Goal: Task Accomplishment & Management: Complete application form

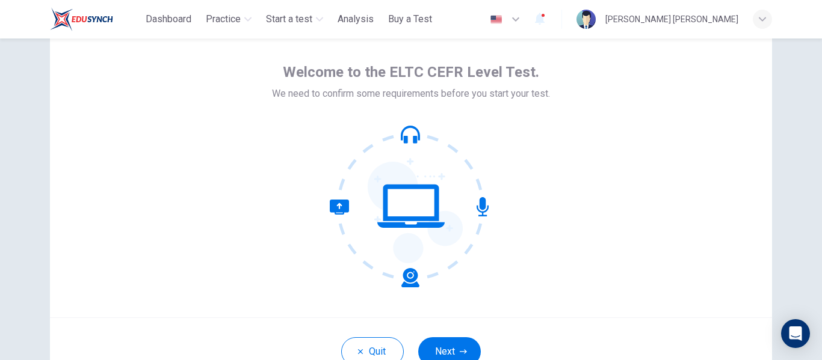
scroll to position [120, 0]
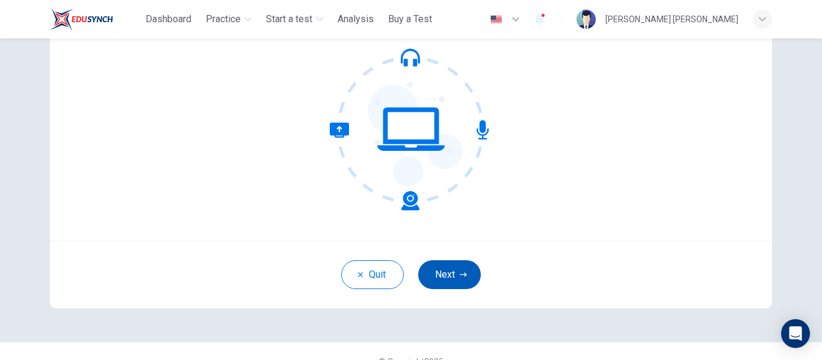
click at [439, 265] on button "Next" at bounding box center [449, 275] width 63 height 29
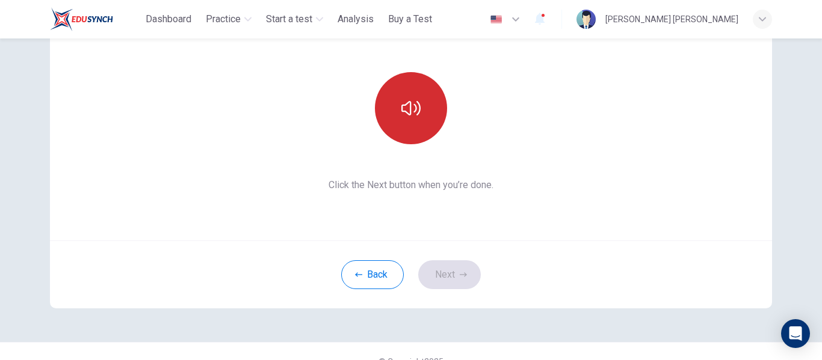
click at [401, 111] on icon "button" at bounding box center [410, 108] width 19 height 14
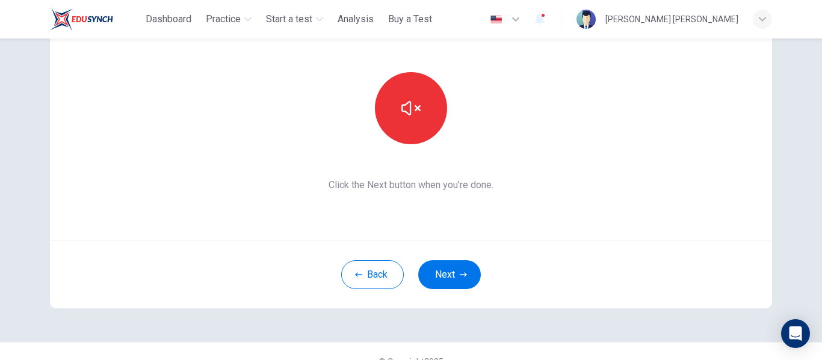
click at [442, 274] on button "Next" at bounding box center [449, 275] width 63 height 29
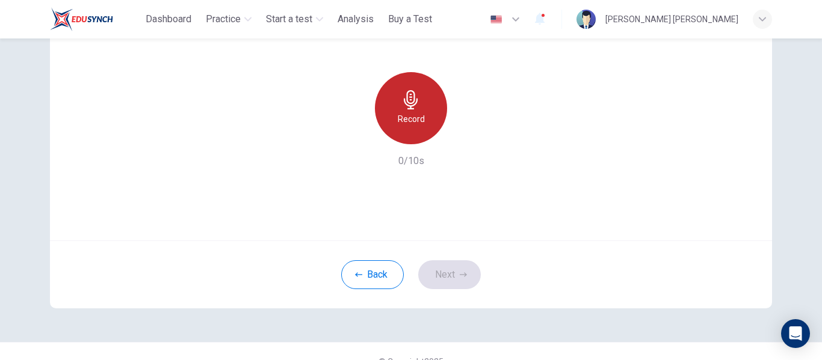
click at [437, 97] on div "Record" at bounding box center [411, 108] width 72 height 72
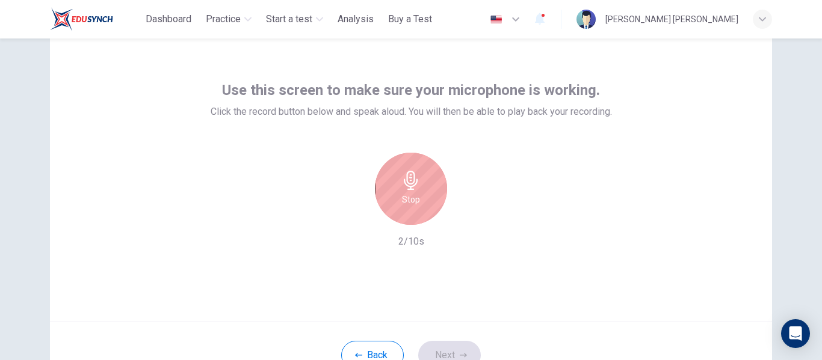
scroll to position [60, 0]
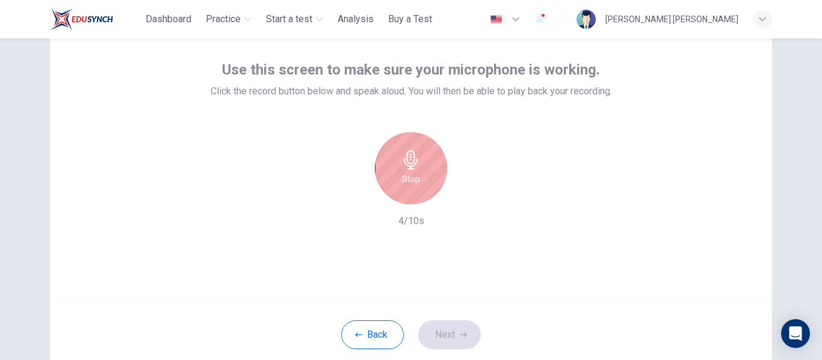
click at [418, 170] on div "Stop" at bounding box center [411, 168] width 72 height 72
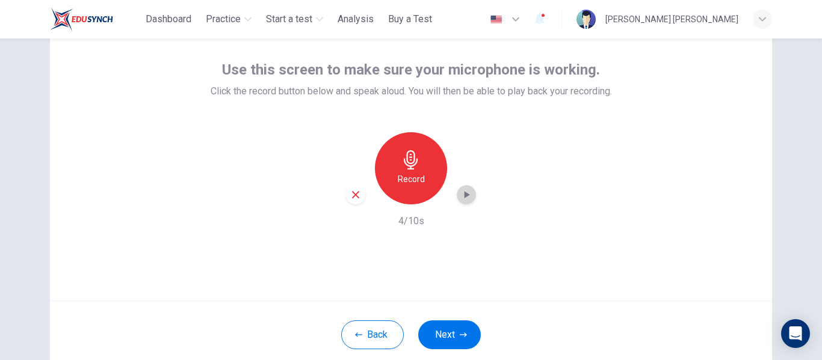
click at [460, 191] on icon "button" at bounding box center [466, 195] width 12 height 12
click at [353, 204] on div "button" at bounding box center [355, 194] width 19 height 19
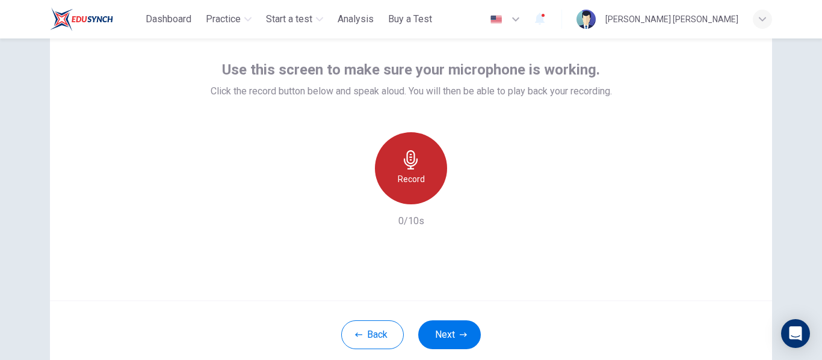
click at [400, 181] on h6 "Record" at bounding box center [411, 179] width 27 height 14
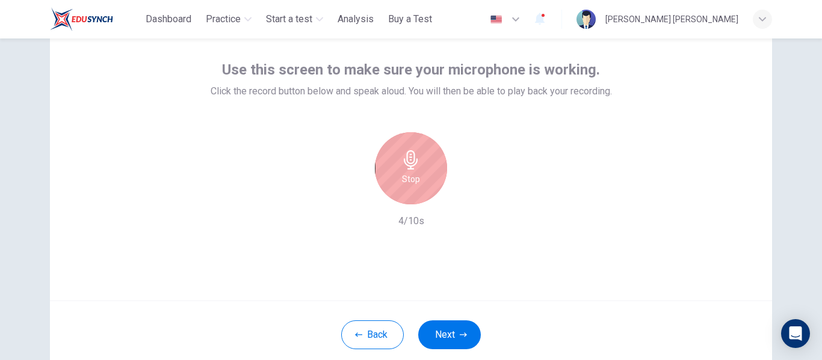
click at [407, 175] on h6 "Stop" at bounding box center [411, 179] width 18 height 14
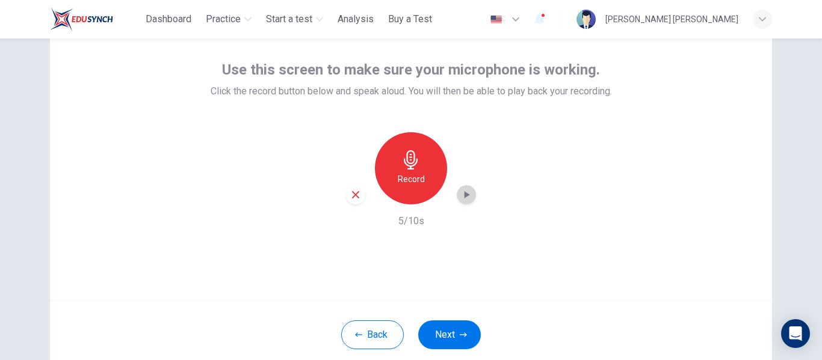
click at [462, 198] on icon "button" at bounding box center [466, 195] width 12 height 12
click at [460, 332] on icon "button" at bounding box center [463, 335] width 7 height 7
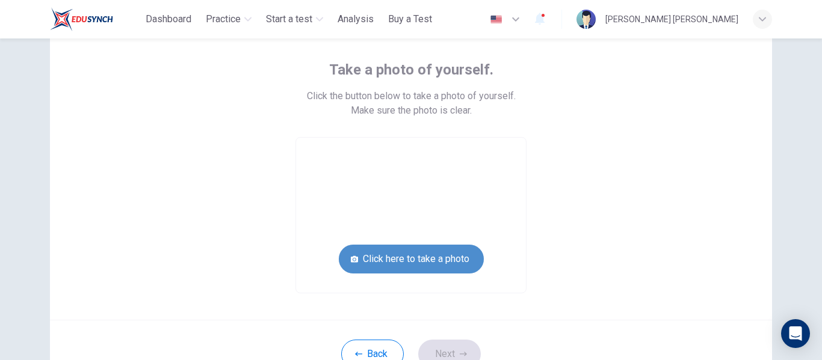
click at [427, 267] on button "Click here to take a photo" at bounding box center [411, 259] width 145 height 29
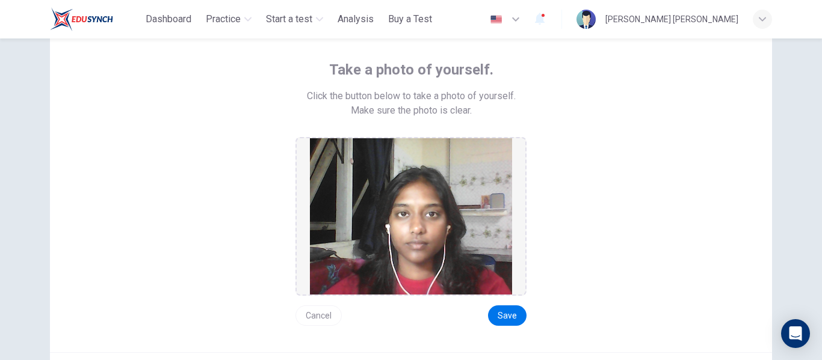
click at [312, 309] on button "Cancel" at bounding box center [318, 316] width 46 height 20
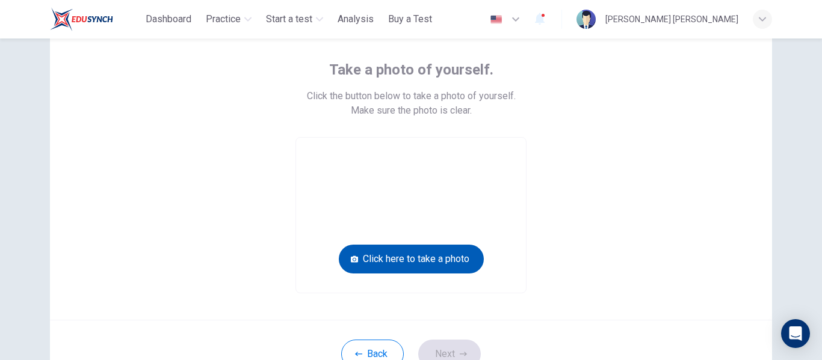
click at [390, 265] on button "Click here to take a photo" at bounding box center [411, 259] width 145 height 29
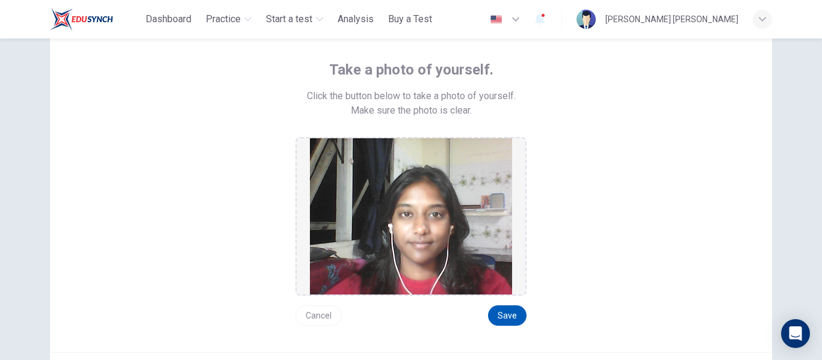
click at [512, 322] on button "Save" at bounding box center [507, 316] width 39 height 20
click at [513, 317] on button "Save" at bounding box center [507, 316] width 39 height 20
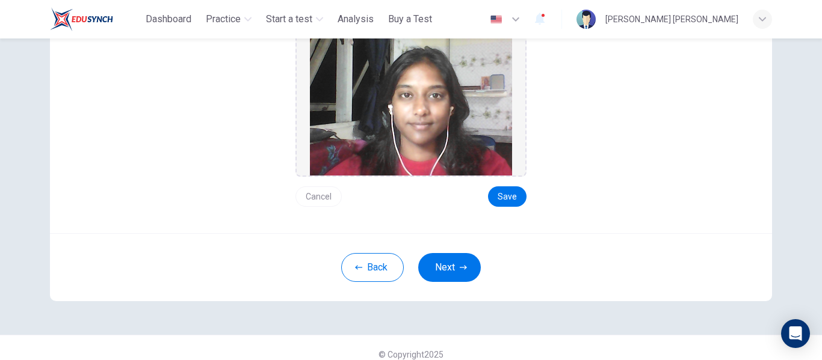
scroll to position [181, 0]
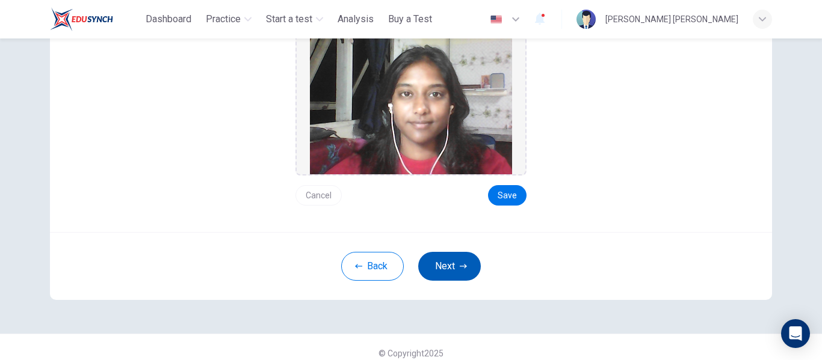
click at [424, 268] on button "Next" at bounding box center [449, 266] width 63 height 29
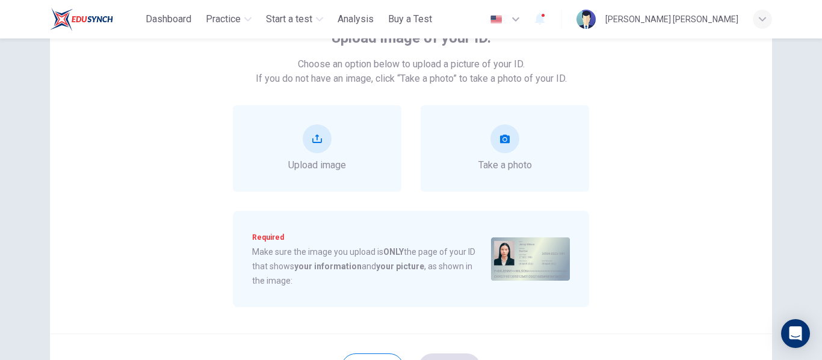
scroll to position [60, 0]
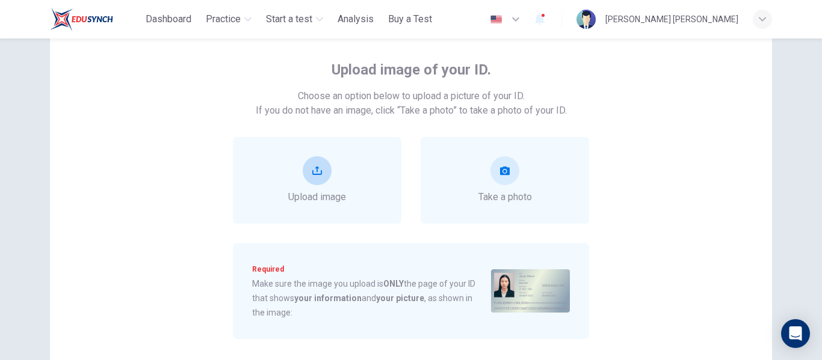
click at [312, 178] on button "upload" at bounding box center [317, 170] width 29 height 29
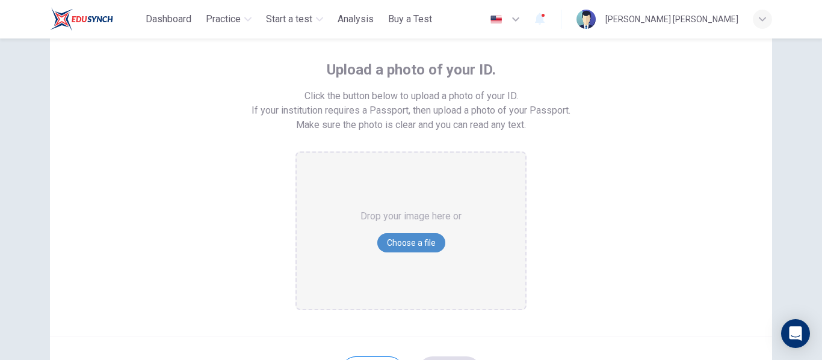
click at [409, 240] on button "Choose a file" at bounding box center [411, 243] width 68 height 19
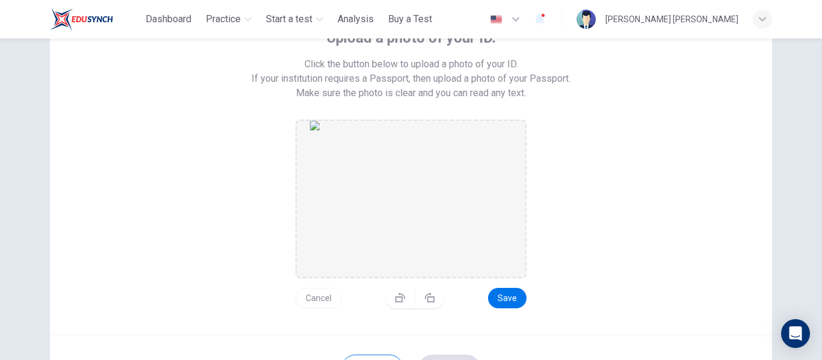
scroll to position [120, 0]
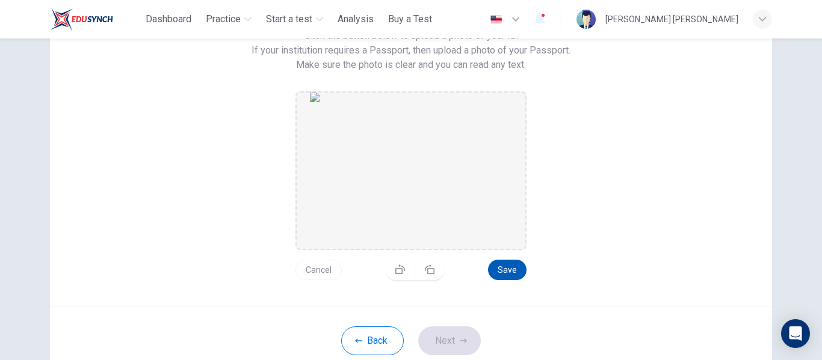
click at [515, 269] on button "Save" at bounding box center [507, 270] width 39 height 20
click at [444, 338] on button "Next" at bounding box center [449, 341] width 63 height 29
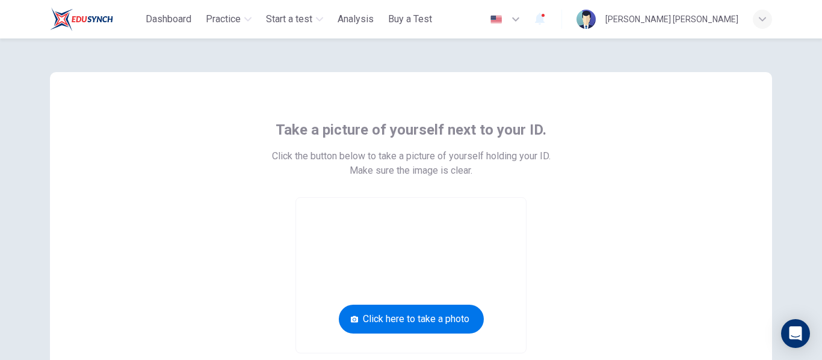
scroll to position [60, 0]
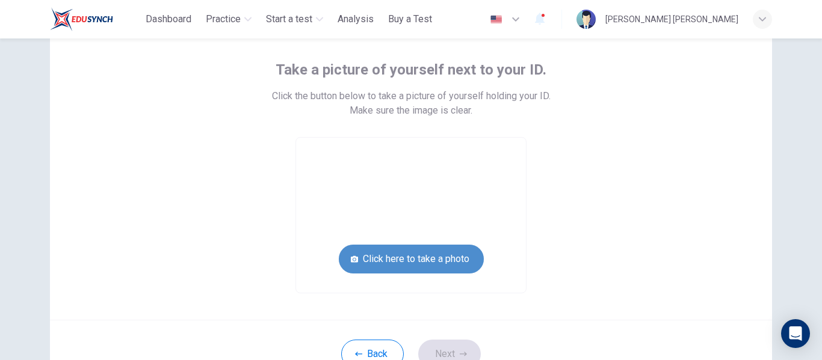
click at [416, 250] on button "Click here to take a photo" at bounding box center [411, 259] width 145 height 29
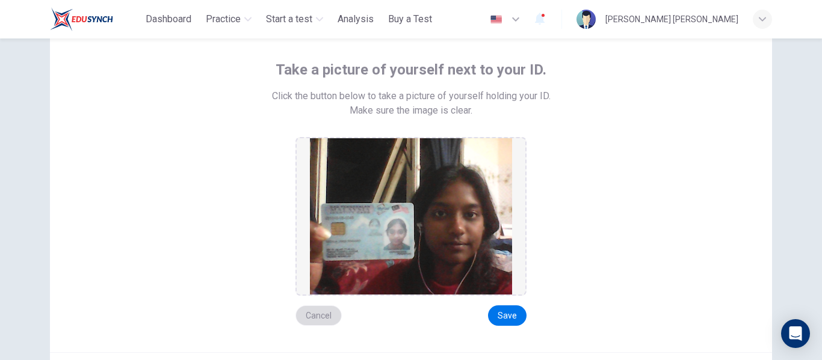
click at [318, 306] on button "Cancel" at bounding box center [318, 316] width 46 height 20
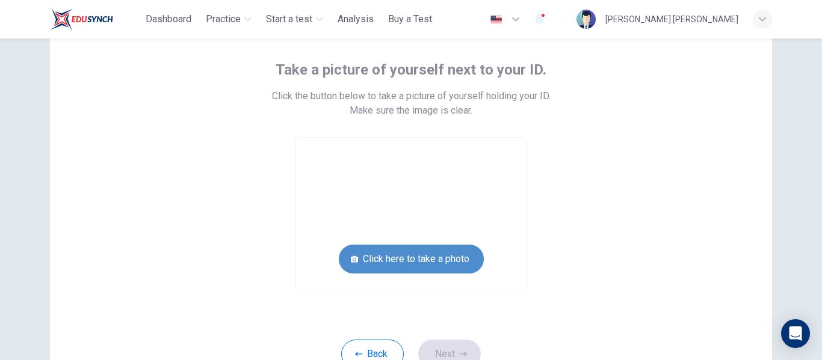
click at [401, 259] on button "Click here to take a photo" at bounding box center [411, 259] width 145 height 29
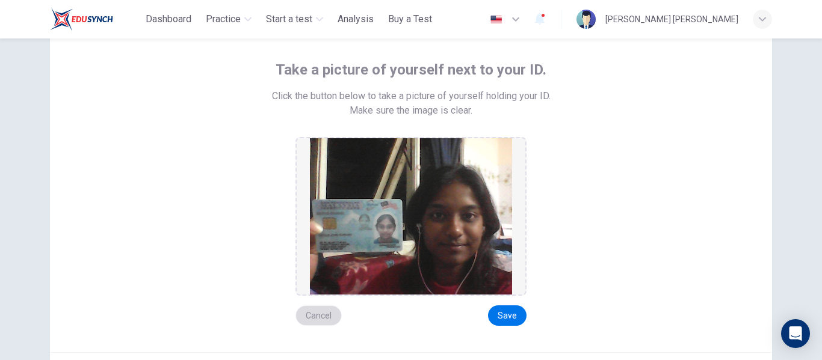
click at [319, 321] on button "Cancel" at bounding box center [318, 316] width 46 height 20
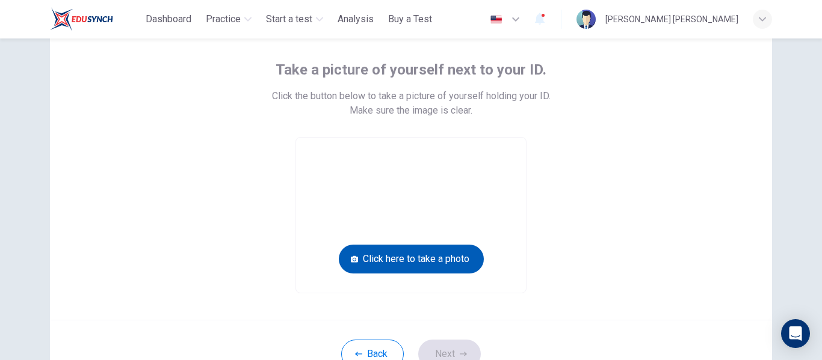
click at [401, 252] on button "Click here to take a photo" at bounding box center [411, 259] width 145 height 29
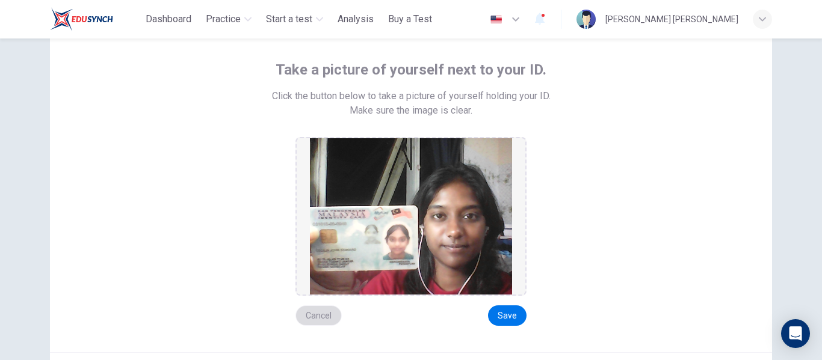
click at [320, 321] on button "Cancel" at bounding box center [318, 316] width 46 height 20
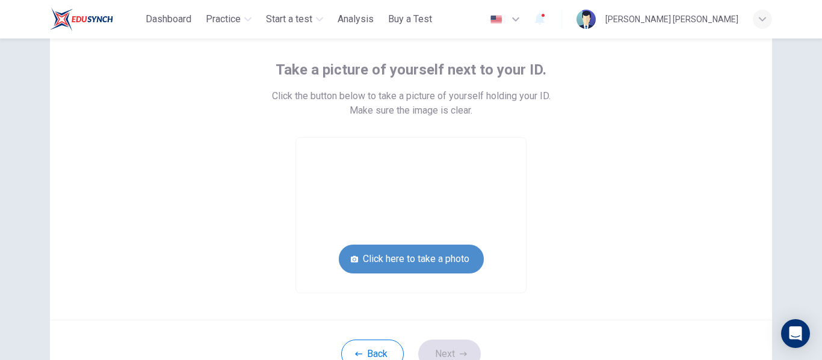
click at [395, 253] on button "Click here to take a photo" at bounding box center [411, 259] width 145 height 29
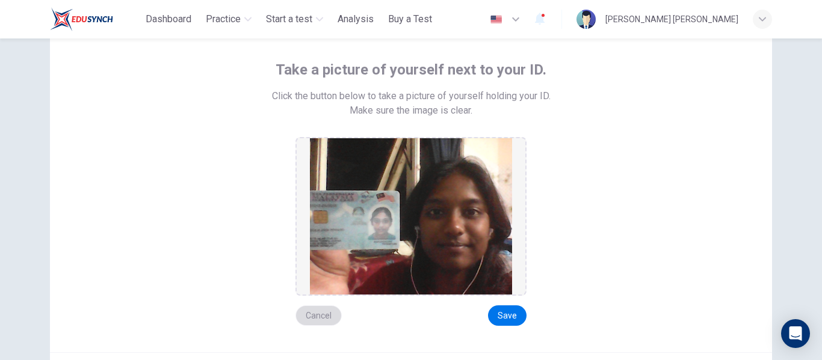
click at [321, 312] on button "Cancel" at bounding box center [318, 316] width 46 height 20
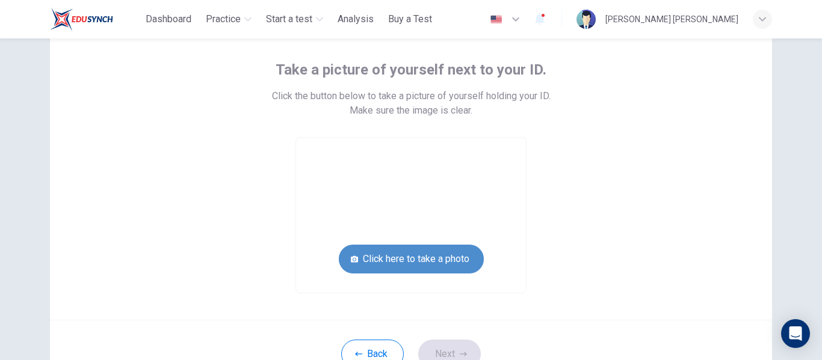
click at [421, 259] on button "Click here to take a photo" at bounding box center [411, 259] width 145 height 29
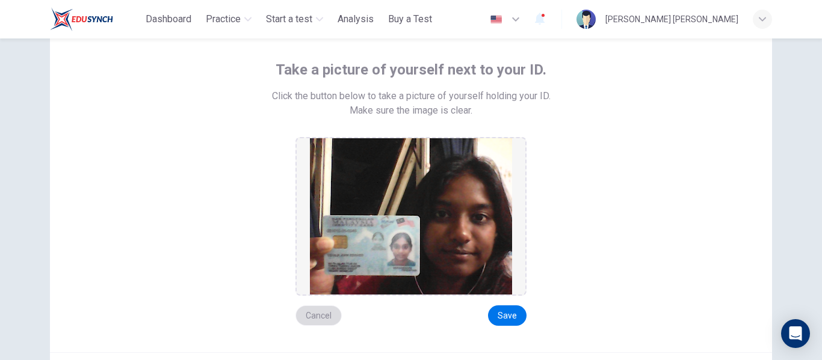
click at [322, 315] on button "Cancel" at bounding box center [318, 316] width 46 height 20
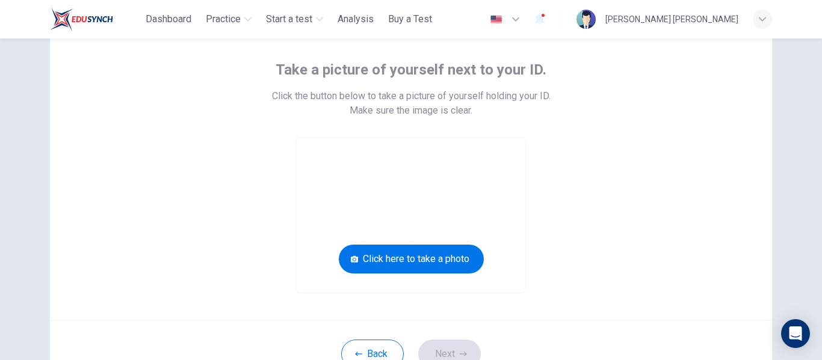
click at [361, 217] on video at bounding box center [411, 215] width 230 height 155
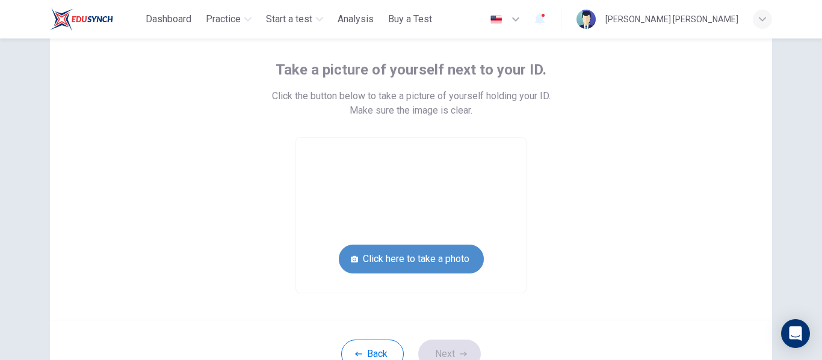
click at [410, 270] on button "Click here to take a photo" at bounding box center [411, 259] width 145 height 29
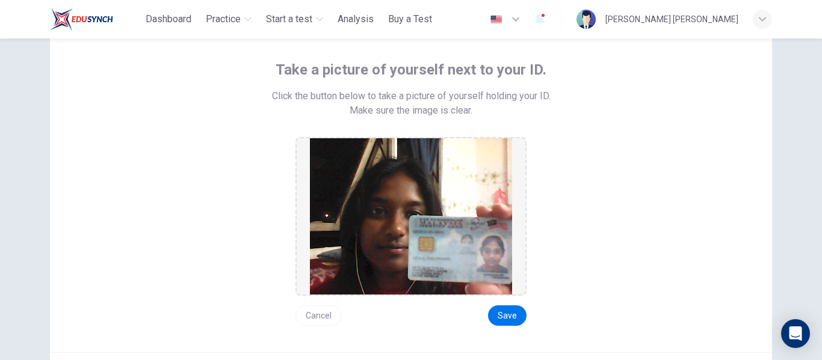
click at [322, 323] on button "Cancel" at bounding box center [318, 316] width 46 height 20
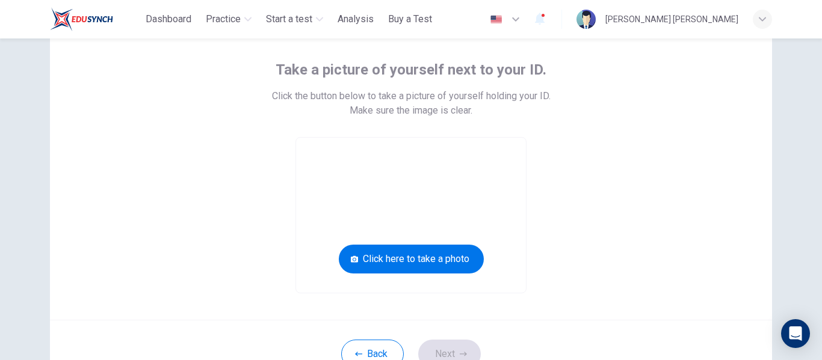
click at [448, 214] on video at bounding box center [411, 215] width 230 height 155
click at [452, 214] on video at bounding box center [411, 215] width 230 height 155
click at [350, 215] on video at bounding box center [411, 215] width 230 height 155
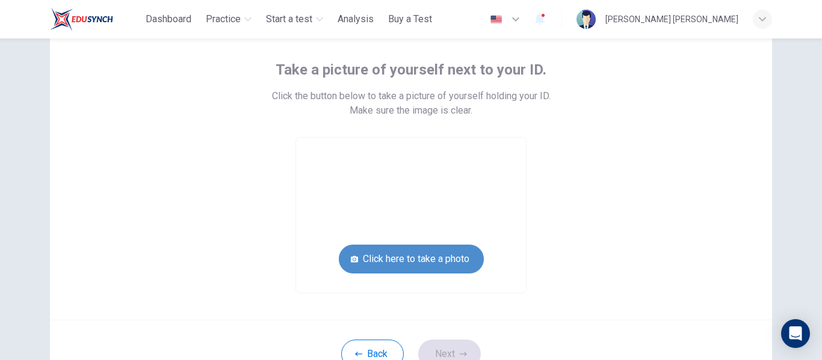
click at [370, 253] on button "Click here to take a photo" at bounding box center [411, 259] width 145 height 29
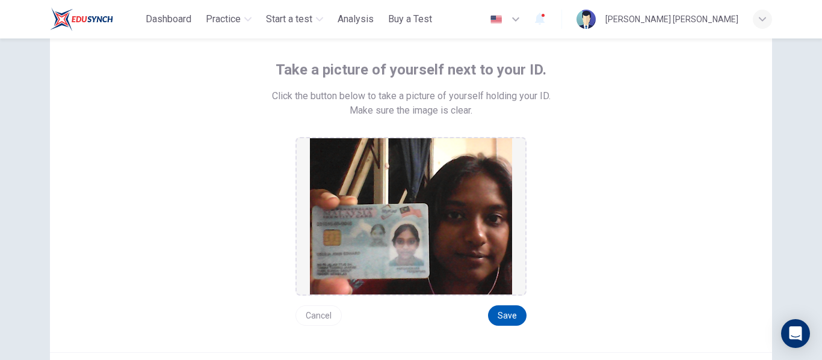
click at [495, 314] on button "Save" at bounding box center [507, 316] width 39 height 20
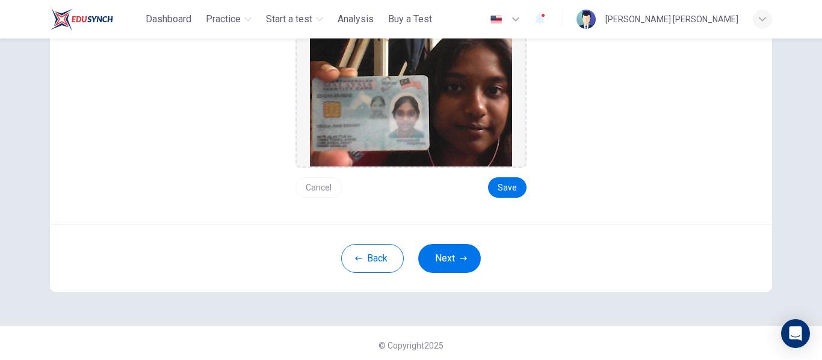
scroll to position [193, 0]
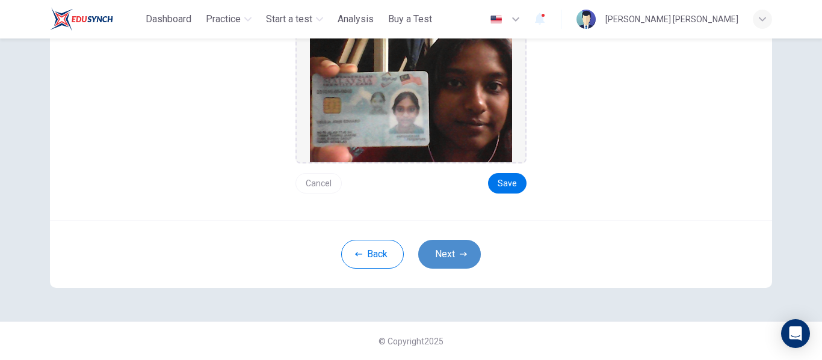
click at [445, 252] on button "Next" at bounding box center [449, 254] width 63 height 29
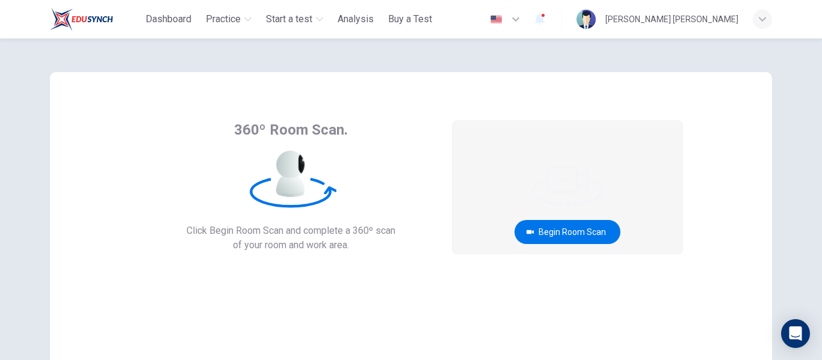
scroll to position [60, 0]
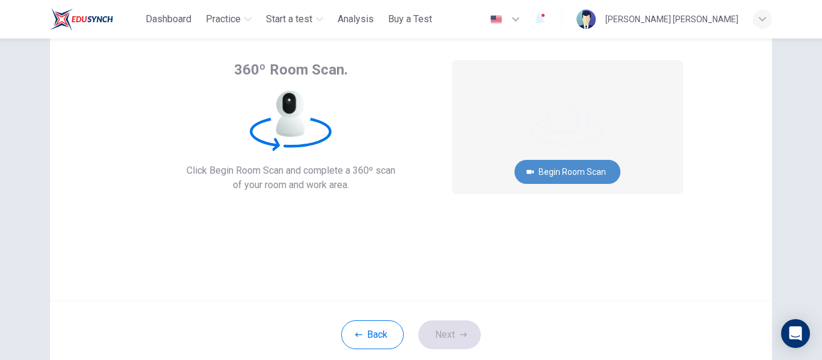
click at [561, 175] on button "Begin Room Scan" at bounding box center [568, 172] width 106 height 24
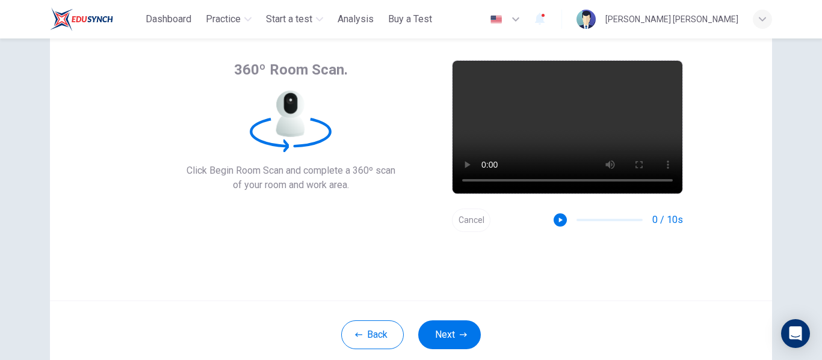
click at [464, 222] on button "Cancel" at bounding box center [471, 220] width 39 height 23
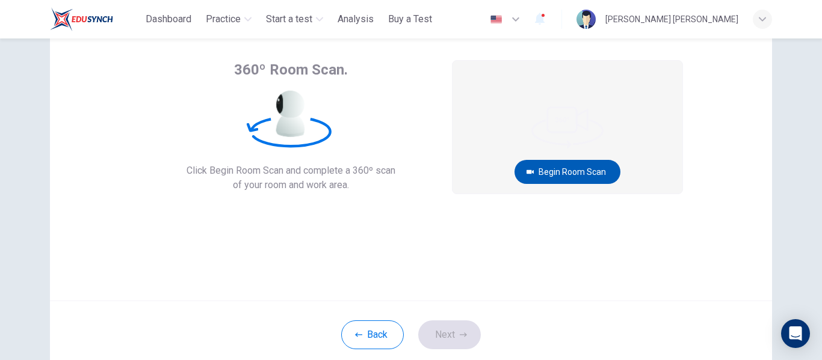
click at [571, 176] on button "Begin Room Scan" at bounding box center [568, 172] width 106 height 24
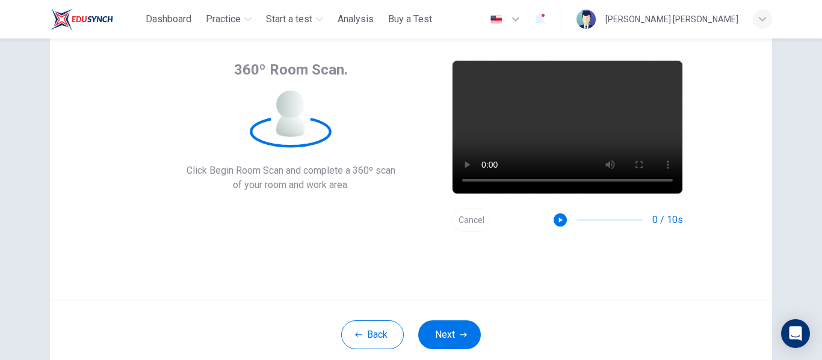
click at [472, 216] on button "Cancel" at bounding box center [471, 220] width 39 height 23
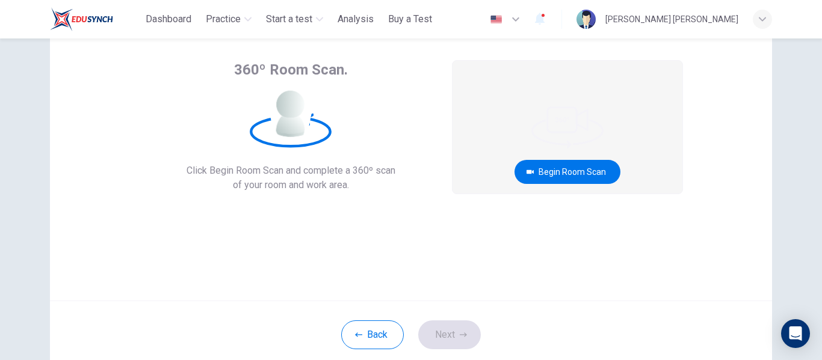
drag, startPoint x: 472, startPoint y: 216, endPoint x: 416, endPoint y: 104, distance: 124.9
click at [416, 104] on div "360º Room Scan. Click Begin Room Scan and complete a 360º scan of your room and…" at bounding box center [290, 126] width 303 height 132
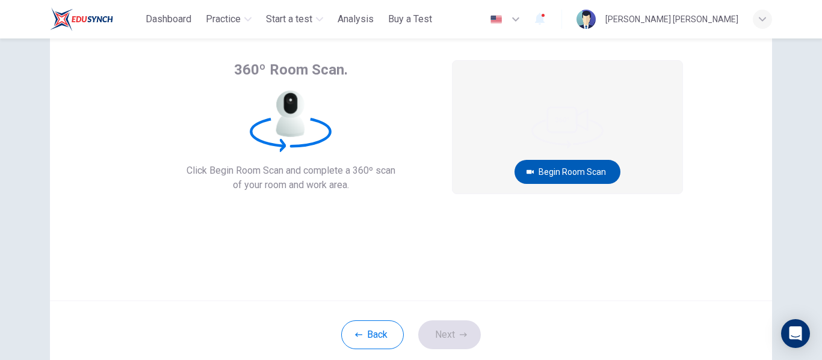
click at [563, 174] on button "Begin Room Scan" at bounding box center [568, 172] width 106 height 24
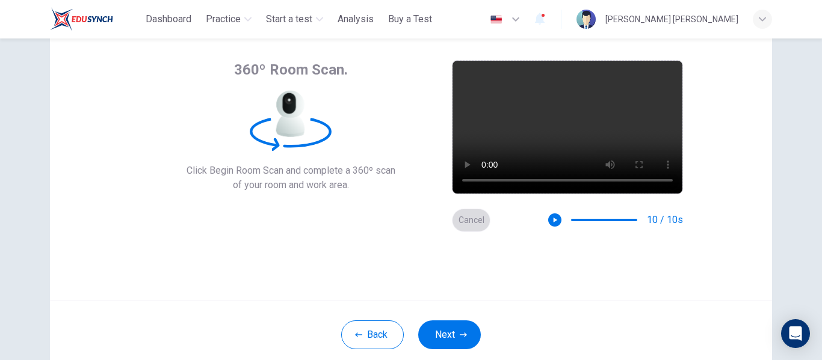
click at [474, 215] on button "Cancel" at bounding box center [471, 220] width 39 height 23
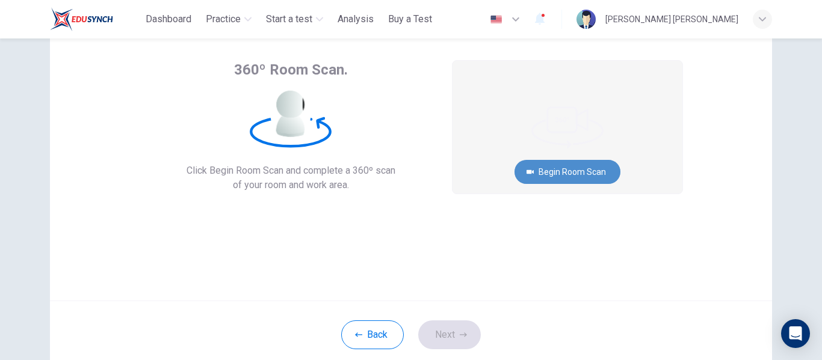
click at [545, 179] on button "Begin Room Scan" at bounding box center [568, 172] width 106 height 24
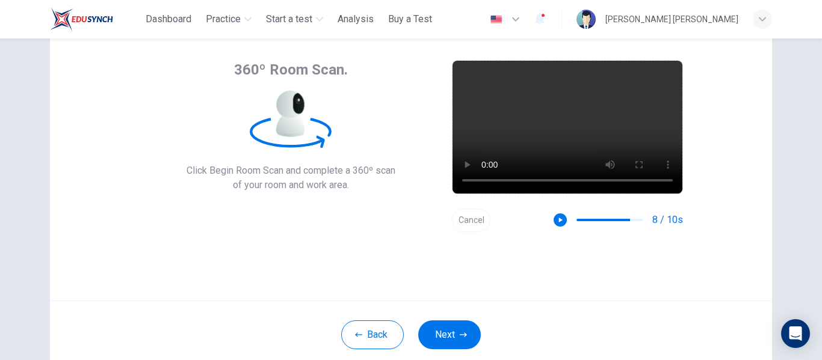
click at [474, 227] on button "Cancel" at bounding box center [471, 220] width 39 height 23
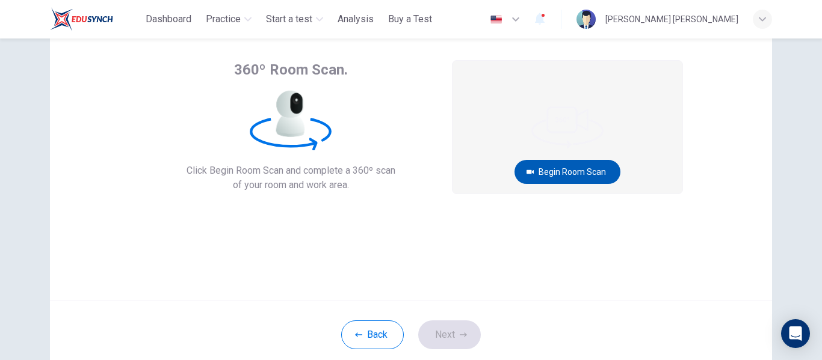
click at [586, 176] on button "Begin Room Scan" at bounding box center [568, 172] width 106 height 24
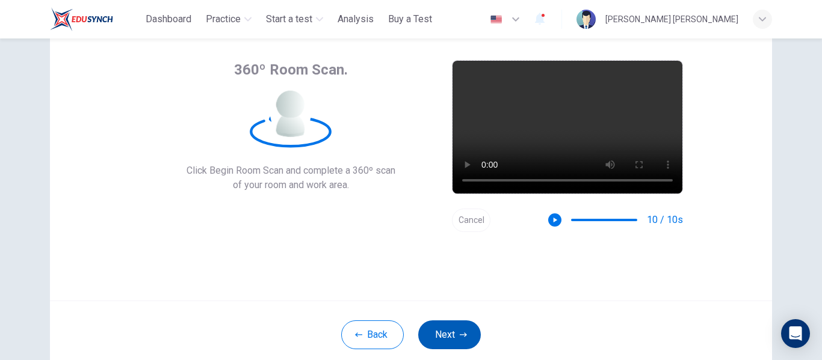
click at [453, 333] on button "Next" at bounding box center [449, 335] width 63 height 29
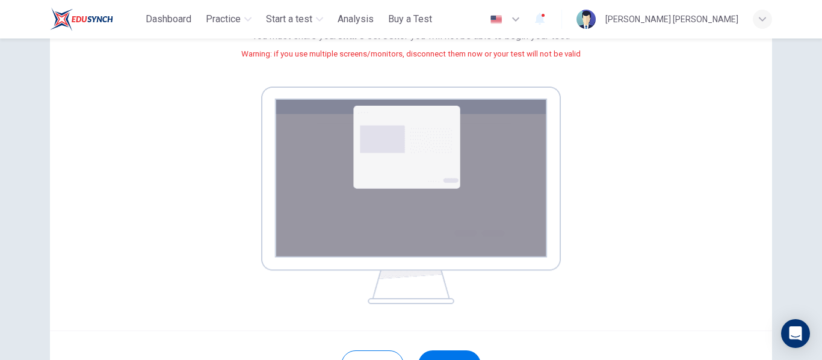
scroll to position [181, 0]
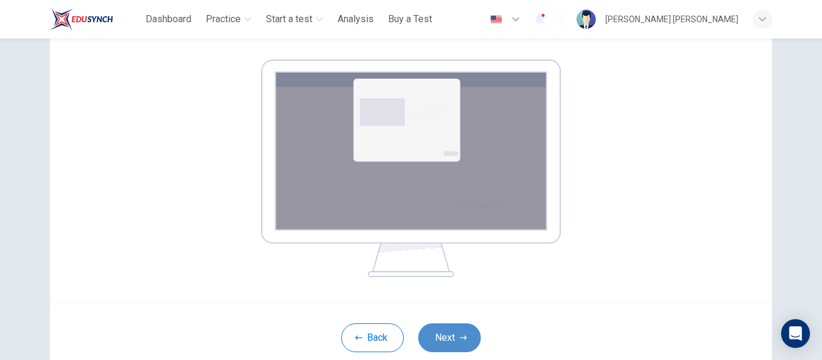
click at [431, 343] on button "Next" at bounding box center [449, 338] width 63 height 29
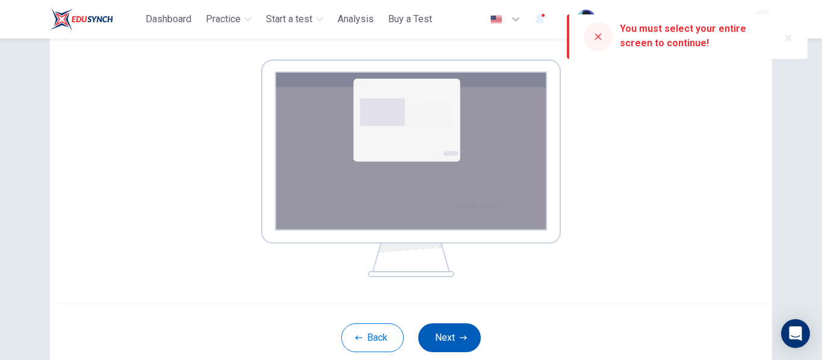
click at [430, 338] on button "Next" at bounding box center [449, 338] width 63 height 29
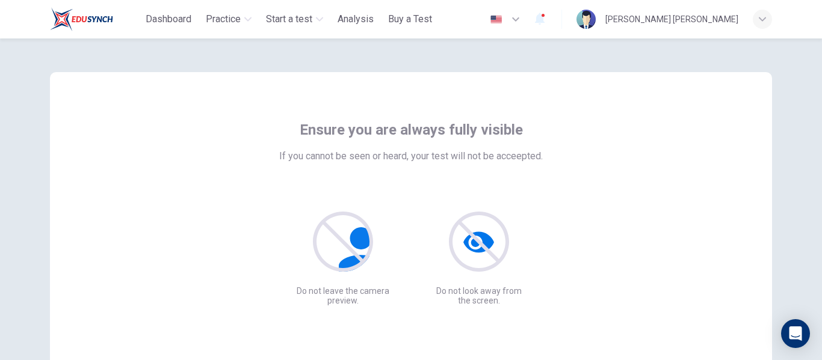
scroll to position [60, 0]
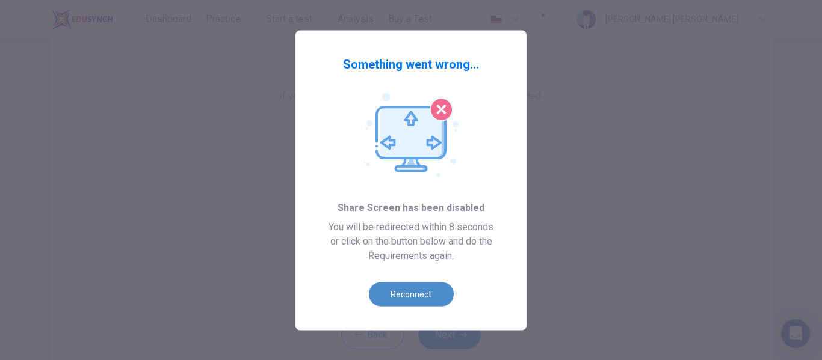
click at [422, 300] on button "Reconnect" at bounding box center [411, 294] width 85 height 24
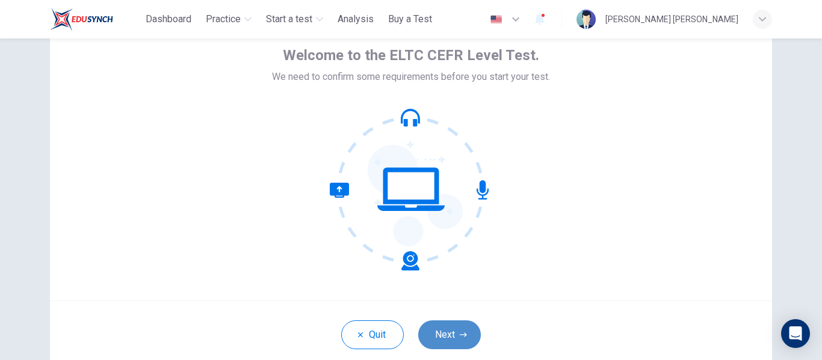
click at [439, 334] on button "Next" at bounding box center [449, 335] width 63 height 29
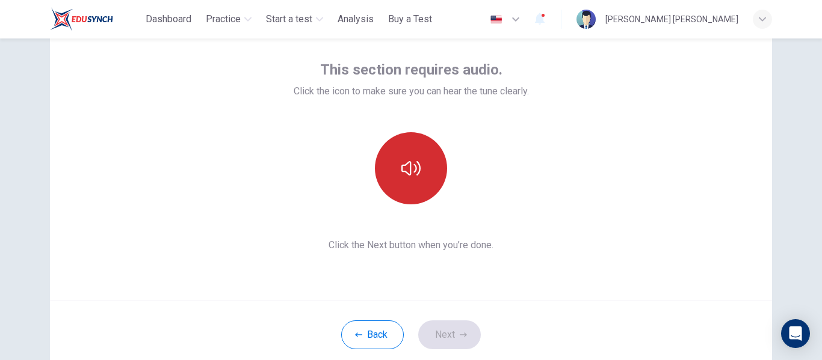
click at [412, 190] on button "button" at bounding box center [411, 168] width 72 height 72
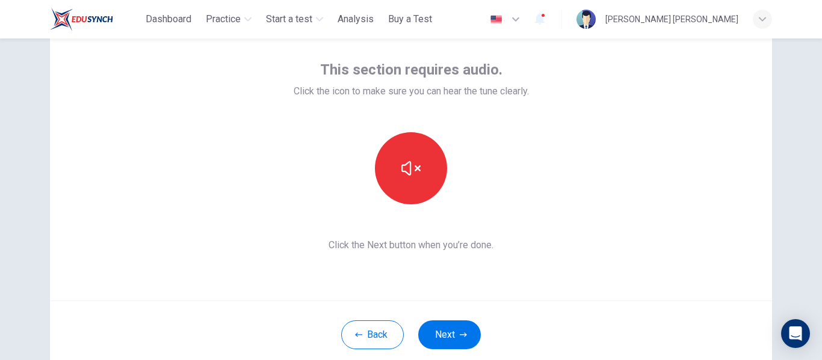
click at [444, 317] on div "Back Next" at bounding box center [411, 335] width 722 height 68
click at [444, 333] on button "Next" at bounding box center [449, 335] width 63 height 29
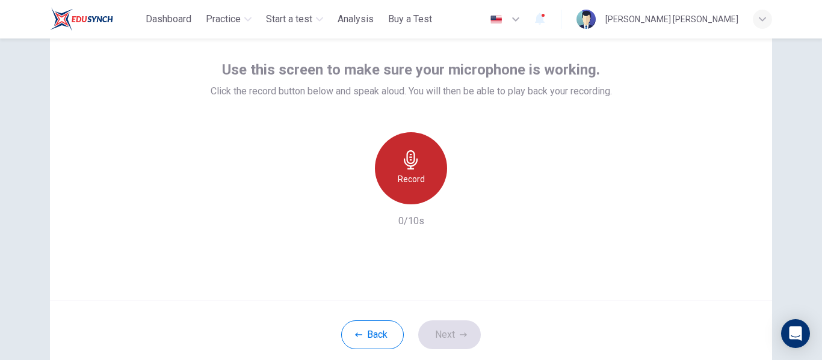
click at [414, 195] on div "Record" at bounding box center [411, 168] width 72 height 72
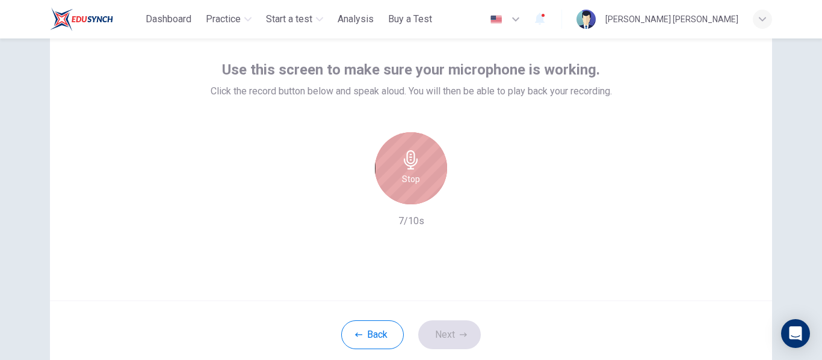
click at [406, 156] on icon "button" at bounding box center [410, 159] width 19 height 19
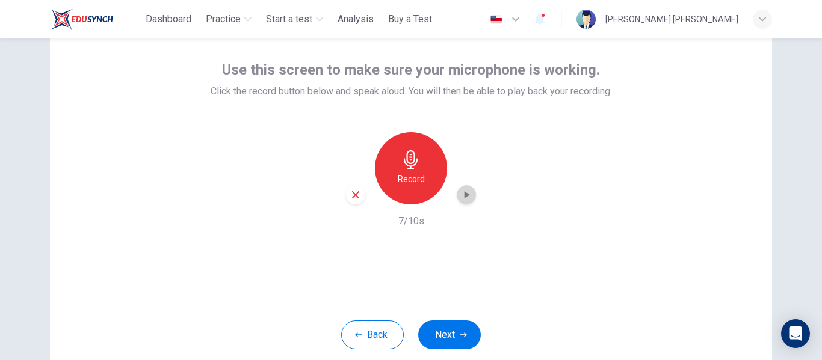
click at [457, 196] on div "button" at bounding box center [466, 194] width 19 height 19
click at [441, 322] on button "Next" at bounding box center [449, 335] width 63 height 29
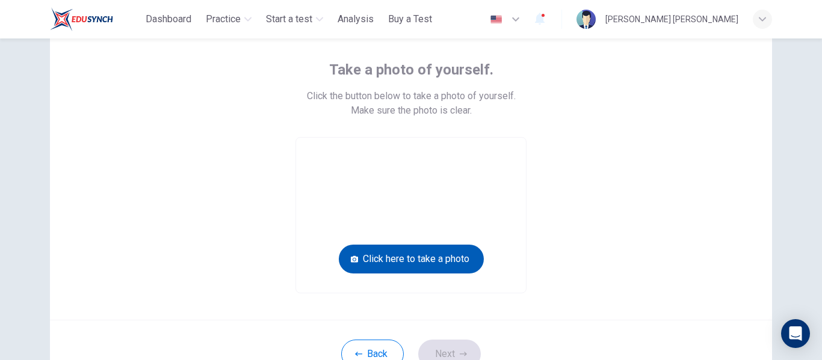
click at [443, 261] on button "Click here to take a photo" at bounding box center [411, 259] width 145 height 29
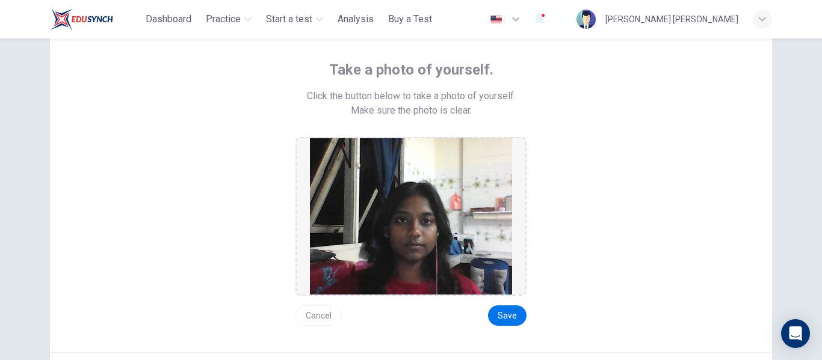
click at [309, 318] on button "Cancel" at bounding box center [318, 316] width 46 height 20
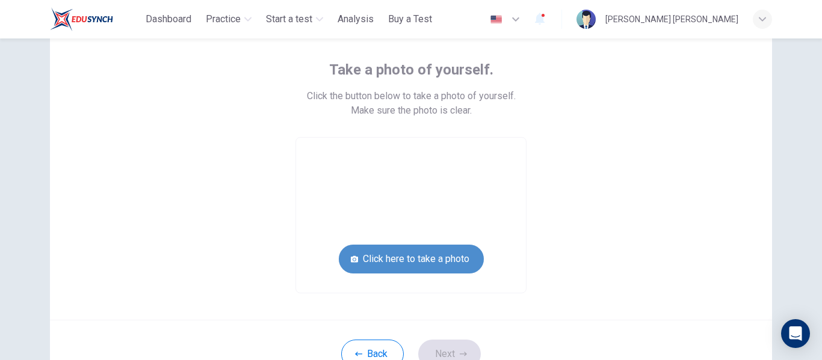
click at [368, 259] on button "Click here to take a photo" at bounding box center [411, 259] width 145 height 29
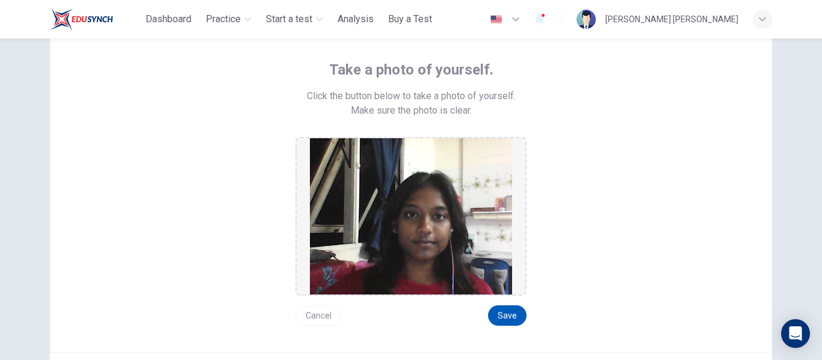
click at [508, 306] on button "Save" at bounding box center [507, 316] width 39 height 20
click at [515, 312] on button "Save" at bounding box center [507, 316] width 39 height 20
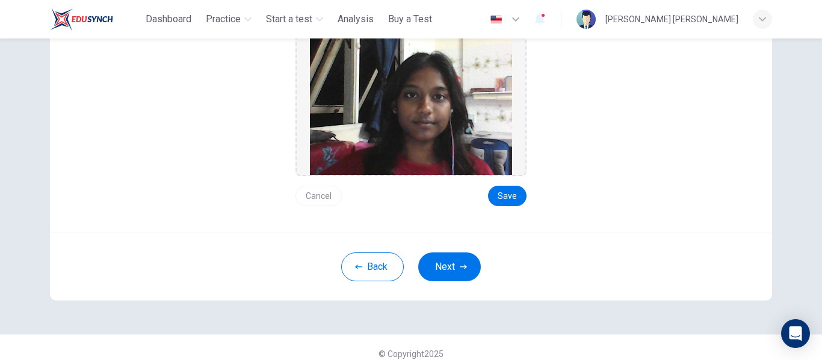
scroll to position [181, 0]
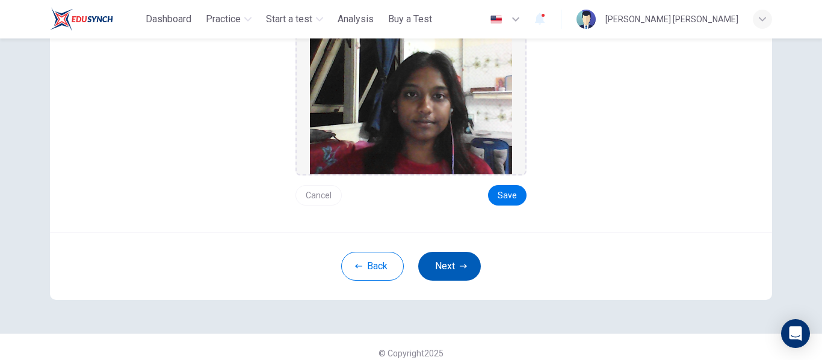
click at [460, 265] on icon "button" at bounding box center [463, 266] width 7 height 7
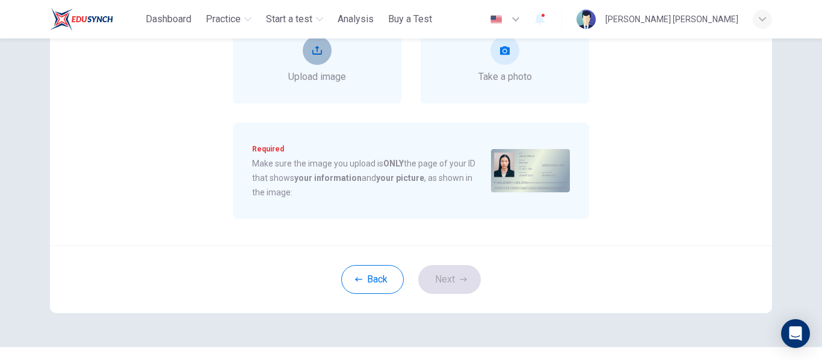
click at [321, 54] on button "upload" at bounding box center [317, 50] width 29 height 29
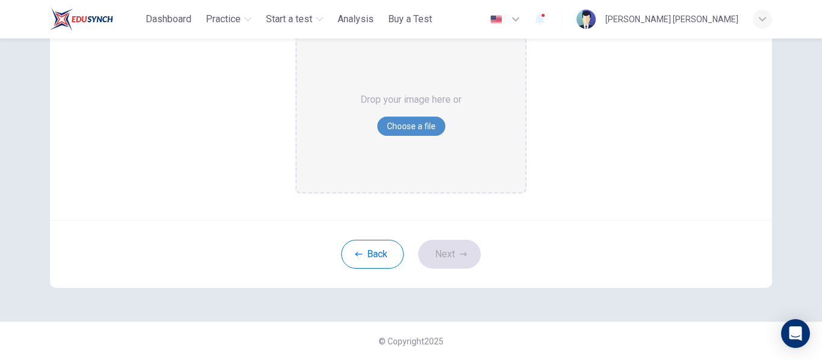
click at [422, 124] on button "Choose a file" at bounding box center [411, 126] width 68 height 19
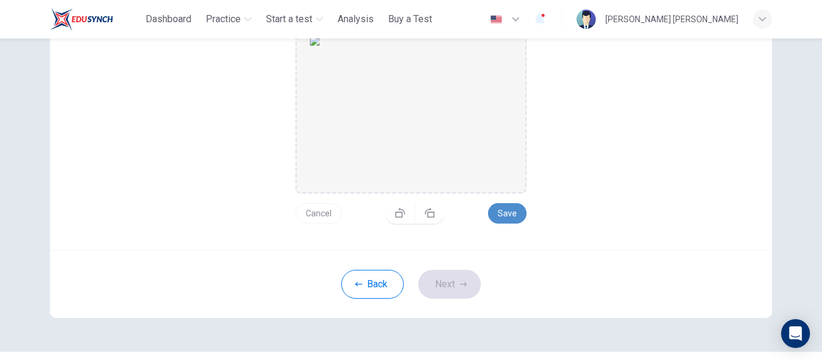
click at [501, 212] on button "Save" at bounding box center [507, 213] width 39 height 20
click at [427, 276] on button "Next" at bounding box center [449, 284] width 63 height 29
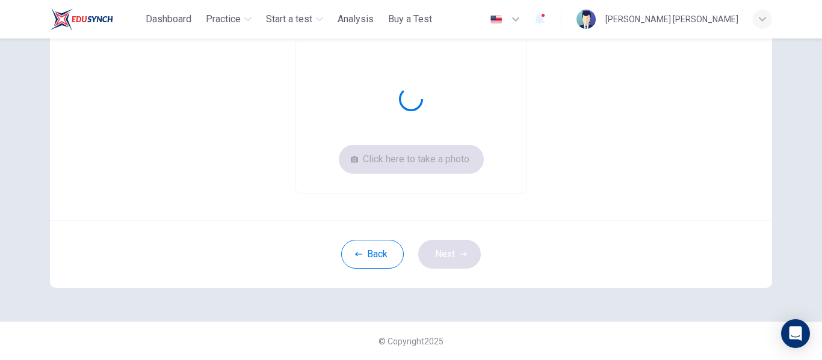
scroll to position [160, 0]
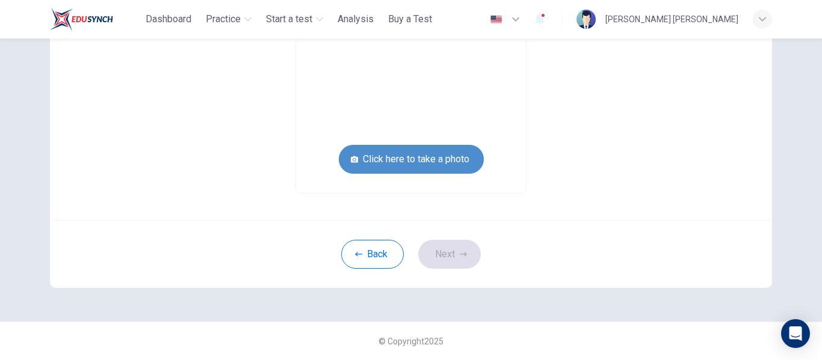
click at [408, 158] on button "Click here to take a photo" at bounding box center [411, 159] width 145 height 29
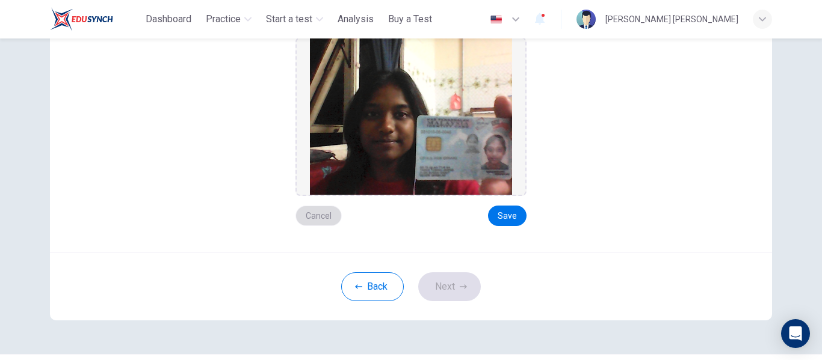
click at [331, 215] on button "Cancel" at bounding box center [318, 216] width 46 height 20
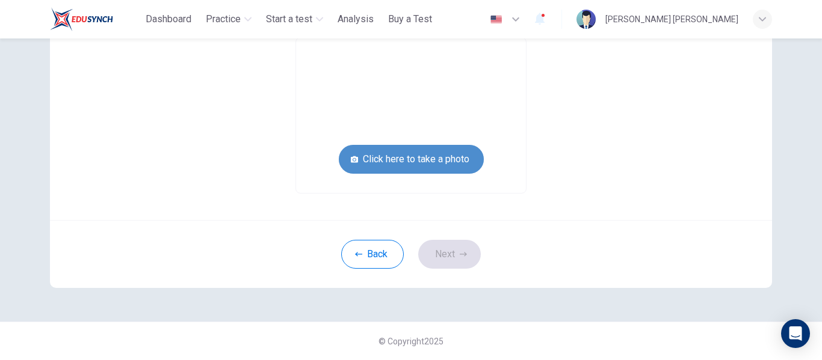
click at [356, 164] on button "Click here to take a photo" at bounding box center [411, 159] width 145 height 29
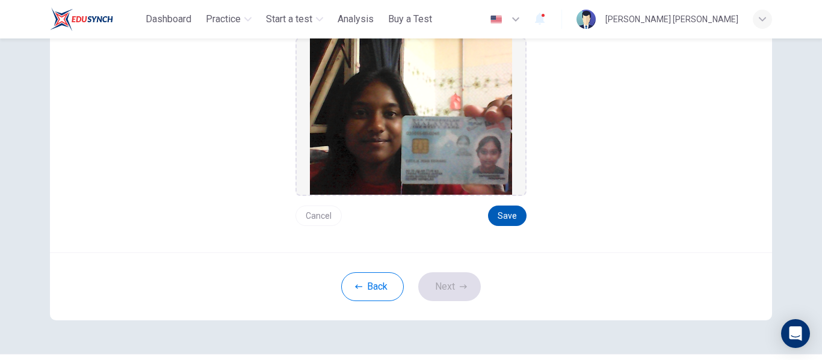
click at [515, 218] on button "Save" at bounding box center [507, 216] width 39 height 20
click at [436, 275] on button "Next" at bounding box center [449, 287] width 63 height 29
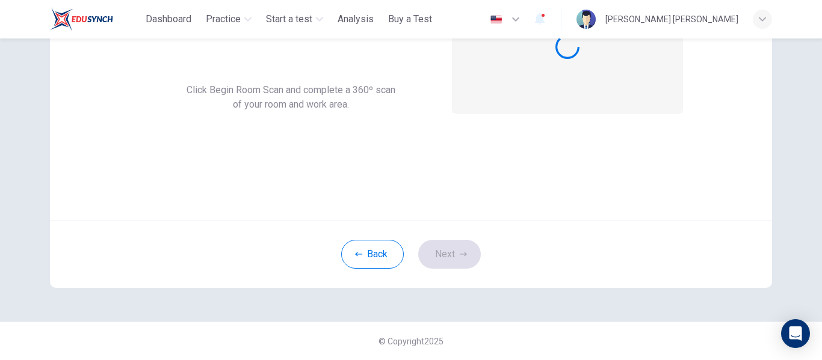
scroll to position [141, 0]
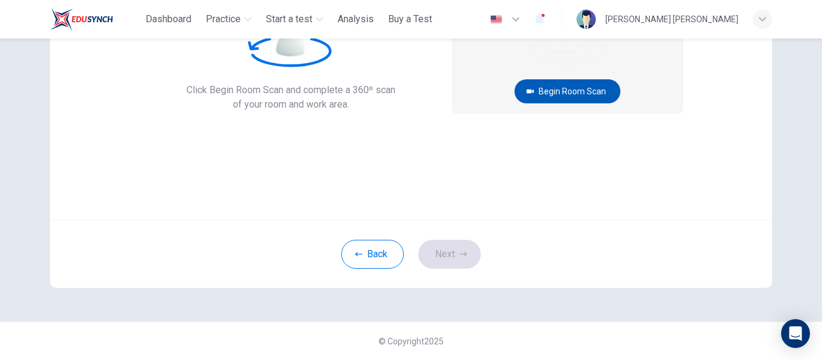
click at [582, 94] on button "Begin Room Scan" at bounding box center [568, 91] width 106 height 24
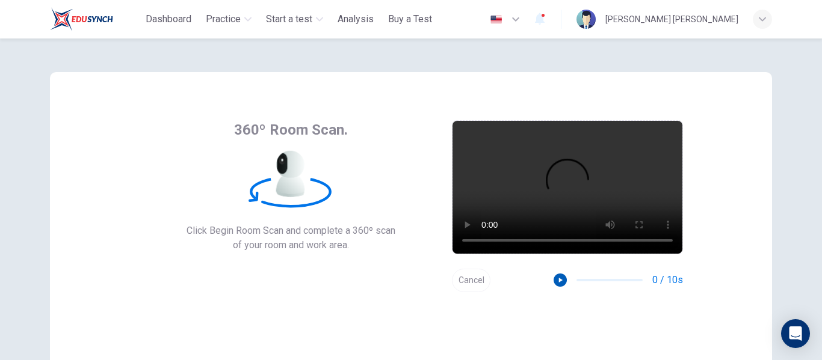
drag, startPoint x: 558, startPoint y: 291, endPoint x: 555, endPoint y: 277, distance: 14.2
click at [558, 290] on div "Cancel 0 / 10s" at bounding box center [567, 280] width 231 height 23
click at [554, 270] on div "Cancel 0 / 10s" at bounding box center [567, 280] width 231 height 23
click at [559, 280] on icon "button" at bounding box center [561, 280] width 4 height 5
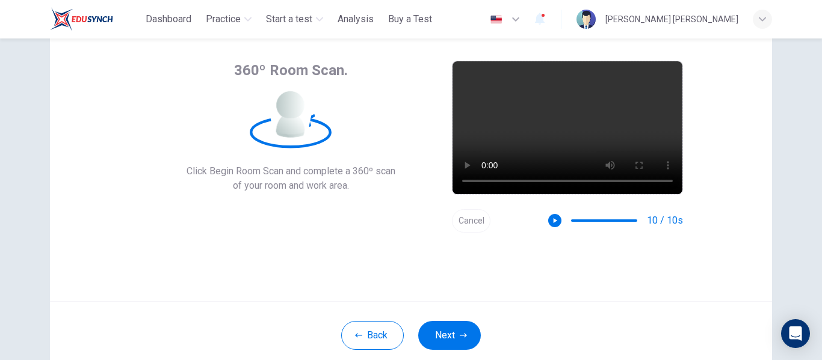
scroll to position [141, 0]
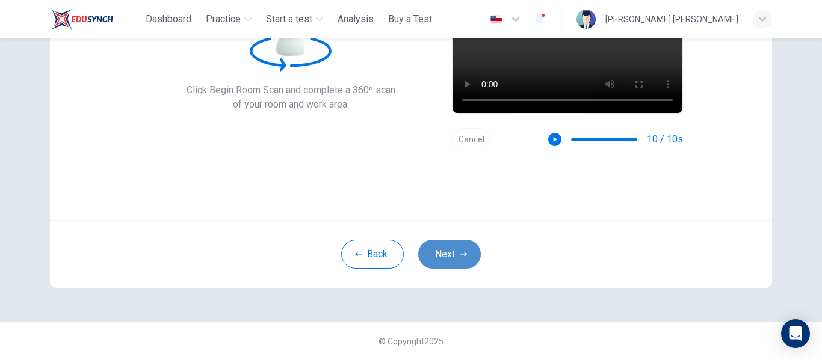
click at [449, 266] on button "Next" at bounding box center [449, 254] width 63 height 29
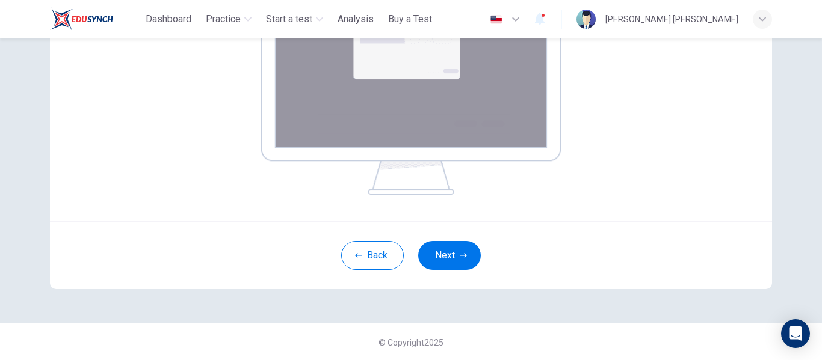
scroll to position [264, 0]
click at [447, 251] on button "Next" at bounding box center [449, 255] width 63 height 29
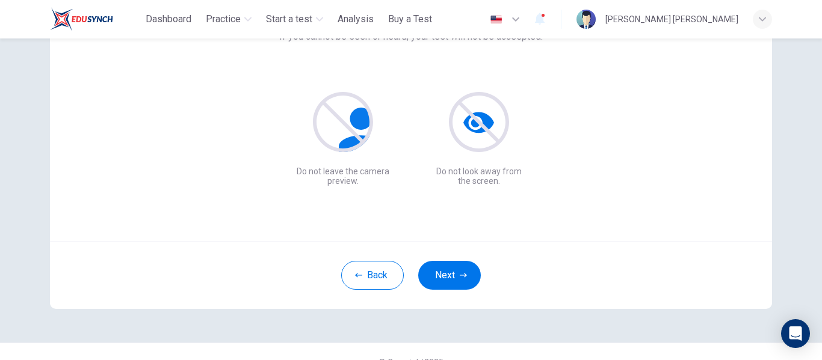
scroll to position [141, 0]
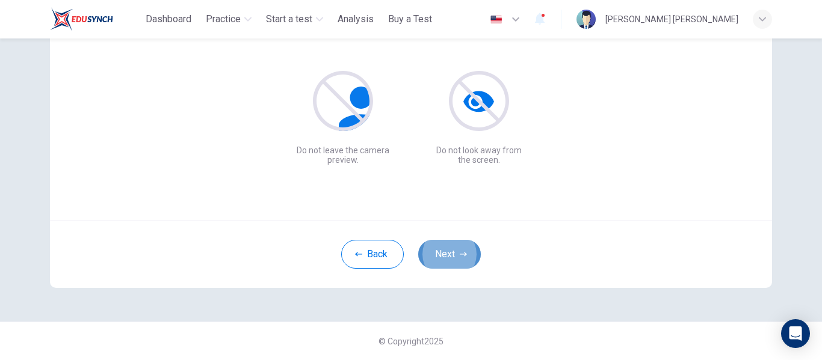
click at [452, 261] on button "Next" at bounding box center [449, 254] width 63 height 29
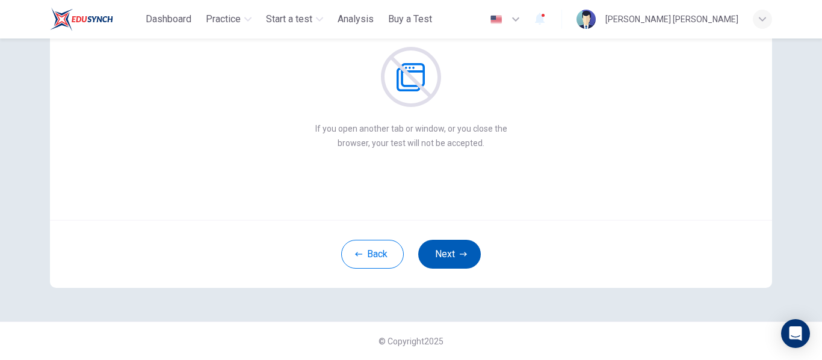
click at [449, 253] on button "Next" at bounding box center [449, 254] width 63 height 29
click at [448, 253] on button "Next" at bounding box center [449, 254] width 63 height 29
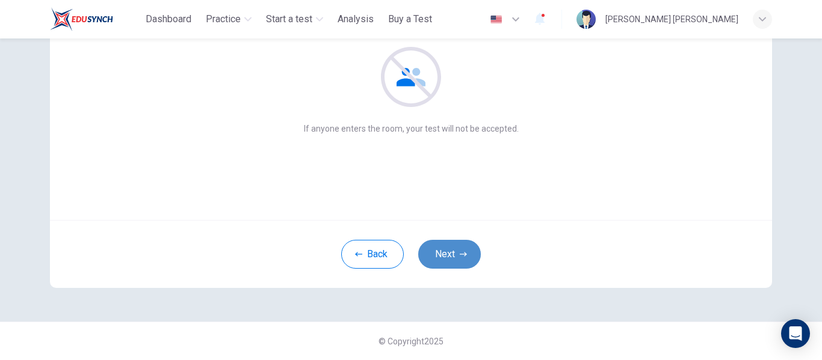
click at [448, 253] on button "Next" at bounding box center [449, 254] width 63 height 29
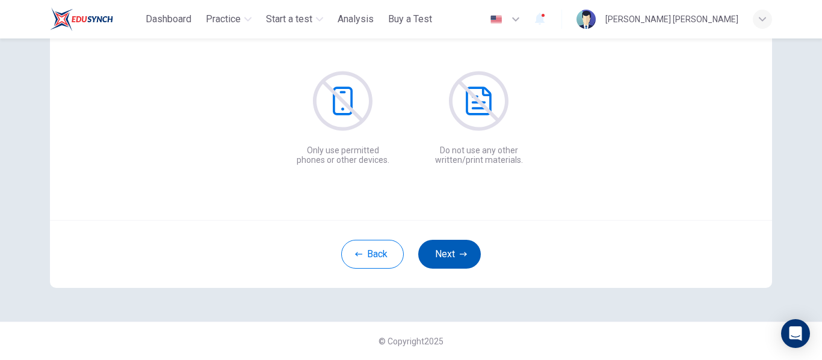
click at [448, 253] on button "Next" at bounding box center [449, 254] width 63 height 29
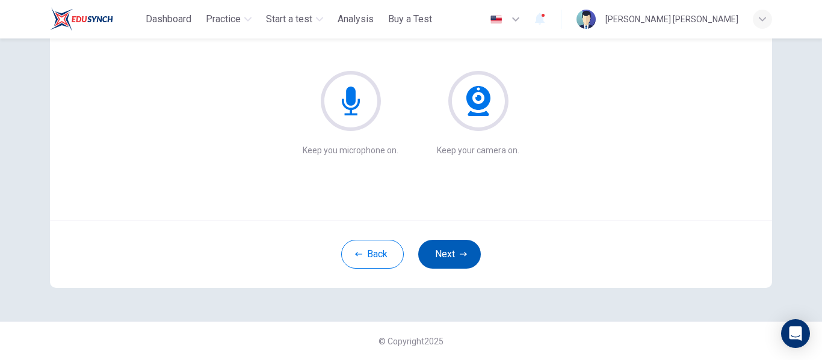
click at [441, 262] on button "Next" at bounding box center [449, 254] width 63 height 29
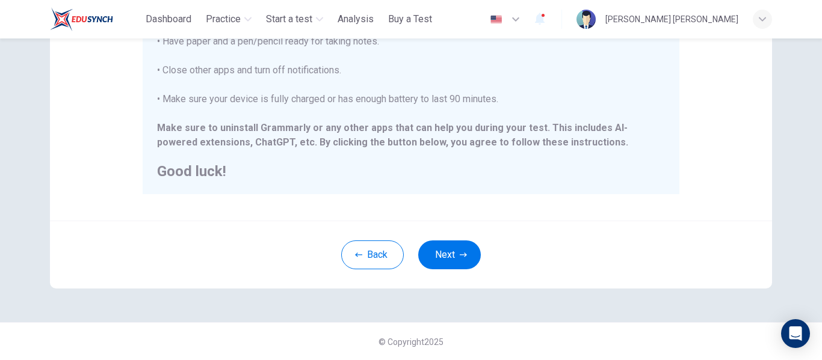
scroll to position [309, 0]
click at [497, 261] on div "Back Next" at bounding box center [411, 254] width 722 height 68
click at [453, 252] on button "Next" at bounding box center [449, 254] width 63 height 29
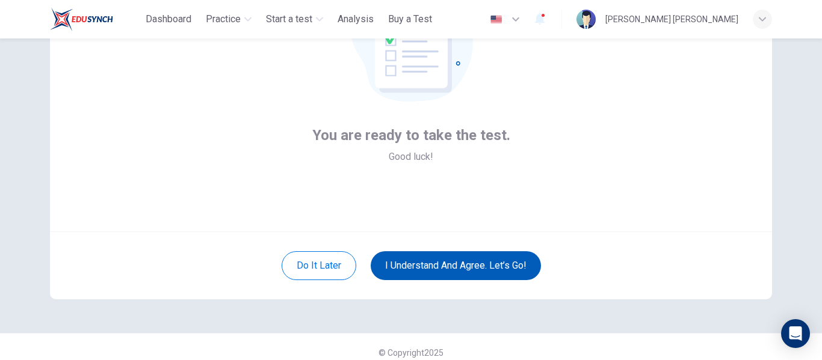
scroll to position [141, 0]
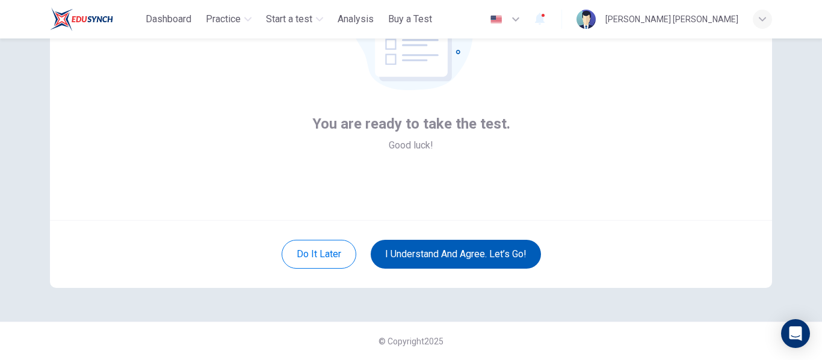
click at [453, 252] on button "I understand and agree. Let’s go!" at bounding box center [456, 254] width 170 height 29
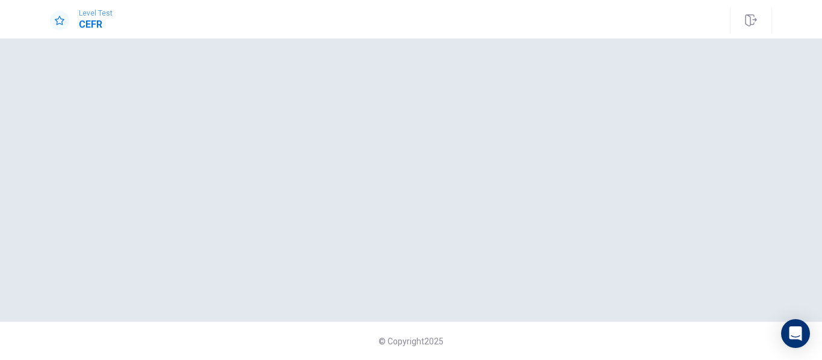
click at [495, 170] on div at bounding box center [411, 180] width 722 height 235
click at [271, 82] on div at bounding box center [411, 180] width 722 height 235
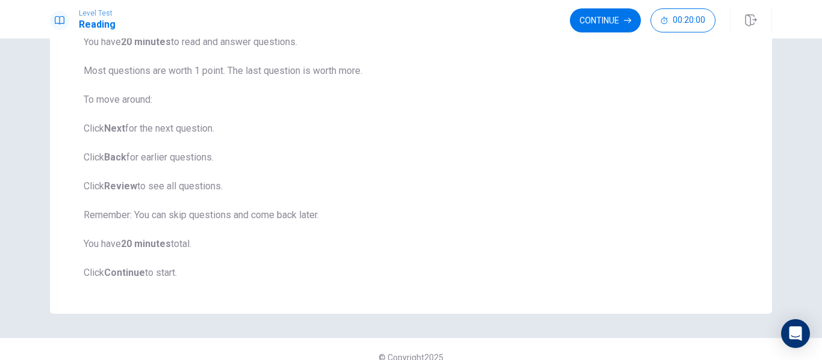
scroll to position [155, 0]
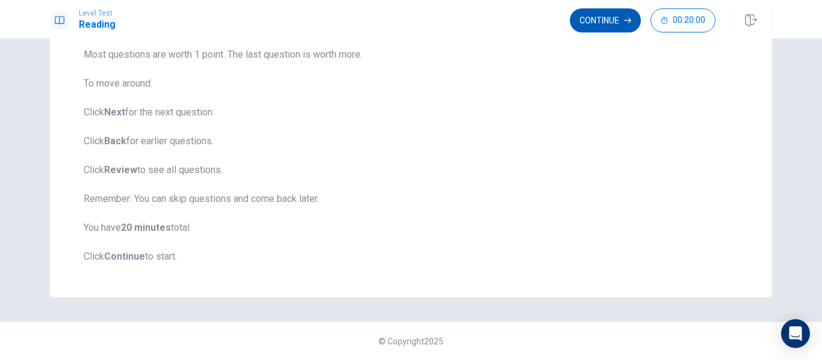
click at [627, 21] on icon "button" at bounding box center [627, 20] width 7 height 7
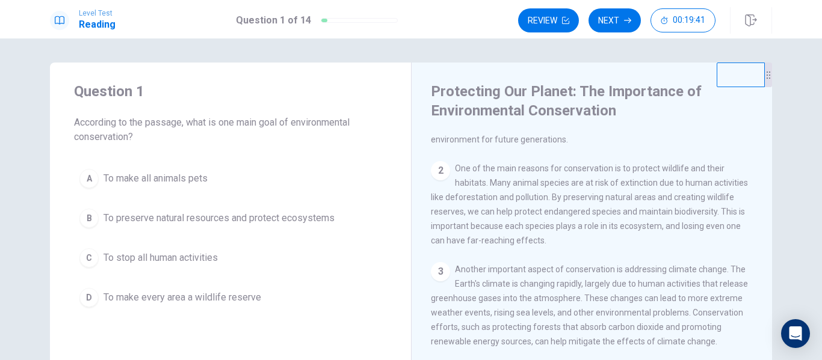
scroll to position [0, 0]
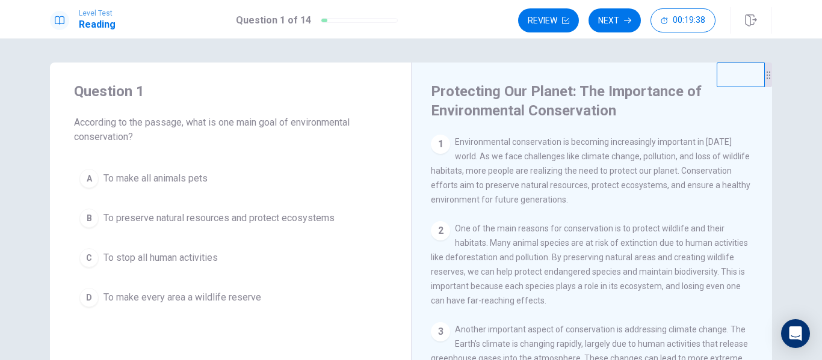
drag, startPoint x: 769, startPoint y: 224, endPoint x: 759, endPoint y: 244, distance: 22.3
click at [759, 244] on div "Question 1 According to the passage, what is one main goal of environmental con…" at bounding box center [411, 282] width 761 height 438
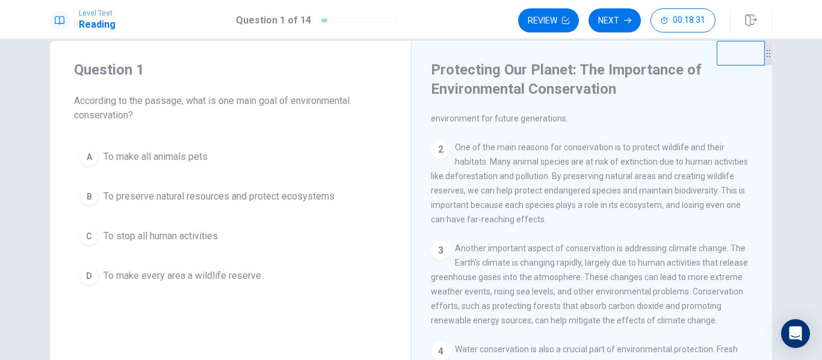
scroll to position [60, 0]
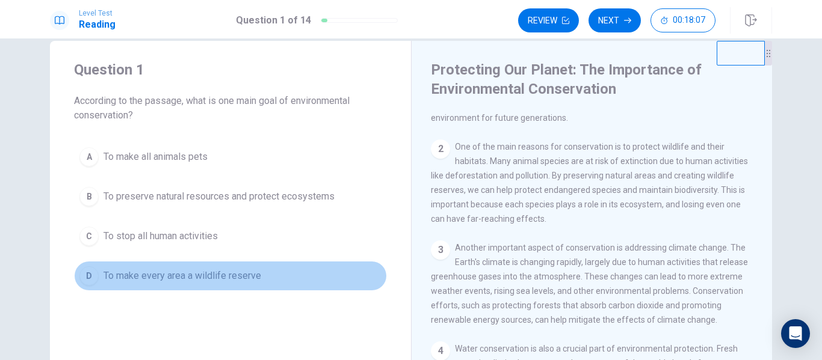
click at [206, 279] on span "To make every area a wildlife reserve" at bounding box center [183, 276] width 158 height 14
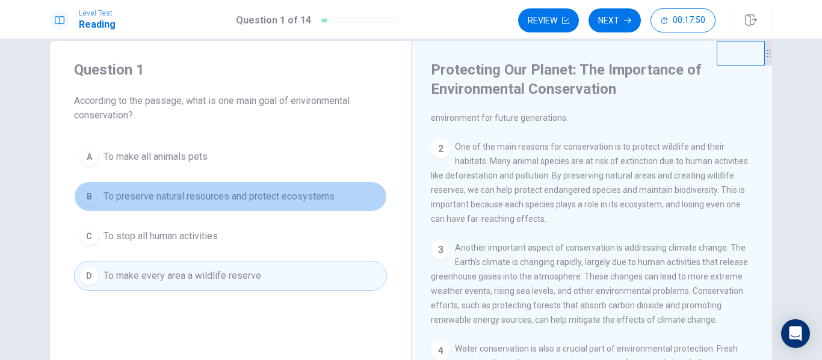
click at [286, 195] on span "To preserve natural resources and protect ecosystems" at bounding box center [219, 197] width 231 height 14
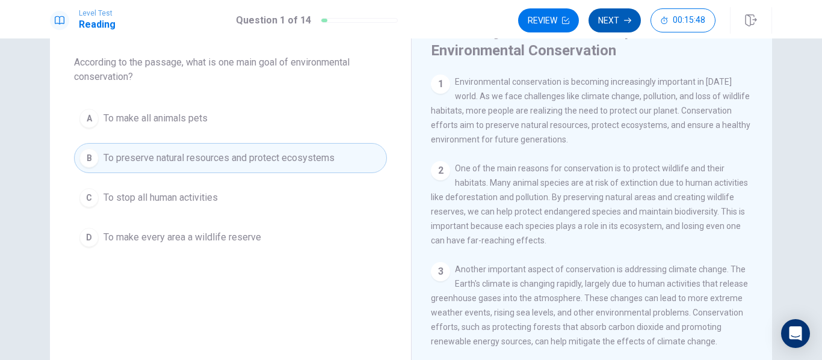
click at [622, 23] on button "Next" at bounding box center [615, 20] width 52 height 24
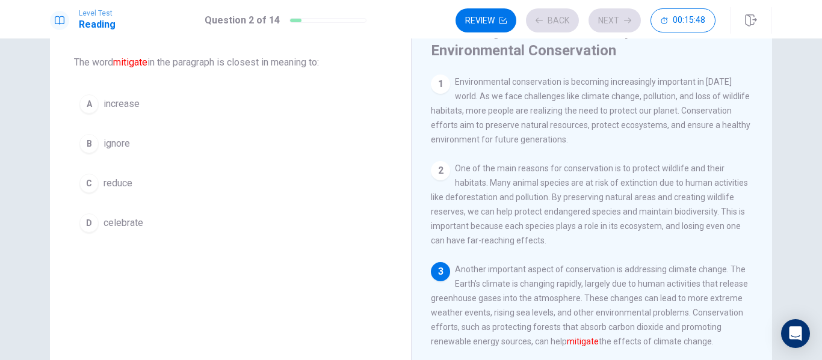
scroll to position [59, 0]
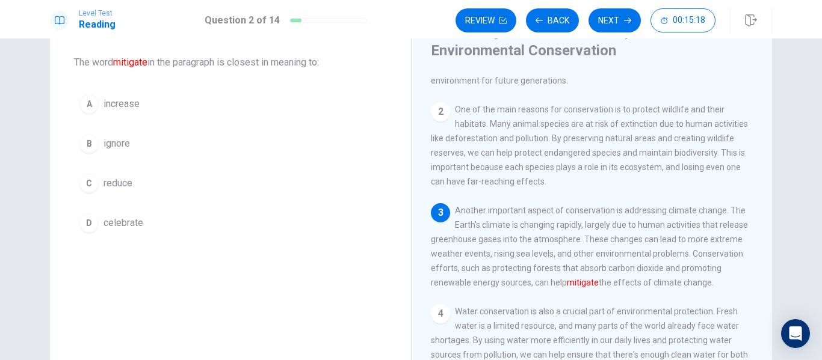
click at [114, 179] on span "reduce" at bounding box center [118, 183] width 29 height 14
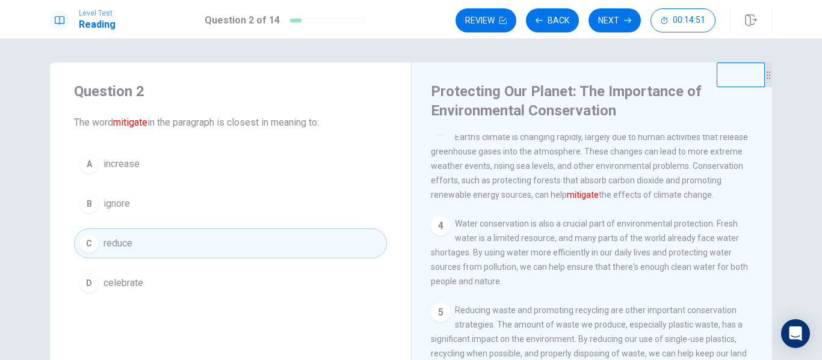
scroll to position [181, 0]
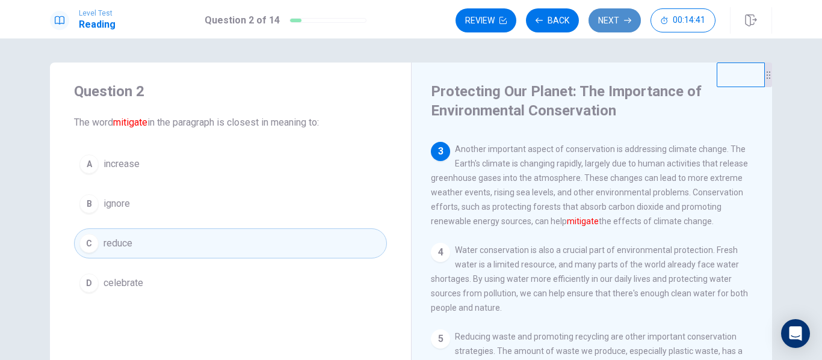
click at [617, 22] on button "Next" at bounding box center [615, 20] width 52 height 24
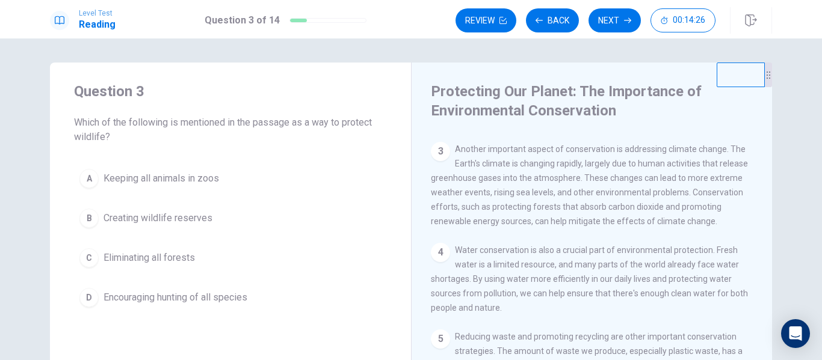
click at [178, 216] on span "Creating wildlife reserves" at bounding box center [158, 218] width 109 height 14
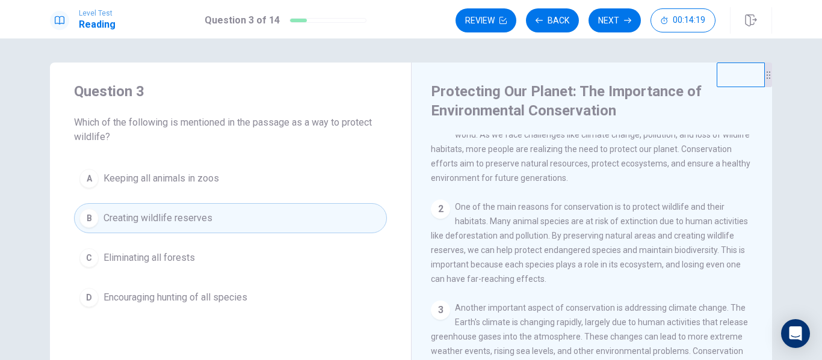
scroll to position [0, 0]
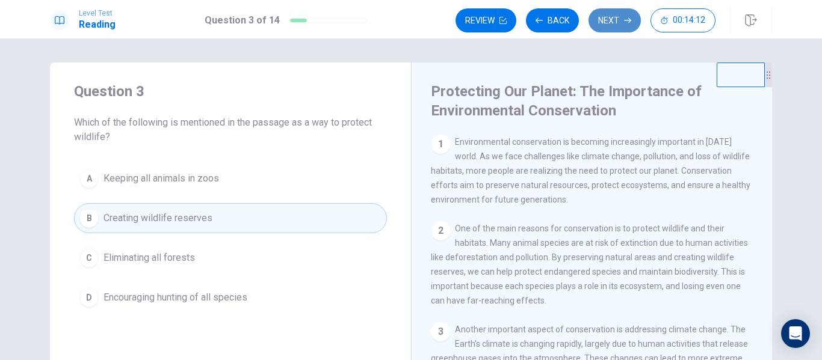
click at [631, 22] on icon "button" at bounding box center [627, 20] width 7 height 7
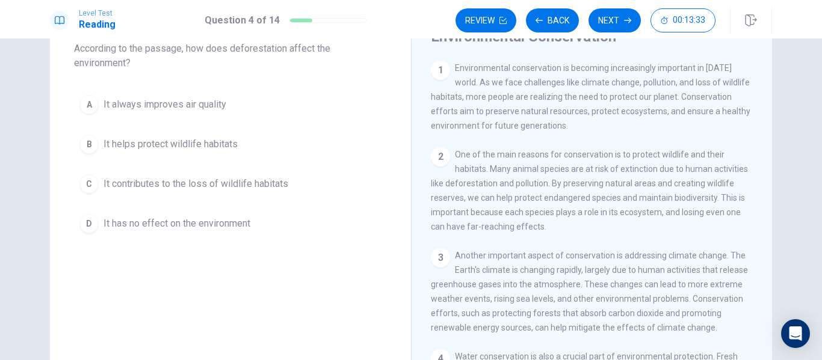
scroll to position [60, 0]
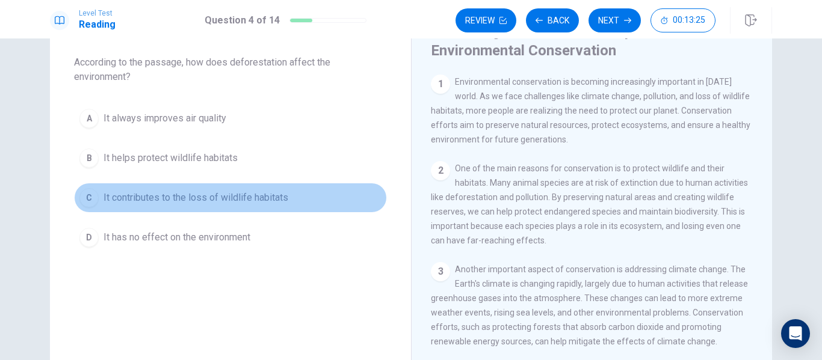
click at [241, 198] on span "It contributes to the loss of wildlife habitats" at bounding box center [196, 198] width 185 height 14
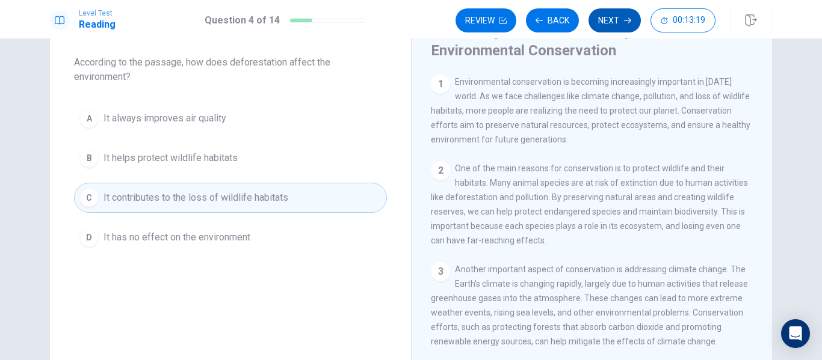
click at [607, 23] on button "Next" at bounding box center [615, 20] width 52 height 24
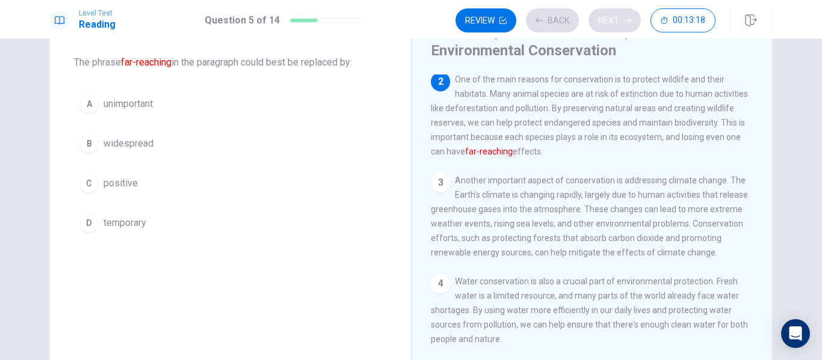
scroll to position [90, 0]
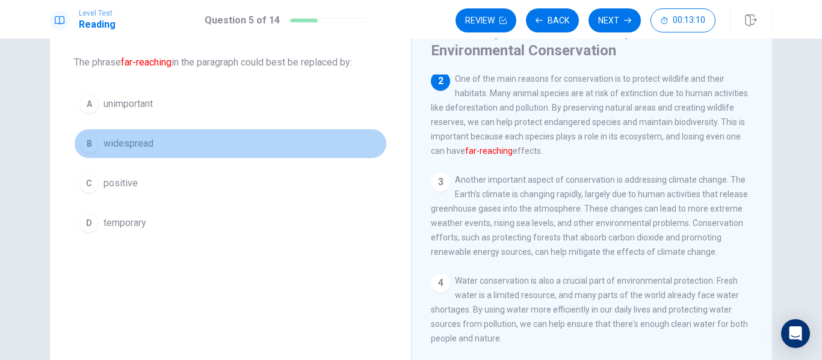
click at [126, 137] on span "widespread" at bounding box center [129, 144] width 50 height 14
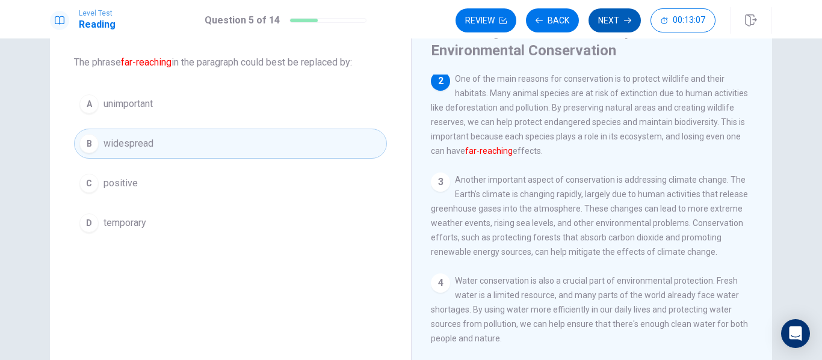
click at [616, 23] on button "Next" at bounding box center [615, 20] width 52 height 24
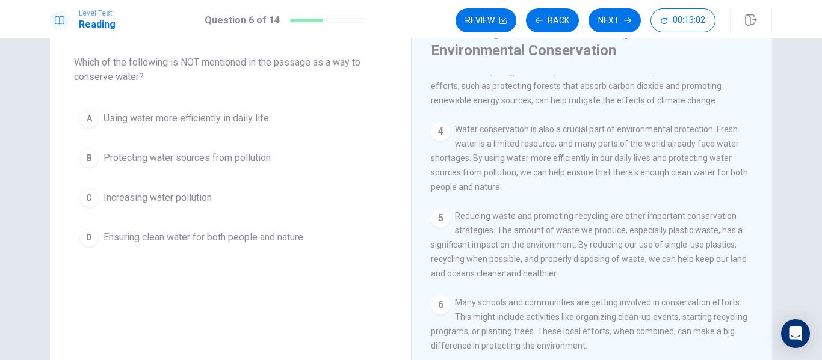
scroll to position [270, 0]
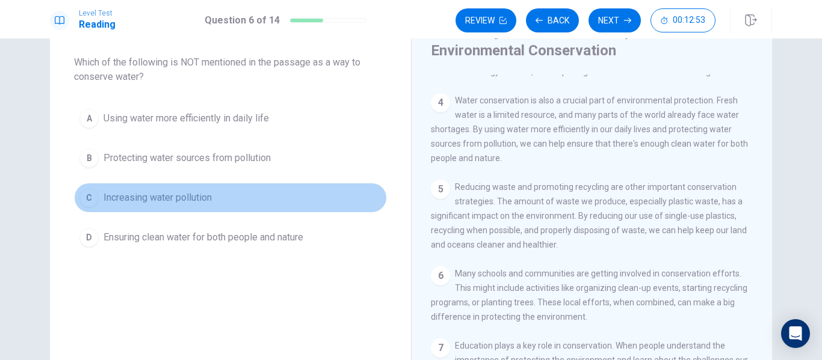
click at [194, 193] on span "Increasing water pollution" at bounding box center [158, 198] width 108 height 14
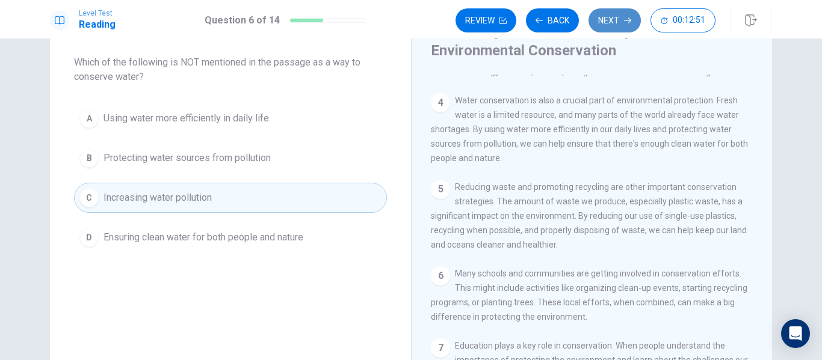
click at [607, 25] on button "Next" at bounding box center [615, 20] width 52 height 24
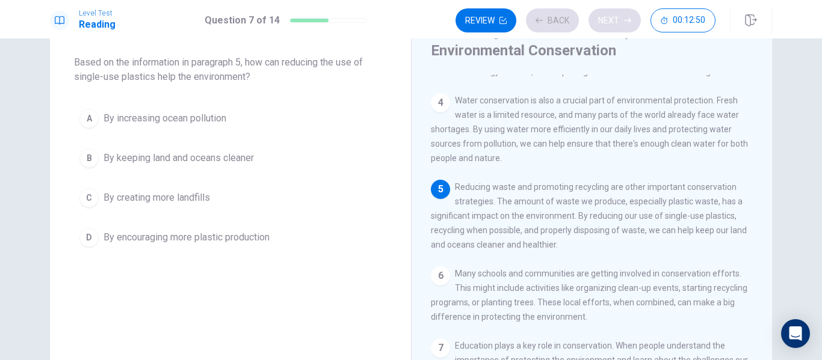
scroll to position [389, 0]
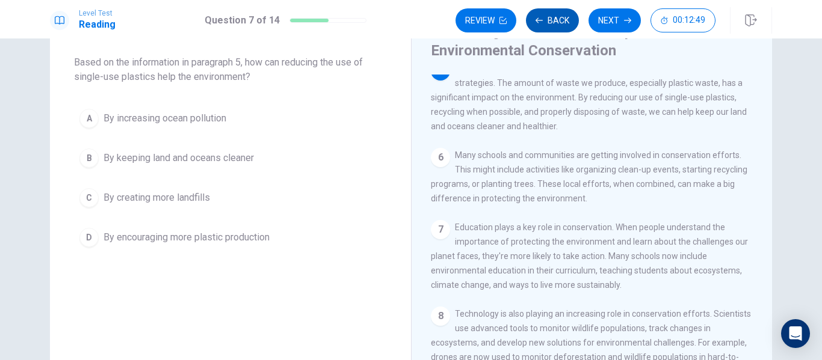
click at [552, 25] on button "Back" at bounding box center [552, 20] width 53 height 24
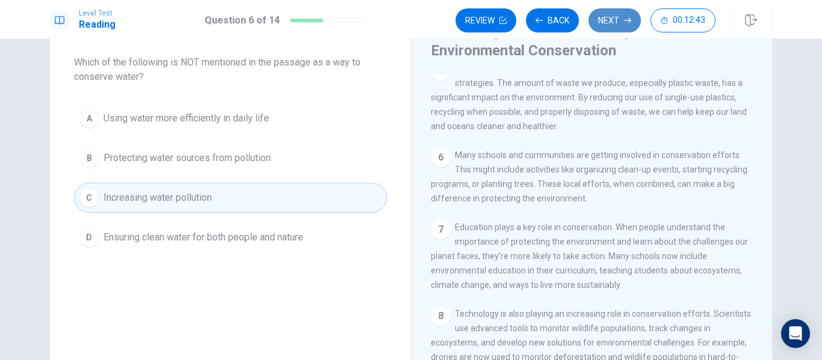
click at [622, 22] on button "Next" at bounding box center [615, 20] width 52 height 24
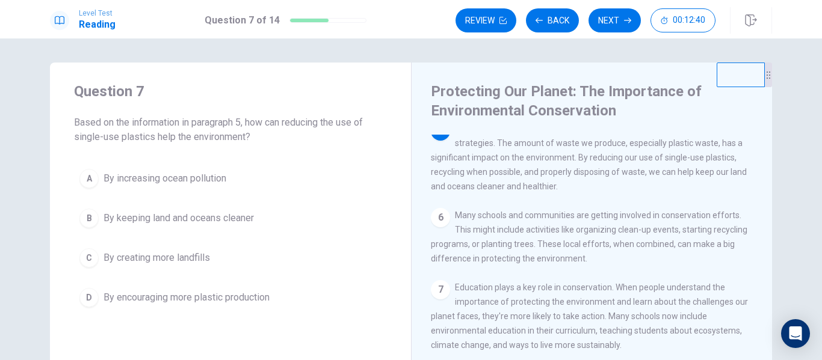
scroll to position [60, 0]
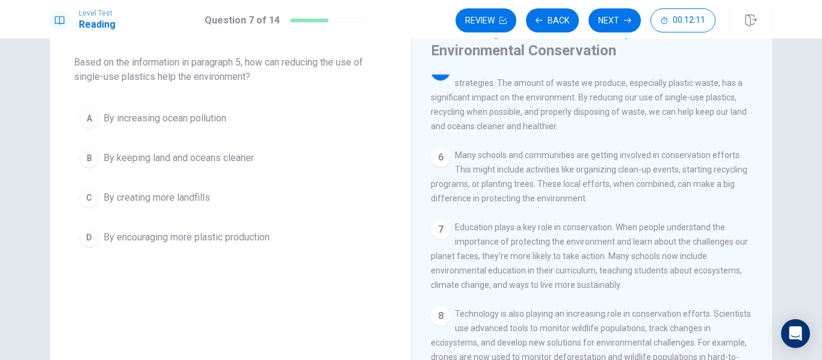
click at [172, 158] on span "By keeping land and oceans cleaner" at bounding box center [179, 158] width 150 height 14
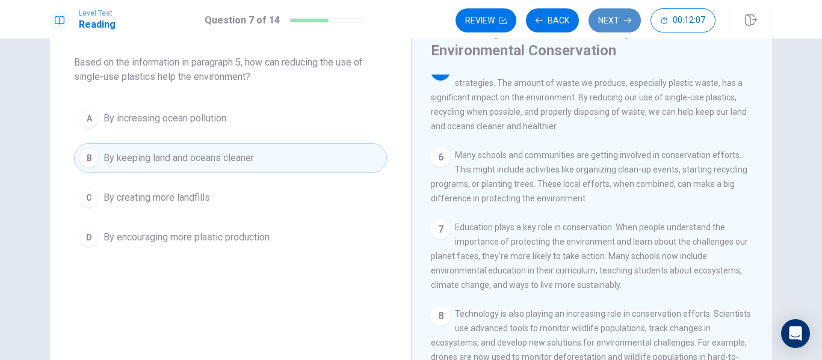
click at [602, 23] on button "Next" at bounding box center [615, 20] width 52 height 24
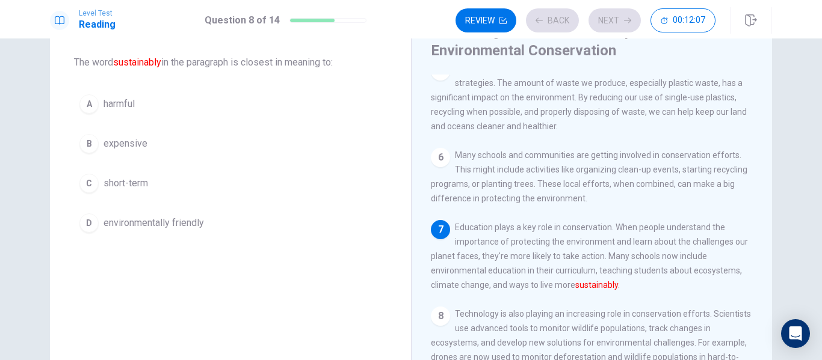
scroll to position [403, 0]
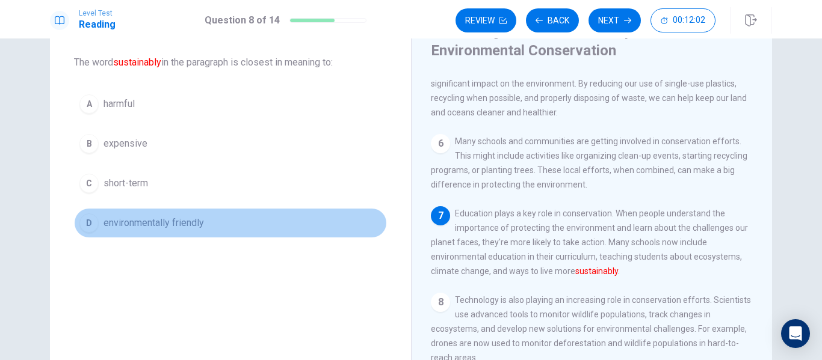
click at [173, 223] on span "environmentally friendly" at bounding box center [154, 223] width 101 height 14
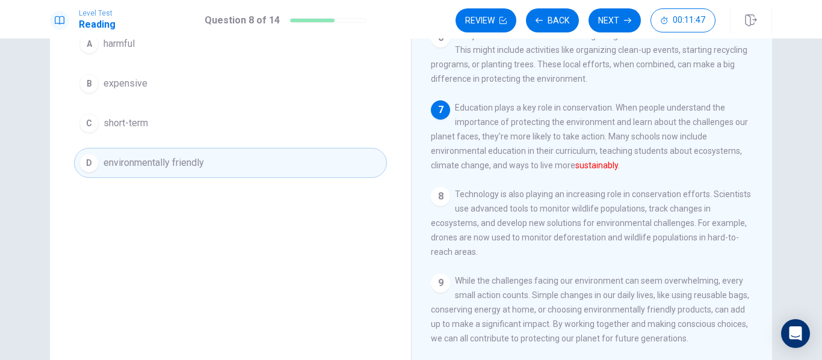
scroll to position [60, 0]
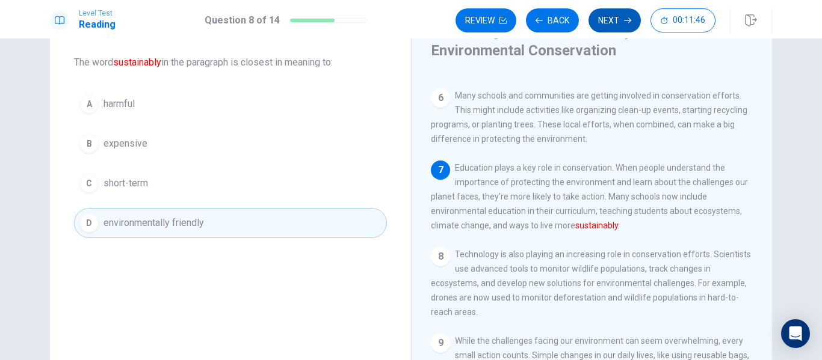
click at [626, 16] on button "Next" at bounding box center [615, 20] width 52 height 24
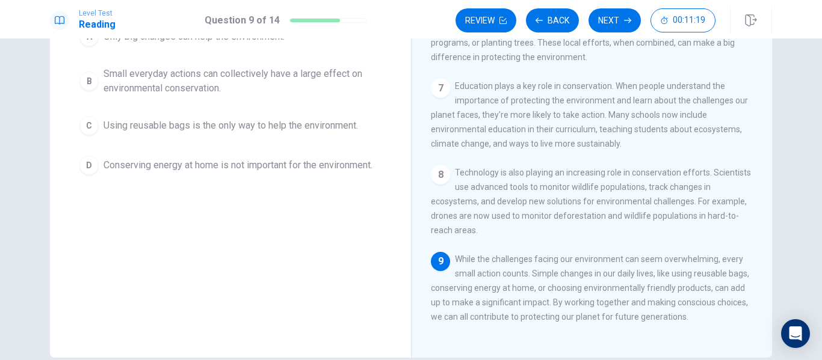
scroll to position [202, 0]
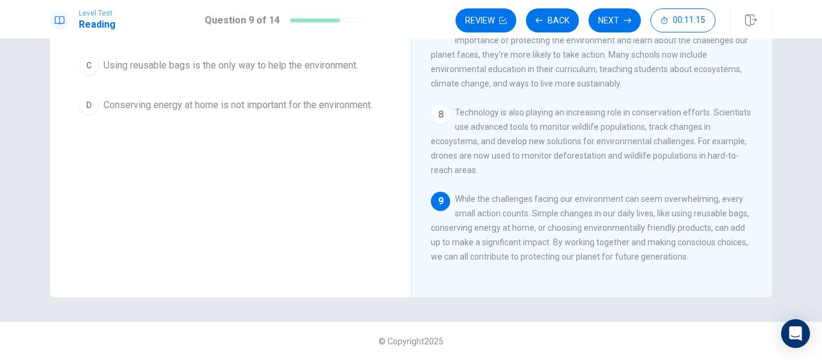
click at [496, 230] on span "While the challenges facing our environment can seem overwhelming, every small …" at bounding box center [590, 227] width 318 height 67
click at [557, 228] on span "While the challenges facing our environment can seem overwhelming, every small …" at bounding box center [590, 227] width 318 height 67
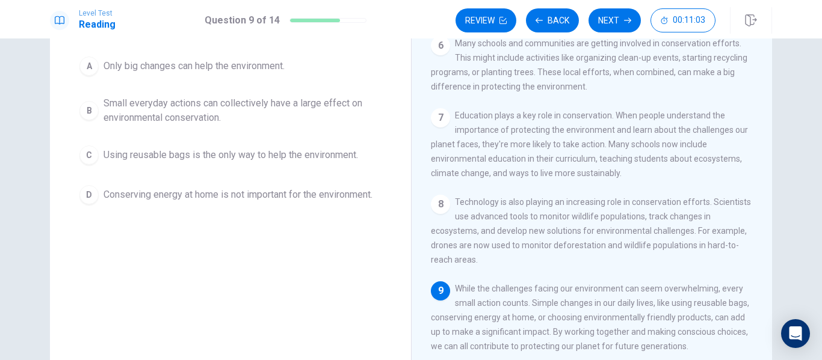
scroll to position [142, 0]
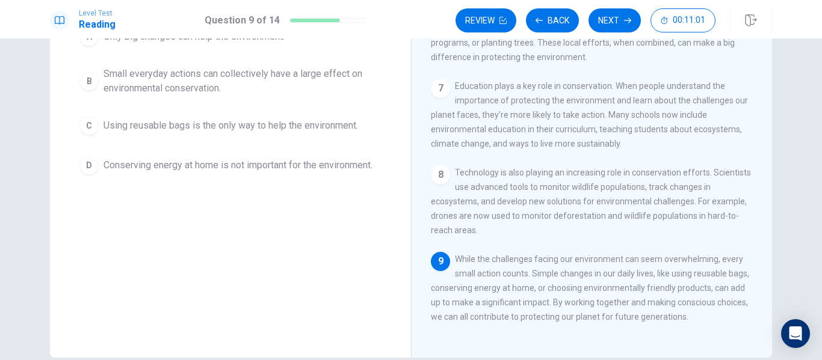
click at [353, 73] on span "Small everyday actions can collectively have a large effect on environmental co…" at bounding box center [243, 81] width 278 height 29
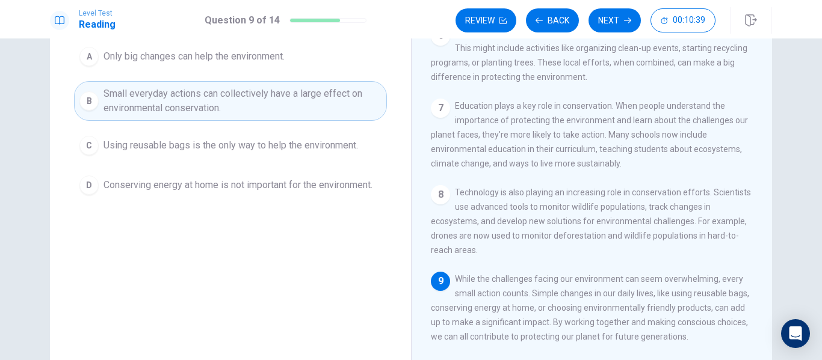
scroll to position [82, 0]
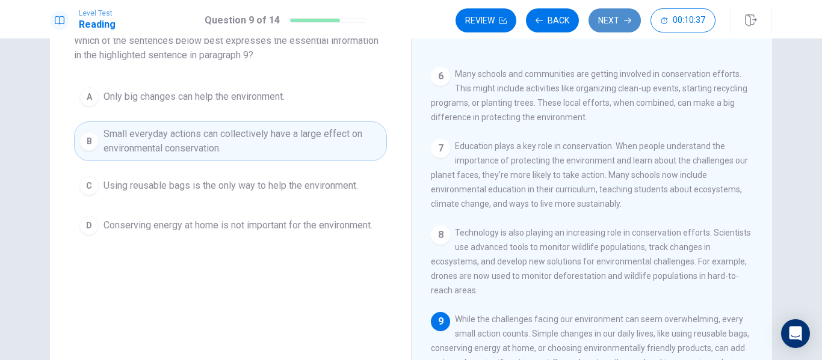
click at [620, 14] on button "Next" at bounding box center [615, 20] width 52 height 24
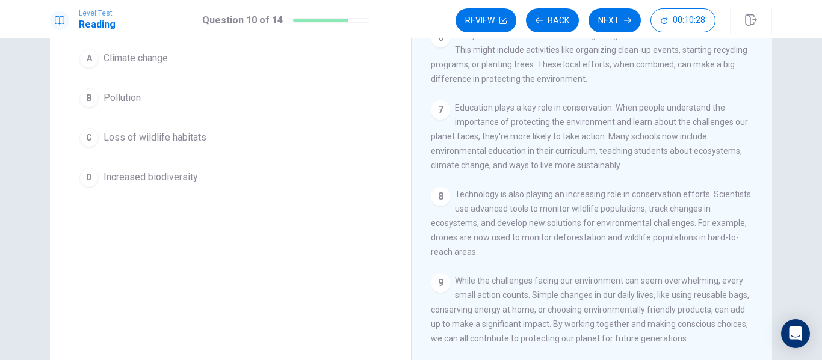
scroll to position [142, 0]
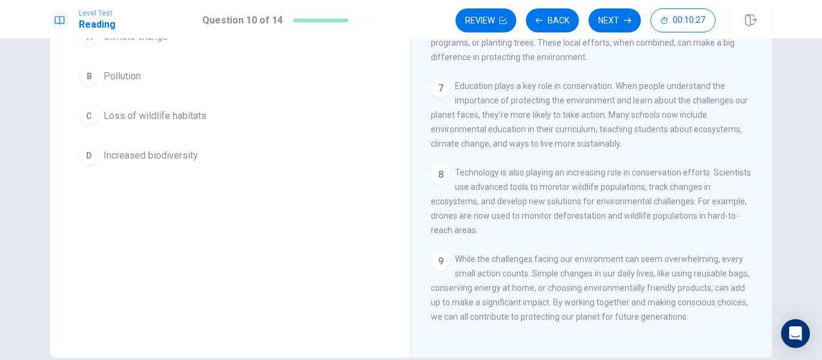
click at [137, 153] on span "Increased biodiversity" at bounding box center [151, 156] width 94 height 14
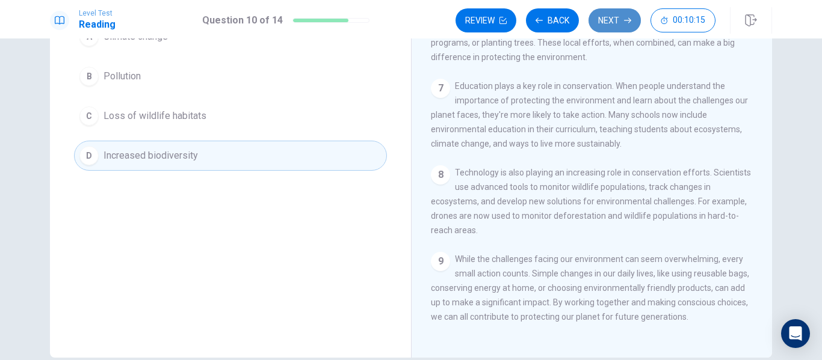
click at [613, 23] on button "Next" at bounding box center [615, 20] width 52 height 24
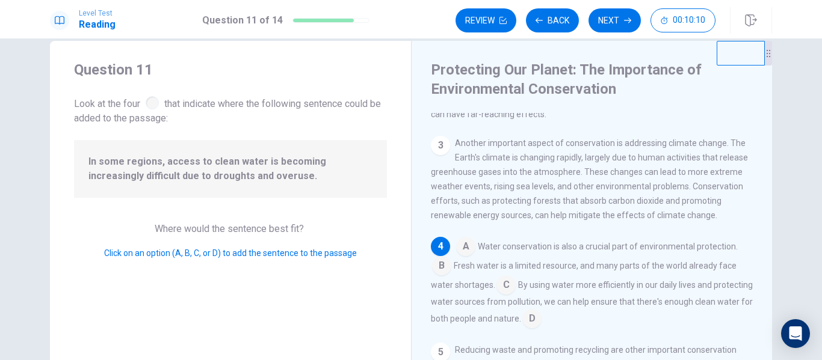
scroll to position [225, 0]
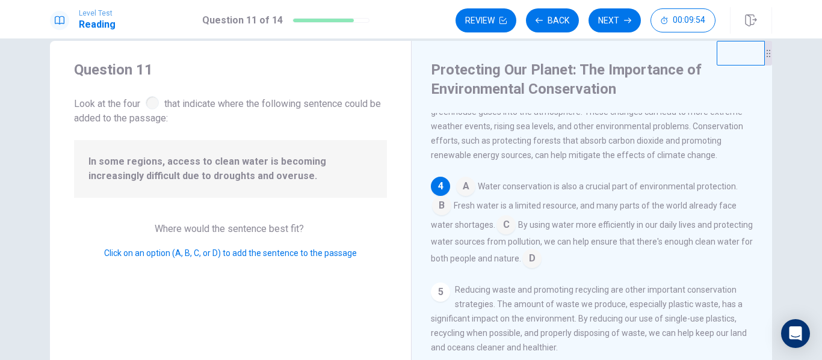
click at [505, 235] on input at bounding box center [506, 226] width 19 height 19
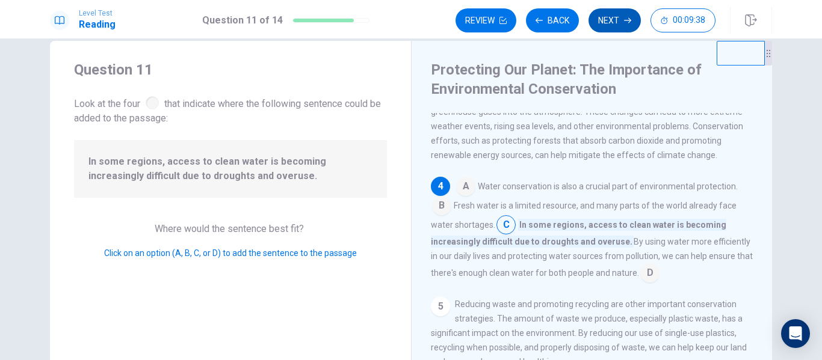
click at [607, 27] on button "Next" at bounding box center [615, 20] width 52 height 24
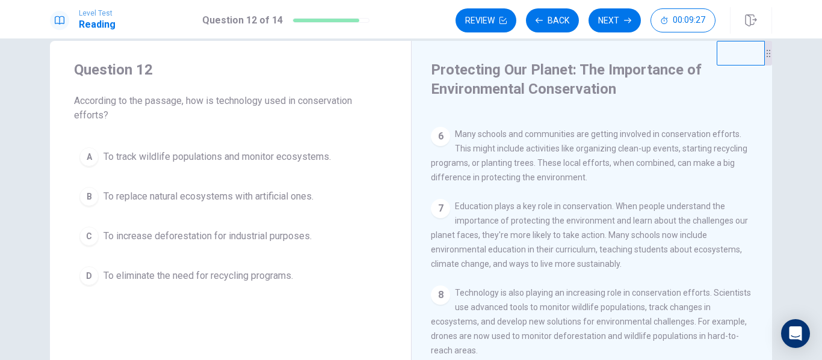
scroll to position [82, 0]
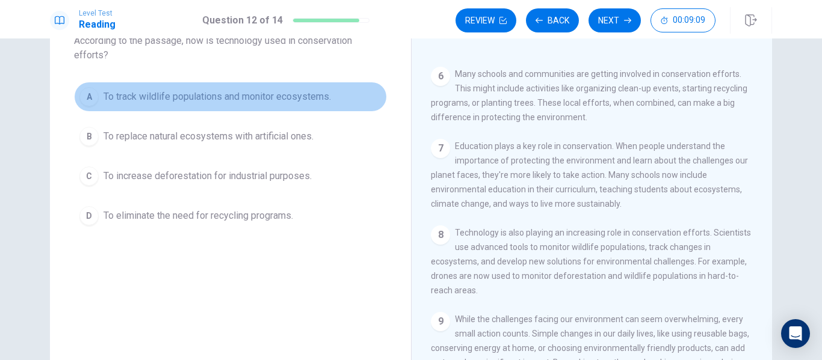
click at [249, 102] on span "To track wildlife populations and monitor ecosystems." at bounding box center [217, 97] width 227 height 14
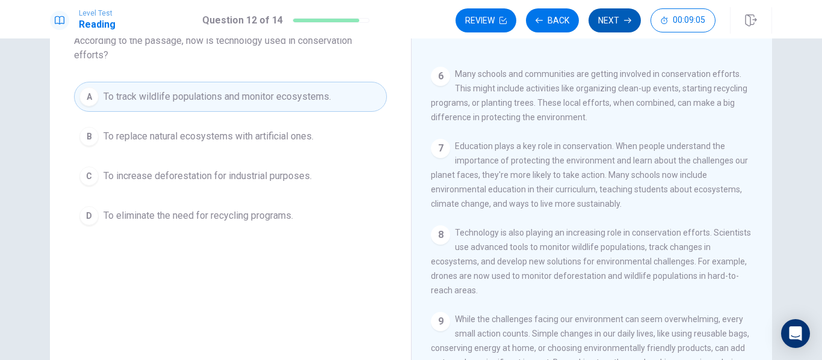
click at [620, 28] on button "Next" at bounding box center [615, 20] width 52 height 24
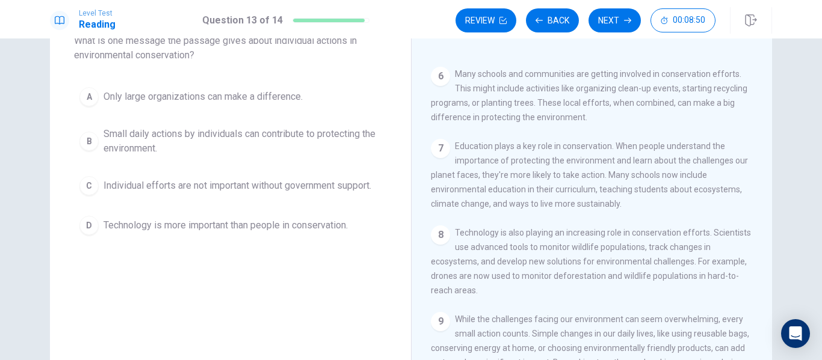
click at [301, 128] on span "Small daily actions by individuals can contribute to protecting the environment." at bounding box center [243, 141] width 278 height 29
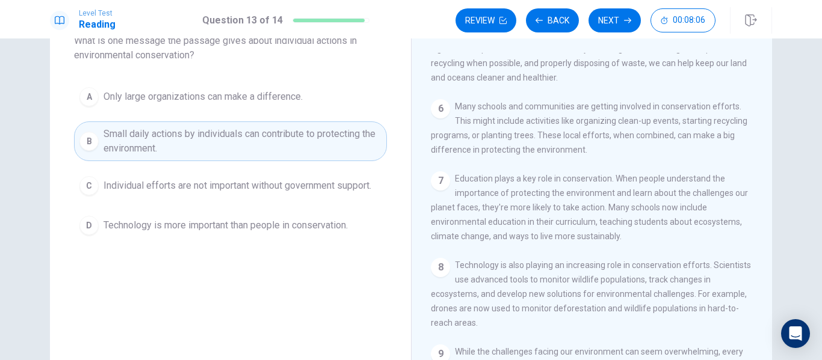
scroll to position [22, 0]
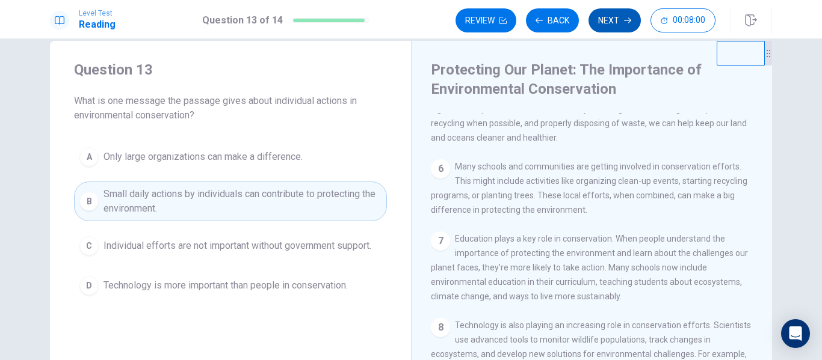
click at [601, 23] on button "Next" at bounding box center [615, 20] width 52 height 24
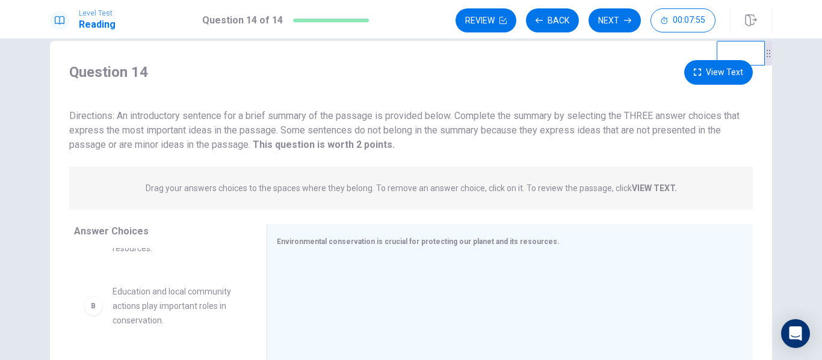
scroll to position [0, 0]
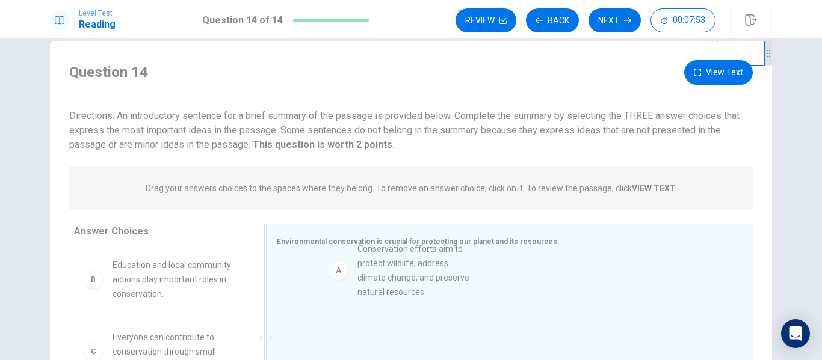
drag, startPoint x: 173, startPoint y: 284, endPoint x: 424, endPoint y: 268, distance: 252.1
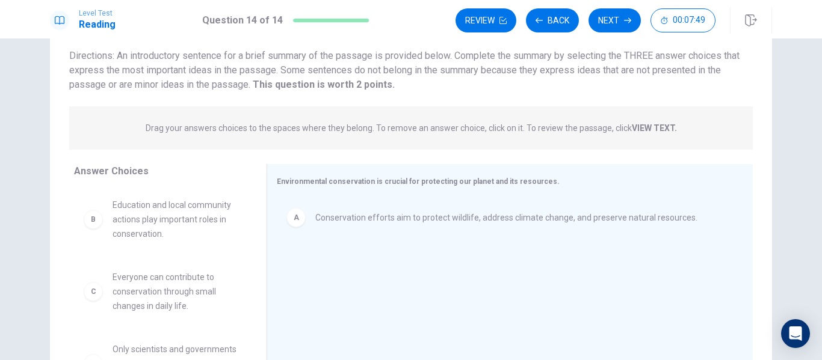
scroll to position [142, 0]
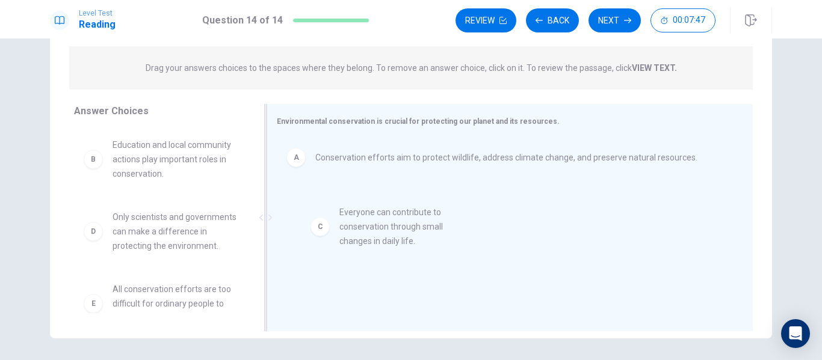
drag, startPoint x: 166, startPoint y: 247, endPoint x: 400, endPoint y: 241, distance: 233.6
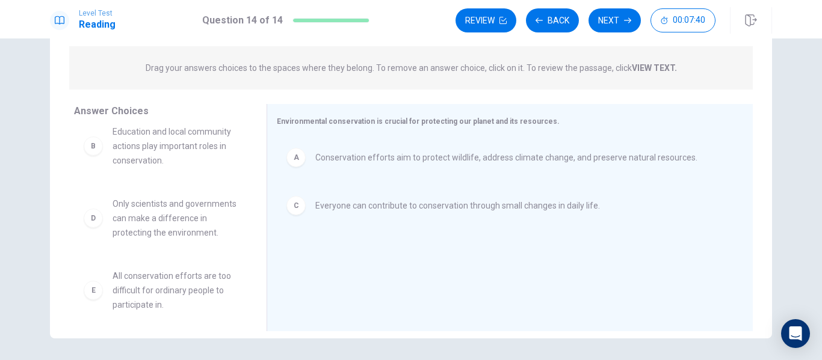
scroll to position [0, 0]
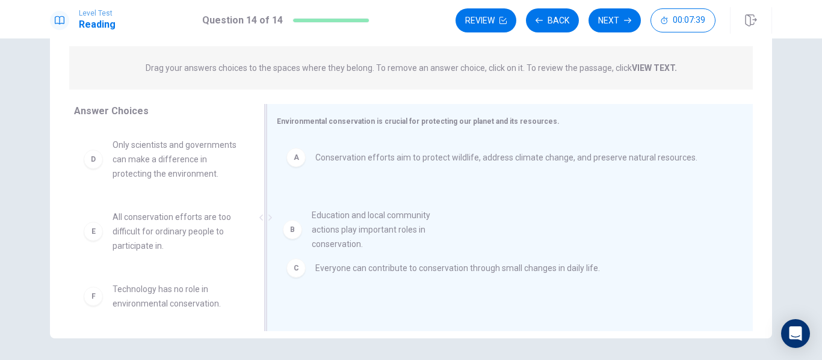
drag, startPoint x: 149, startPoint y: 163, endPoint x: 358, endPoint y: 236, distance: 221.7
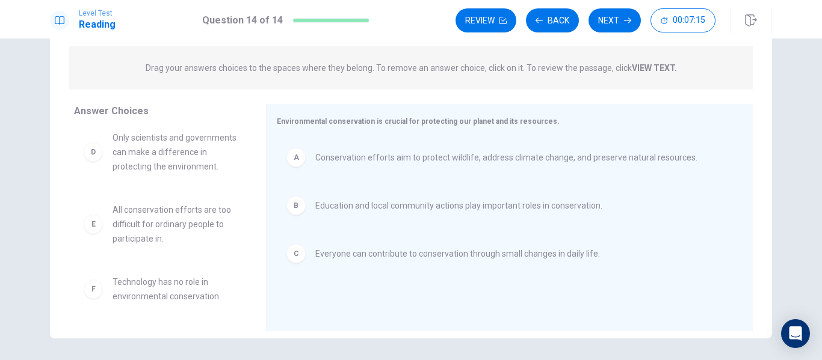
scroll to position [22, 0]
click at [541, 16] on button "Back" at bounding box center [552, 20] width 53 height 24
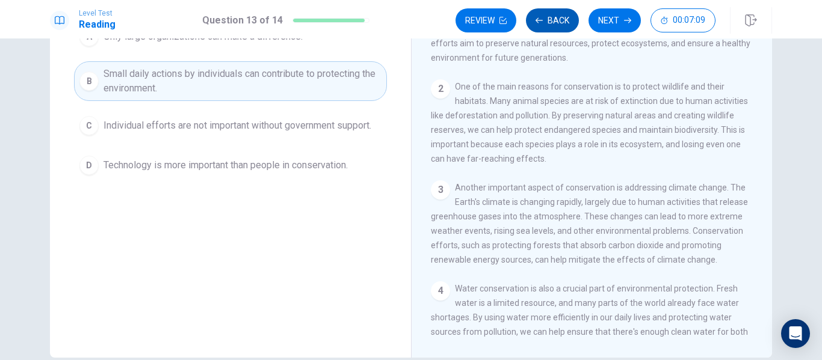
click at [541, 16] on button "Back" at bounding box center [552, 20] width 53 height 24
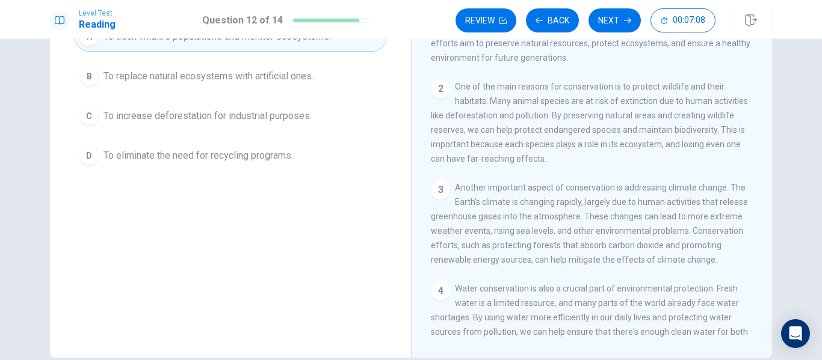
scroll to position [82, 0]
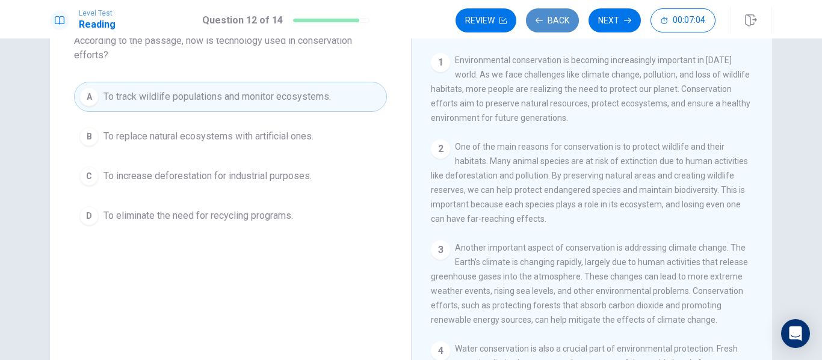
click at [548, 19] on button "Back" at bounding box center [552, 20] width 53 height 24
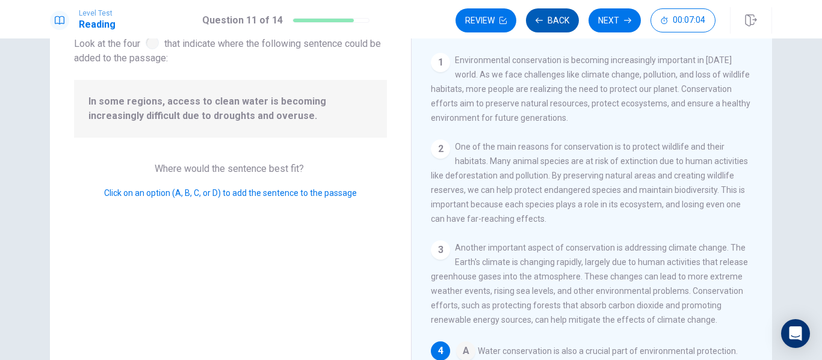
scroll to position [179, 0]
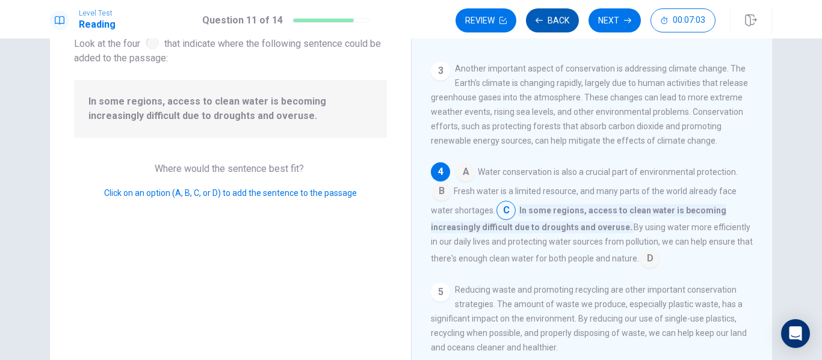
click at [548, 19] on button "Back" at bounding box center [552, 20] width 53 height 24
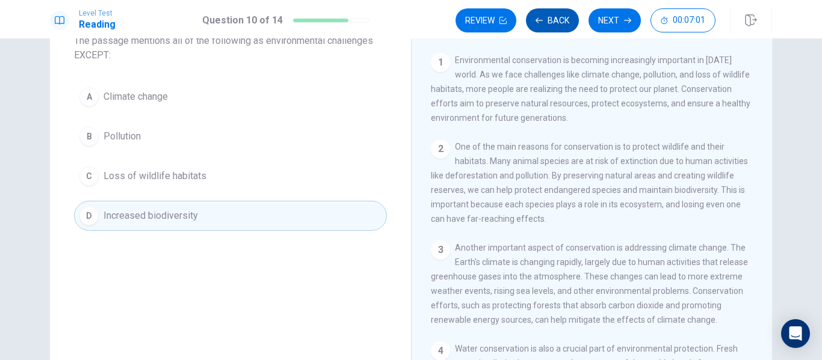
click at [548, 19] on button "Back" at bounding box center [552, 20] width 53 height 24
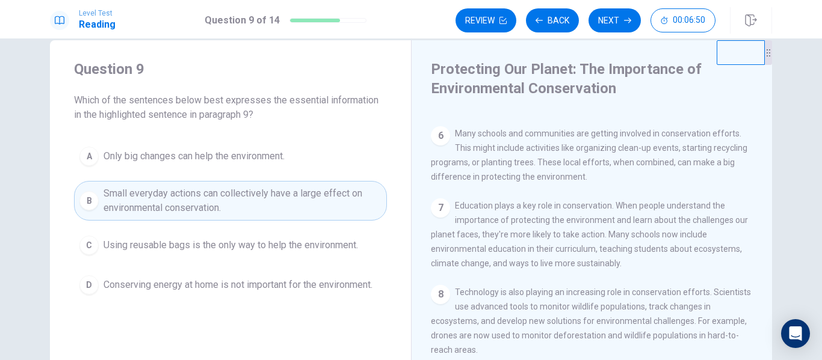
scroll to position [22, 0]
click at [604, 21] on button "Next" at bounding box center [615, 20] width 52 height 24
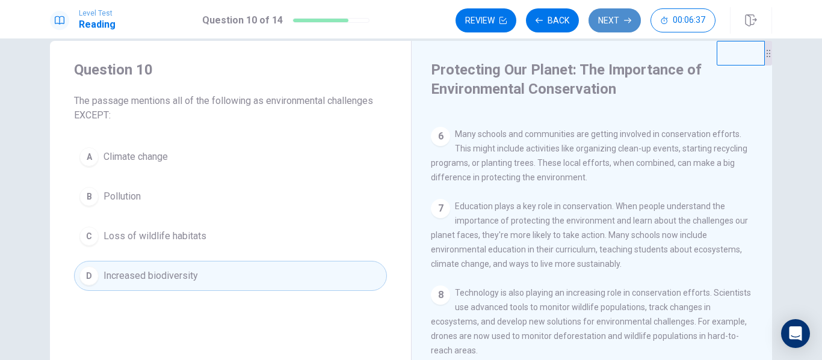
click at [604, 21] on button "Next" at bounding box center [615, 20] width 52 height 24
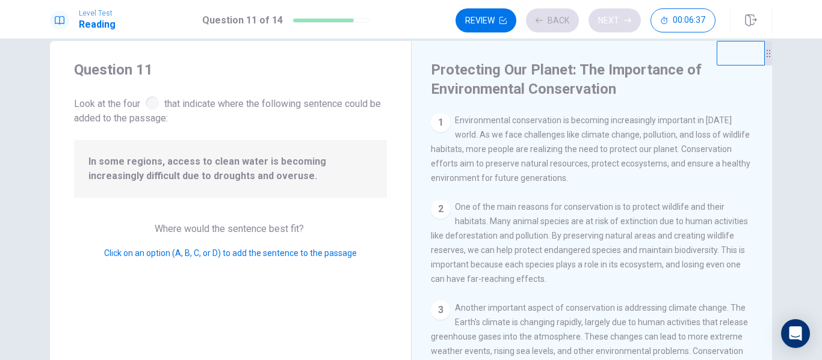
scroll to position [179, 0]
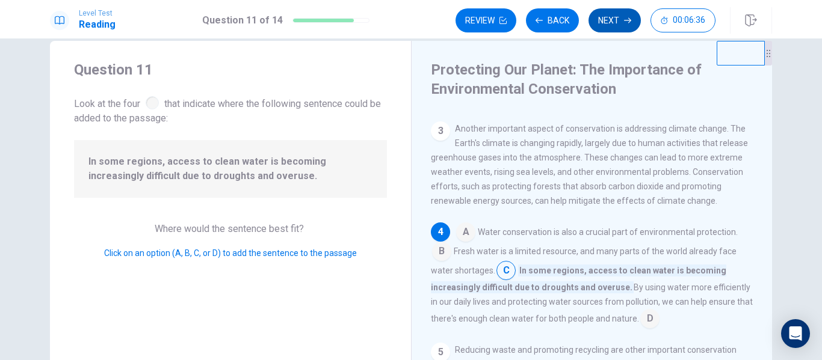
click at [605, 21] on button "Next" at bounding box center [615, 20] width 52 height 24
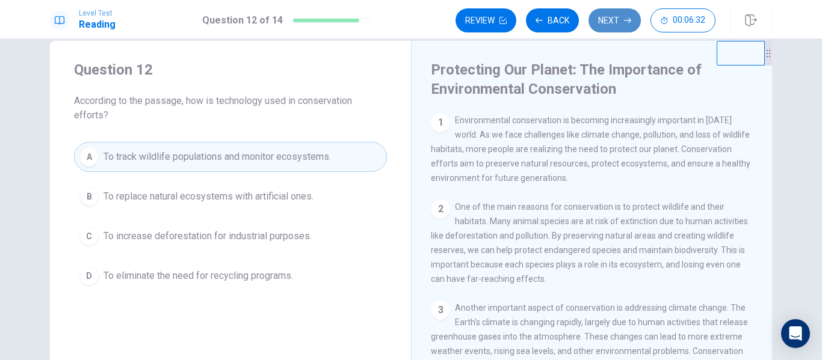
click at [605, 21] on button "Next" at bounding box center [615, 20] width 52 height 24
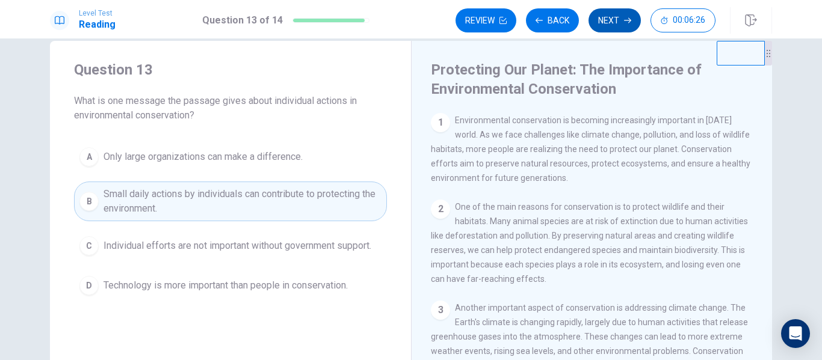
click at [605, 21] on button "Next" at bounding box center [615, 20] width 52 height 24
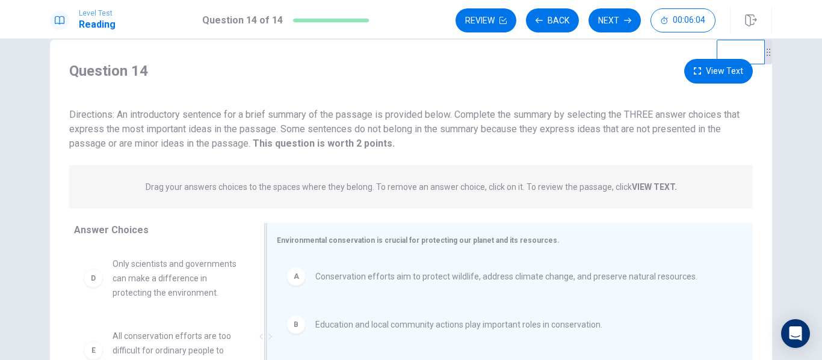
scroll to position [22, 0]
click at [538, 25] on button "Back" at bounding box center [552, 20] width 53 height 24
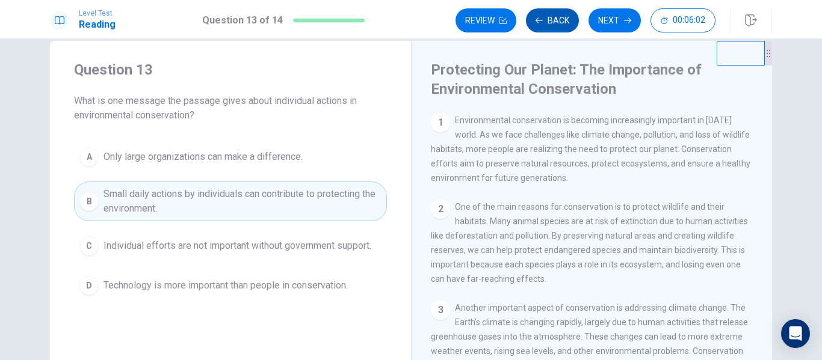
click at [538, 25] on button "Back" at bounding box center [552, 20] width 53 height 24
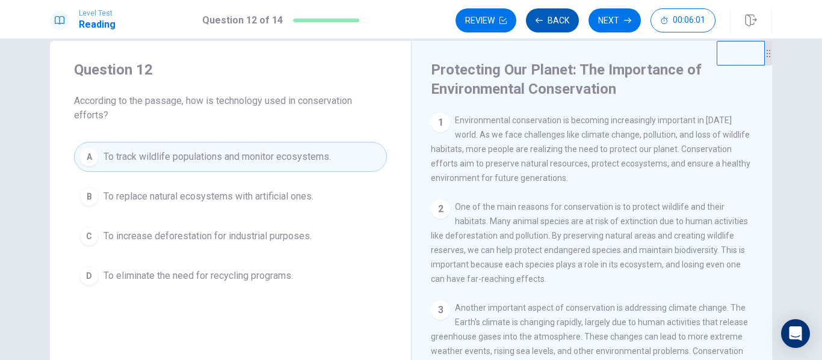
click at [538, 25] on button "Back" at bounding box center [552, 20] width 53 height 24
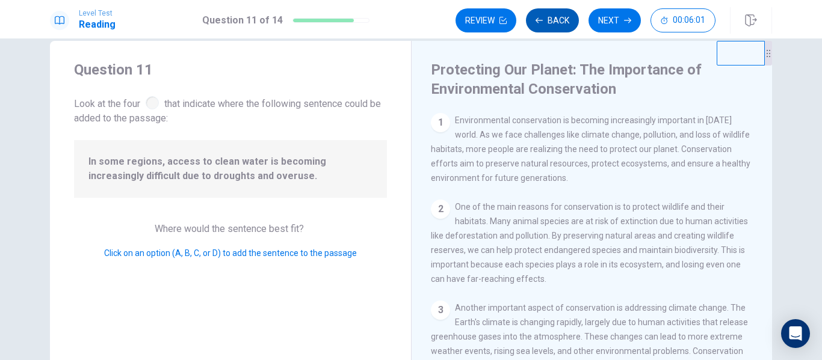
scroll to position [157, 0]
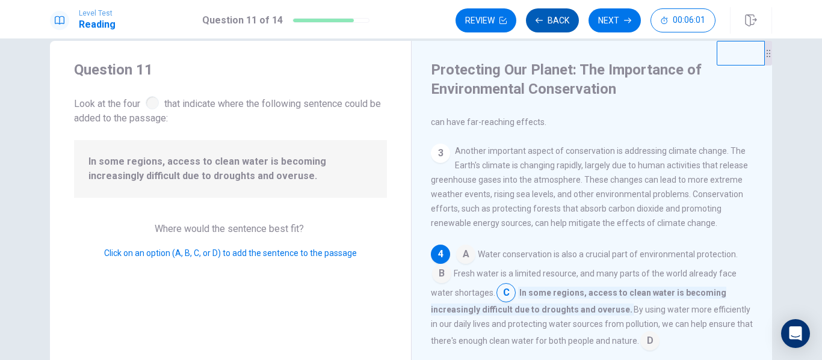
click at [538, 25] on button "Back" at bounding box center [552, 20] width 53 height 24
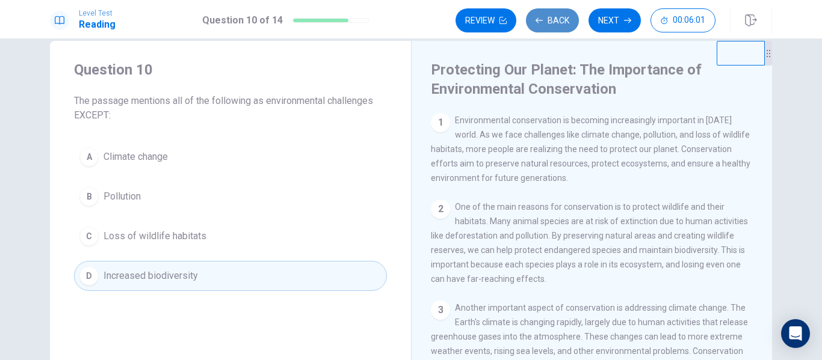
click at [538, 25] on button "Back" at bounding box center [552, 20] width 53 height 24
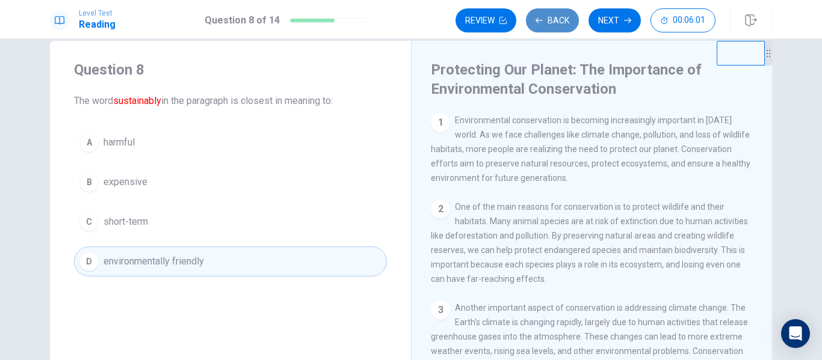
click at [538, 25] on button "Back" at bounding box center [552, 20] width 53 height 24
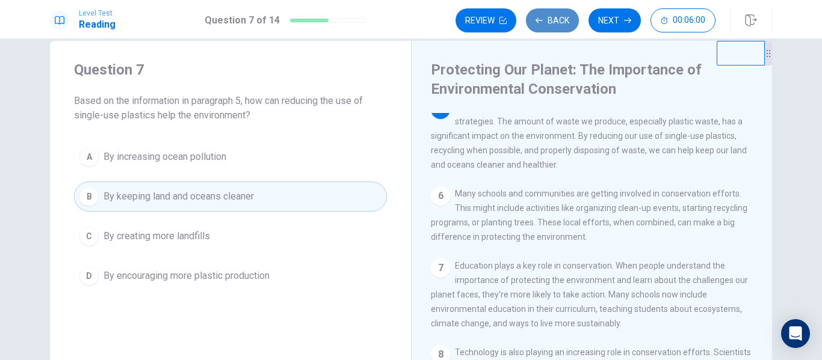
click at [538, 25] on button "Back" at bounding box center [552, 20] width 53 height 24
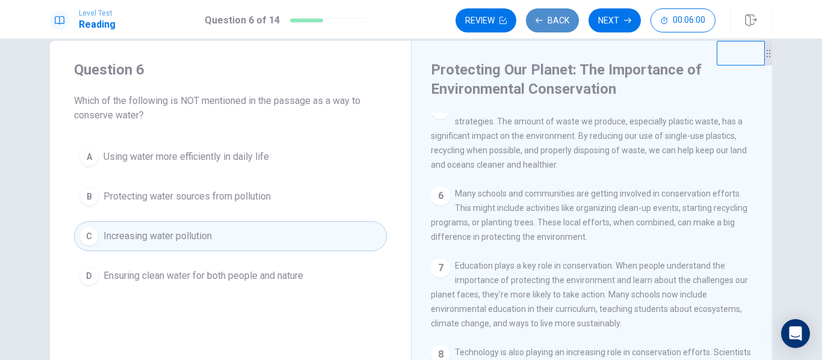
click at [538, 25] on button "Back" at bounding box center [552, 20] width 53 height 24
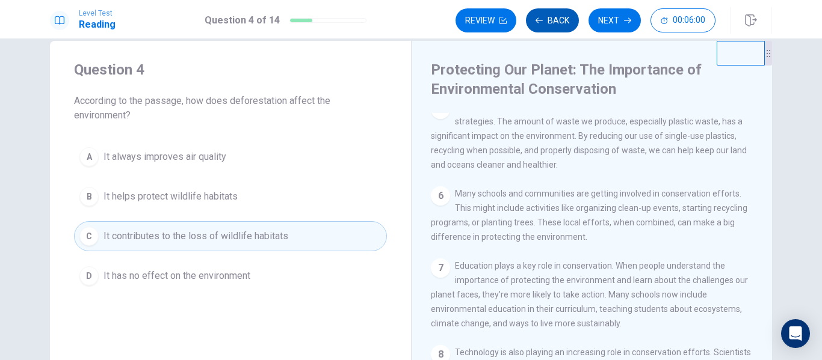
click at [538, 25] on button "Back" at bounding box center [552, 20] width 53 height 24
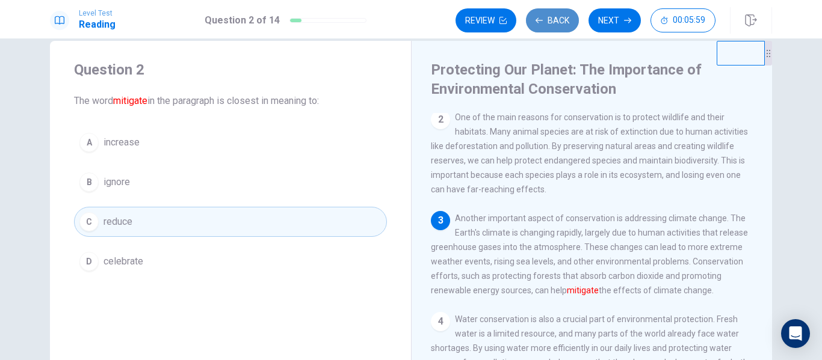
click at [538, 25] on button "Back" at bounding box center [552, 20] width 53 height 24
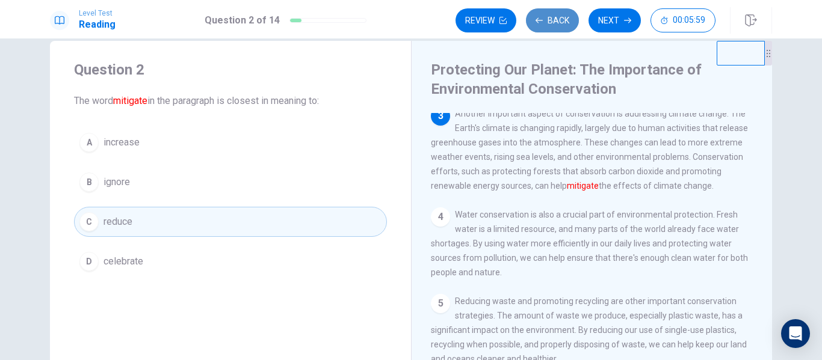
click at [516, 25] on button "Review" at bounding box center [486, 20] width 61 height 24
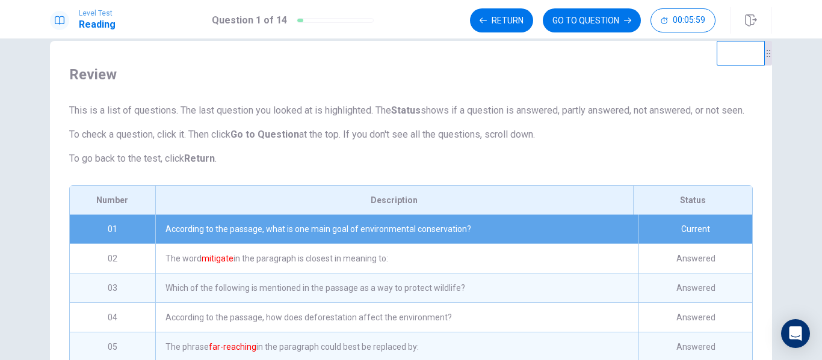
click at [538, 25] on div "Return GO TO QUESTION 00:05:59" at bounding box center [593, 20] width 246 height 24
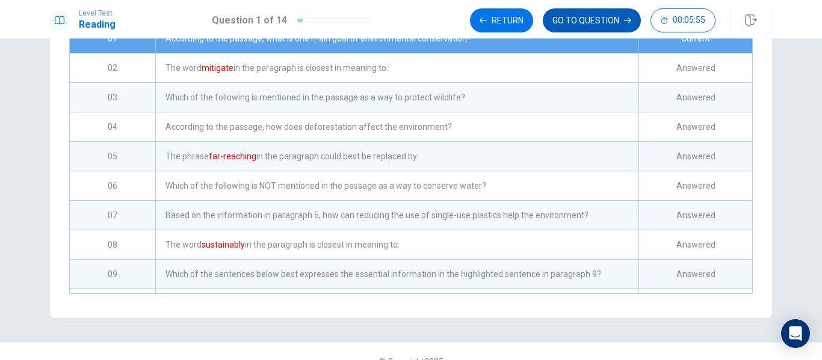
click at [603, 27] on button "GO TO QUESTION" at bounding box center [592, 20] width 98 height 24
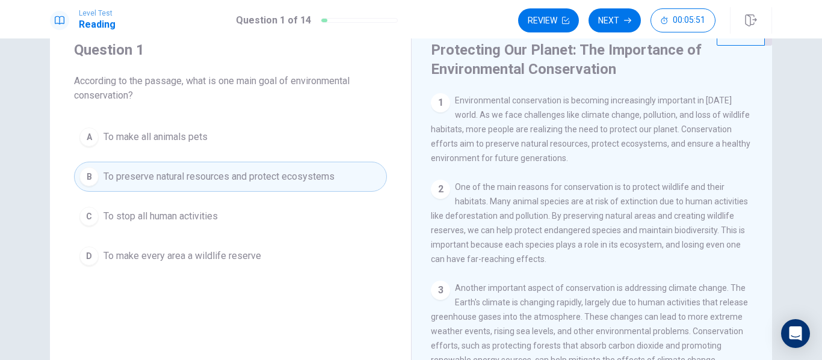
scroll to position [22, 0]
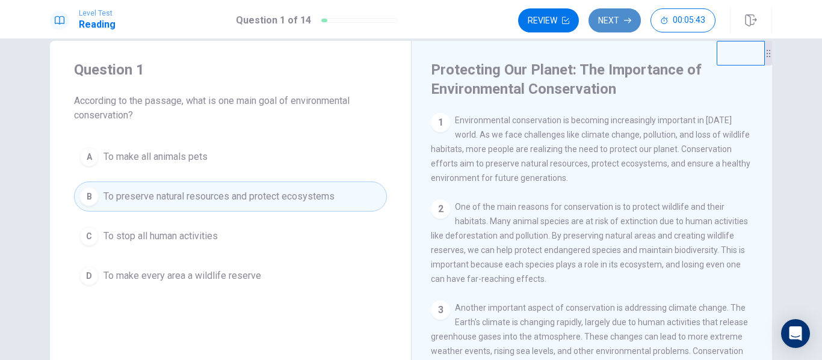
click at [606, 28] on button "Next" at bounding box center [615, 20] width 52 height 24
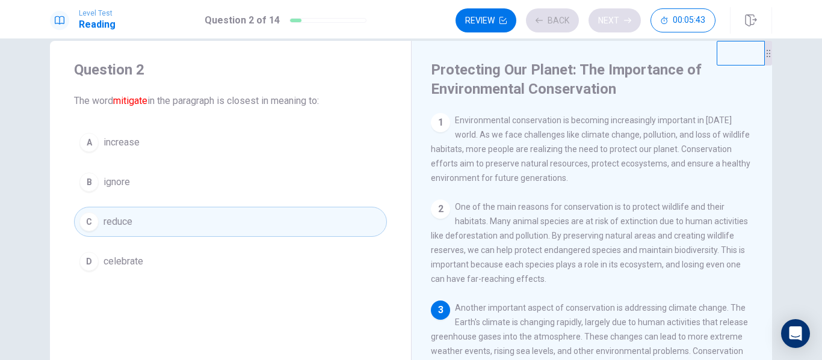
scroll to position [59, 0]
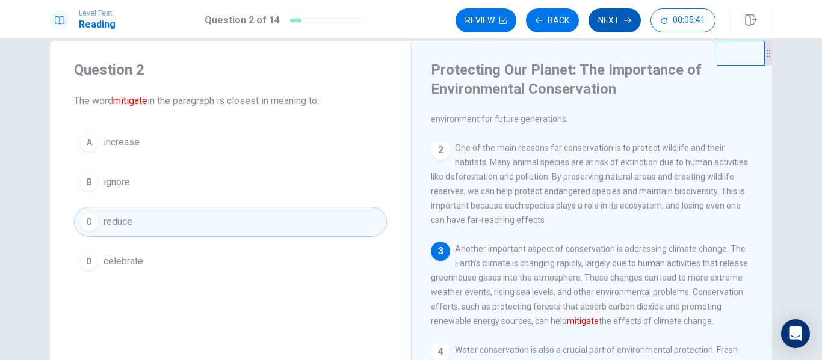
click at [617, 25] on button "Next" at bounding box center [615, 20] width 52 height 24
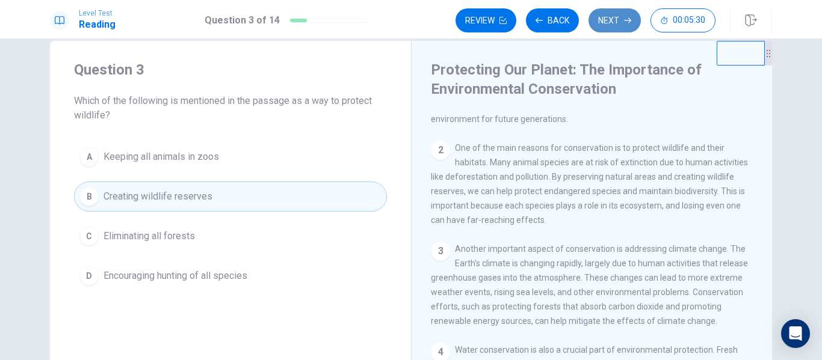
click at [617, 25] on button "Next" at bounding box center [615, 20] width 52 height 24
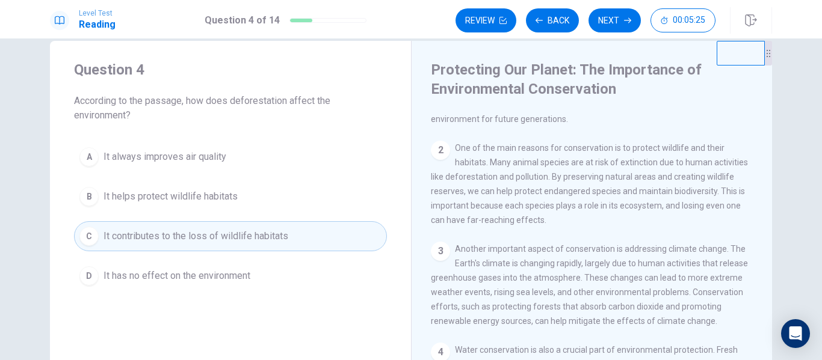
drag, startPoint x: 617, startPoint y: 25, endPoint x: 604, endPoint y: 29, distance: 14.1
click at [616, 25] on button "Next" at bounding box center [615, 20] width 52 height 24
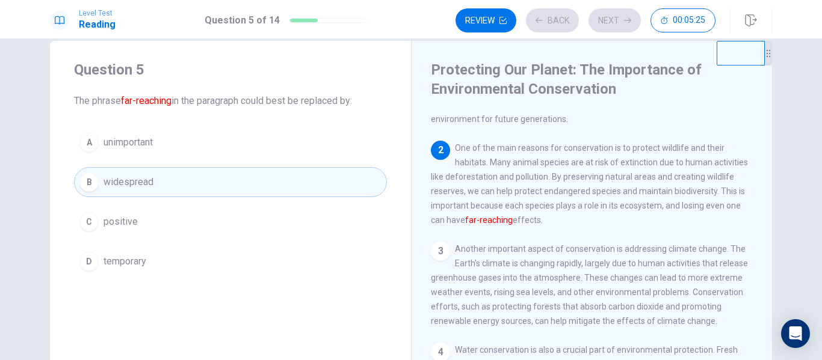
scroll to position [90, 0]
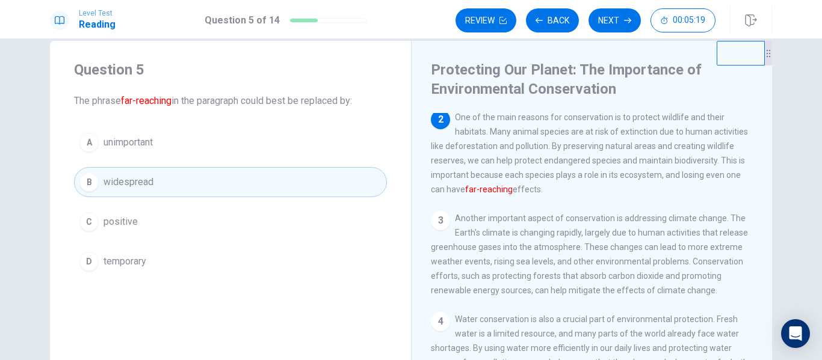
click at [610, 26] on button "Next" at bounding box center [615, 20] width 52 height 24
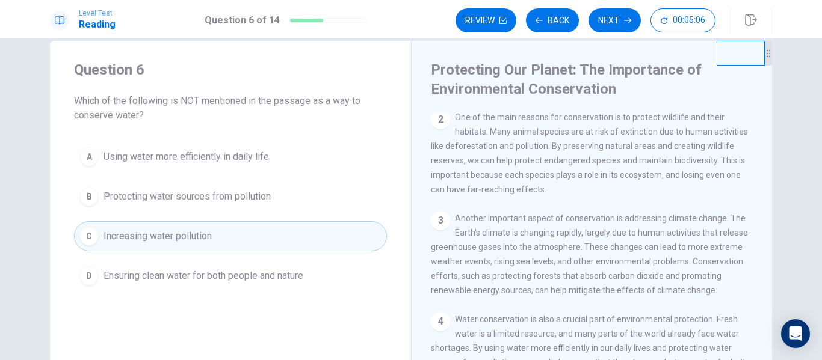
click at [610, 26] on button "Next" at bounding box center [615, 20] width 52 height 24
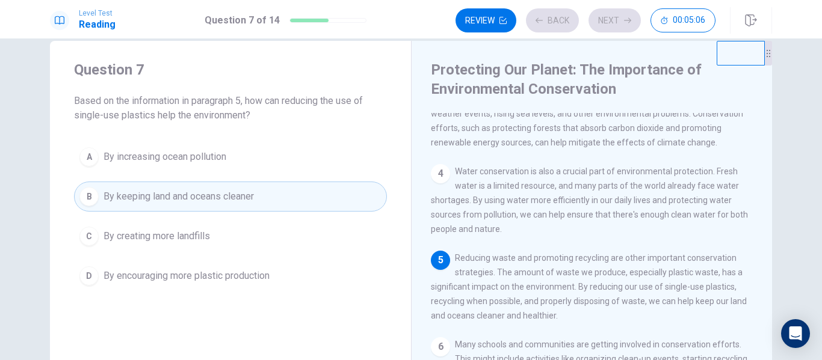
scroll to position [238, 0]
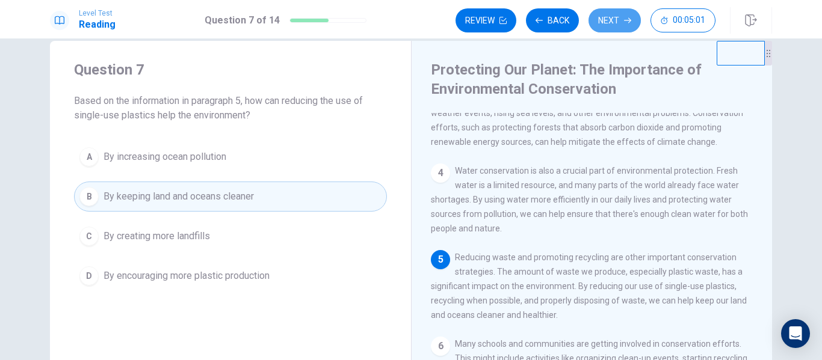
click at [610, 26] on button "Next" at bounding box center [615, 20] width 52 height 24
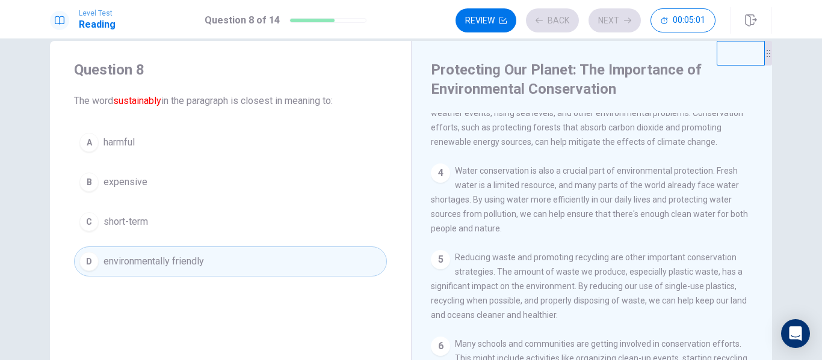
scroll to position [403, 0]
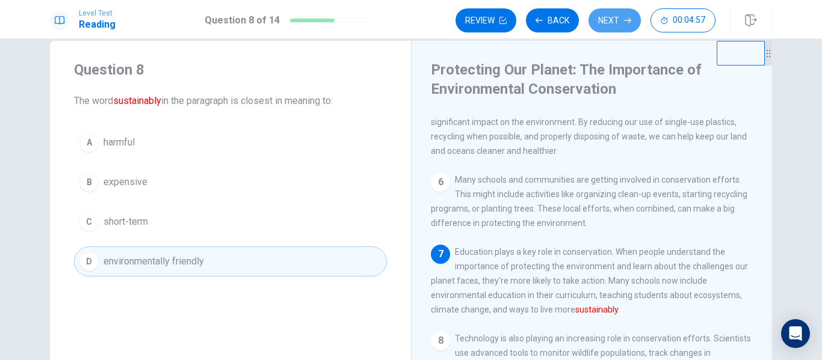
click at [610, 26] on button "Next" at bounding box center [615, 20] width 52 height 24
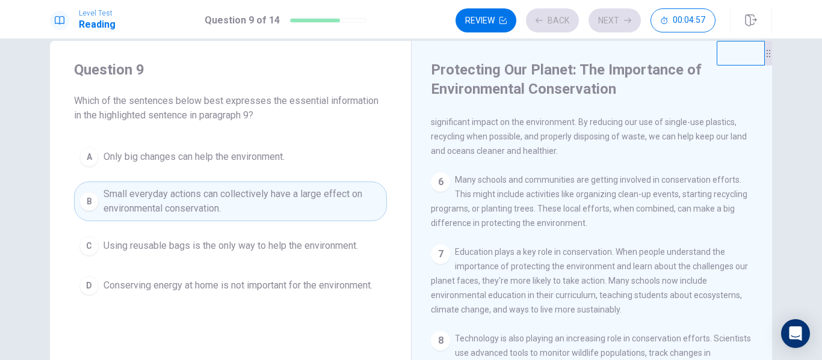
scroll to position [476, 0]
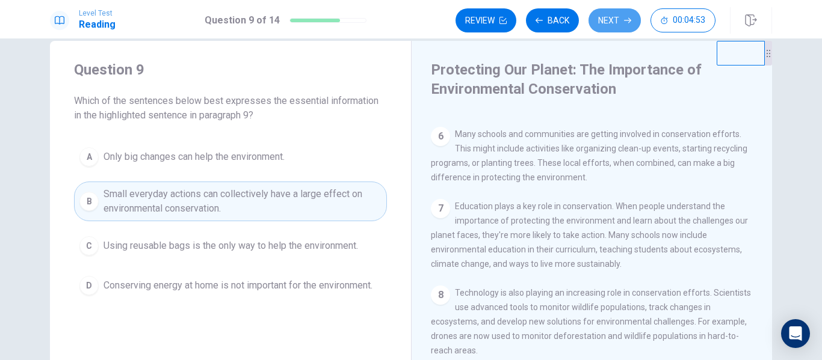
click at [610, 26] on button "Next" at bounding box center [615, 20] width 52 height 24
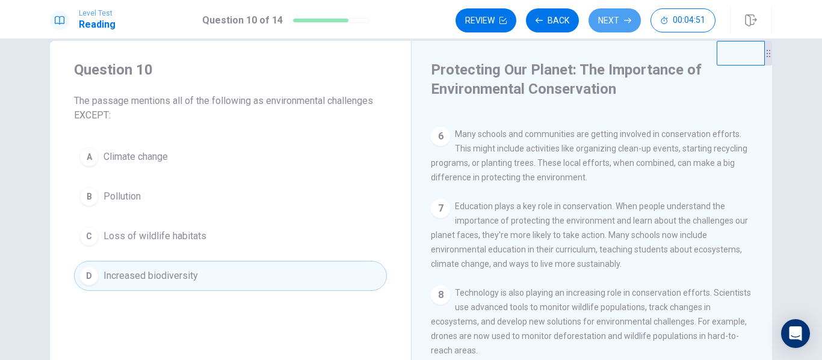
click at [610, 26] on button "Next" at bounding box center [615, 20] width 52 height 24
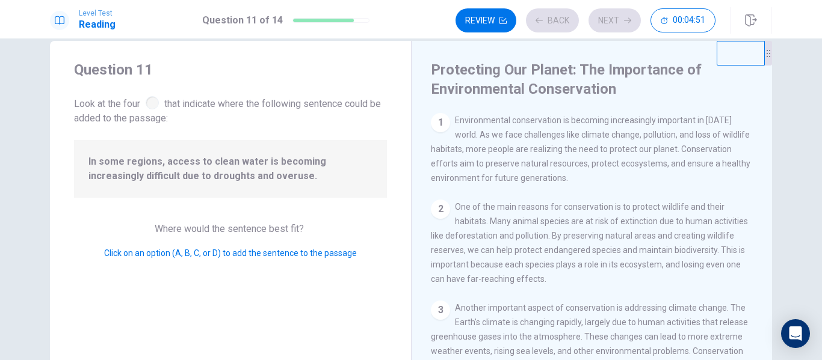
scroll to position [179, 0]
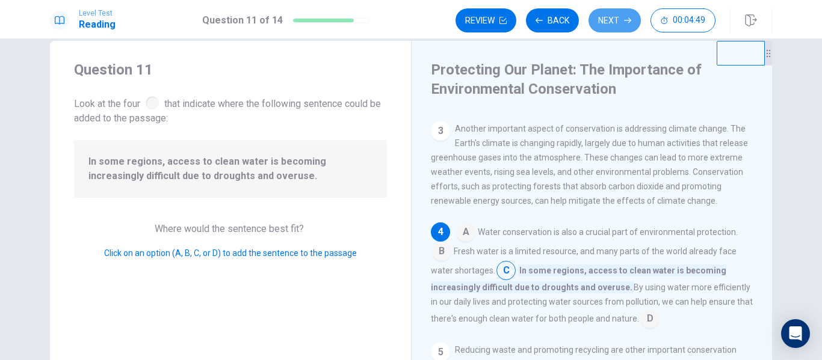
click at [610, 26] on button "Next" at bounding box center [615, 20] width 52 height 24
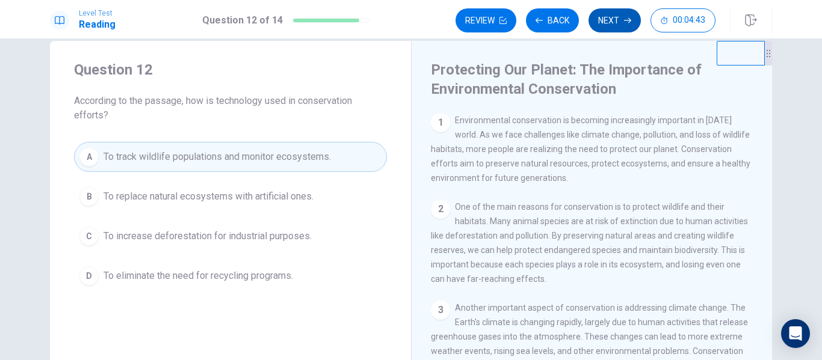
click at [608, 28] on button "Next" at bounding box center [615, 20] width 52 height 24
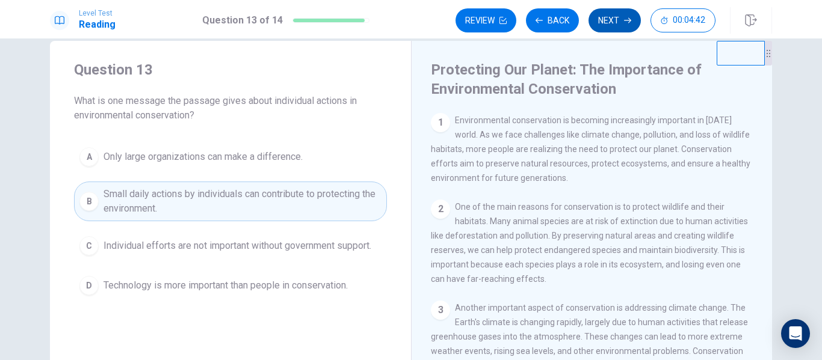
click at [608, 28] on button "Next" at bounding box center [615, 20] width 52 height 24
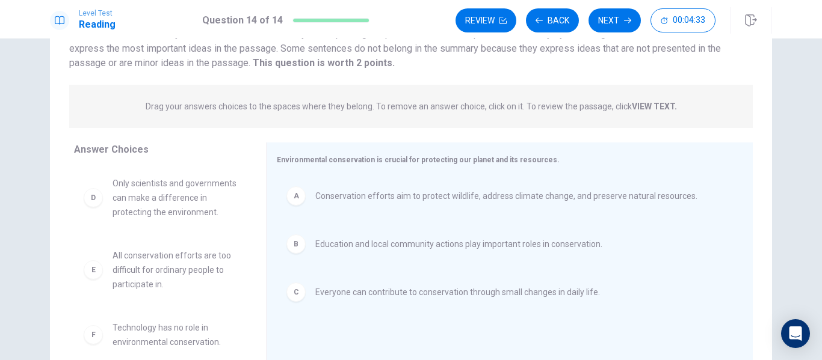
scroll to position [82, 0]
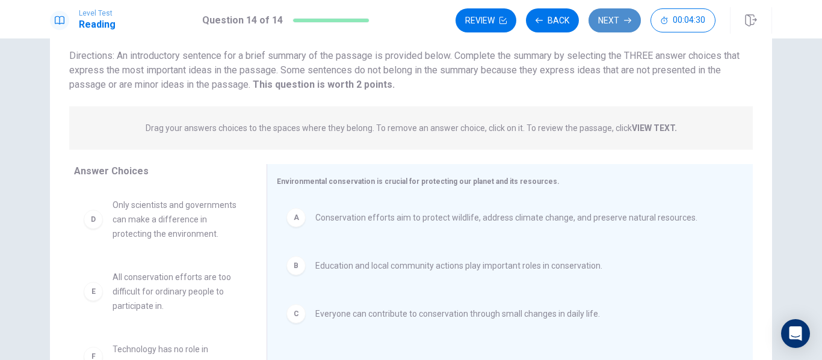
click at [617, 26] on button "Next" at bounding box center [615, 20] width 52 height 24
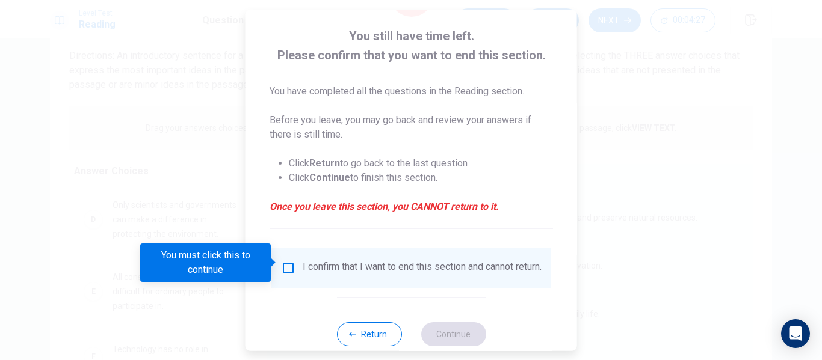
scroll to position [88, 0]
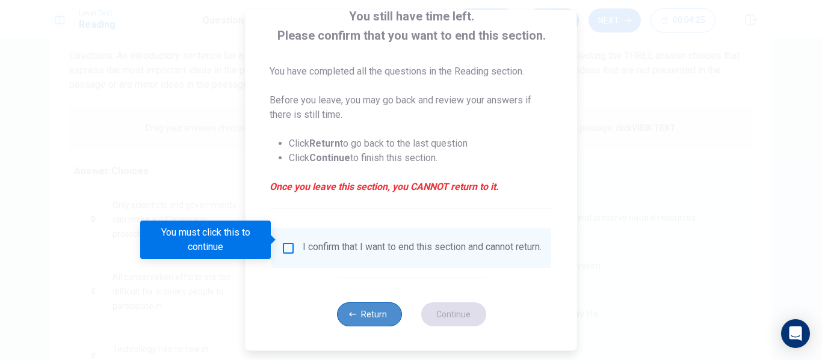
click at [382, 316] on button "Return" at bounding box center [368, 315] width 65 height 24
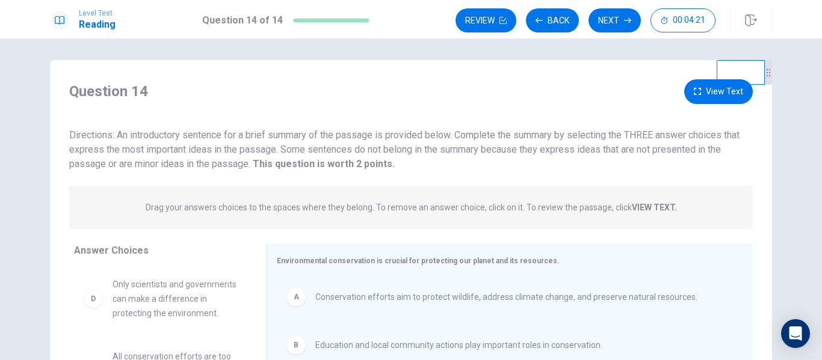
scroll to position [0, 0]
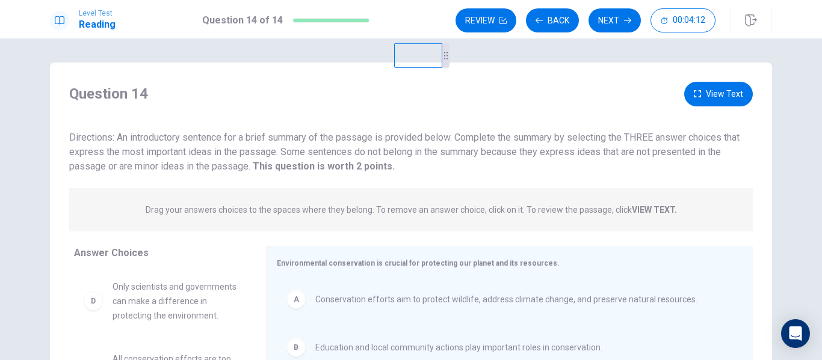
drag, startPoint x: 726, startPoint y: 96, endPoint x: 404, endPoint y: 41, distance: 327.3
click at [404, 41] on div "Question 14 View Text Directions: An introductory sentence for a brief summary …" at bounding box center [411, 200] width 822 height 322
drag, startPoint x: 436, startPoint y: 82, endPoint x: 433, endPoint y: 27, distance: 54.9
click at [433, 28] on div "Level Test Reading Question 14 of 14 Review Back Next 00:04:09 Question 14 of 1…" at bounding box center [411, 180] width 822 height 360
click at [411, 101] on div "Question 14 View Text" at bounding box center [411, 94] width 684 height 25
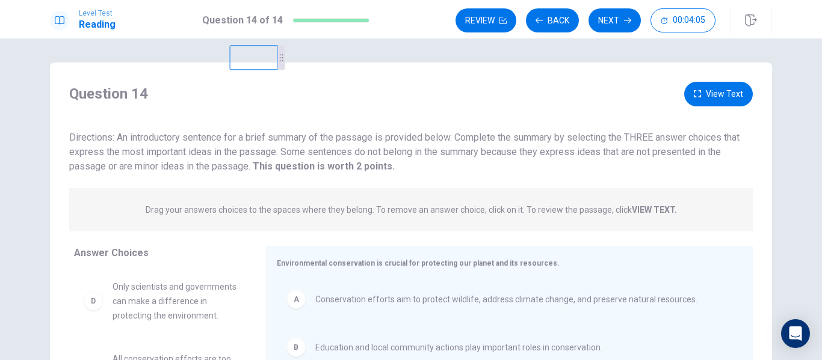
drag, startPoint x: 419, startPoint y: 89, endPoint x: 253, endPoint y: 40, distance: 172.7
click at [253, 40] on div "Question 14 View Text Directions: An introductory sentence for a brief summary …" at bounding box center [411, 200] width 822 height 322
click at [608, 24] on button "Next" at bounding box center [615, 20] width 52 height 24
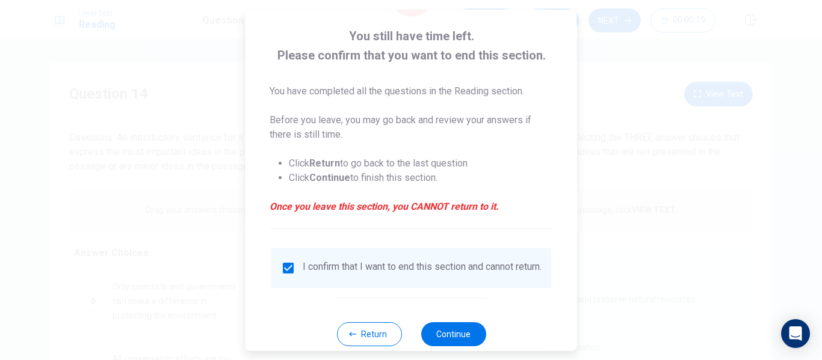
scroll to position [88, 0]
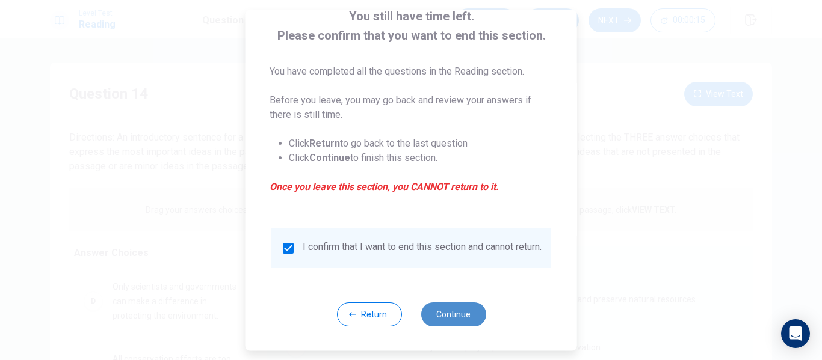
click at [443, 309] on button "Continue" at bounding box center [453, 315] width 65 height 24
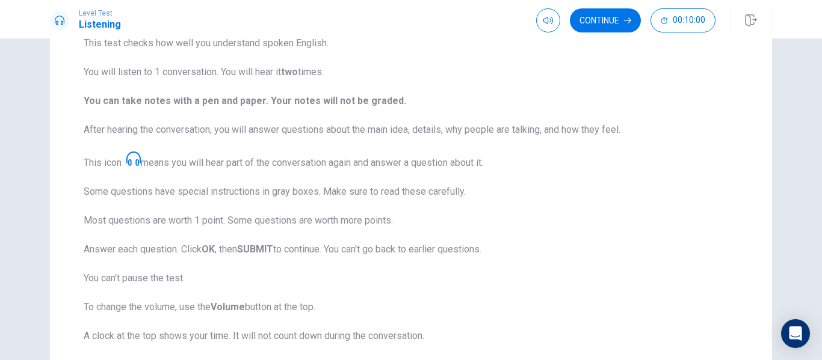
scroll to position [60, 0]
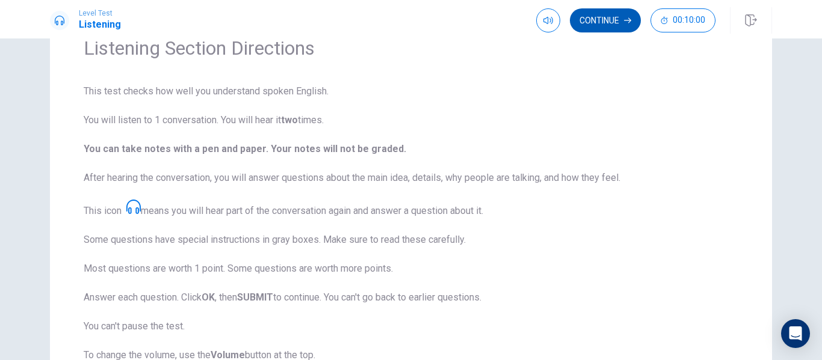
click at [609, 25] on button "Continue" at bounding box center [605, 20] width 71 height 24
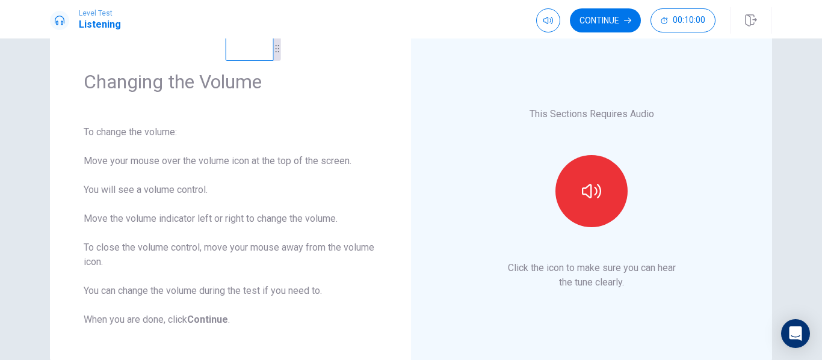
scroll to position [0, 0]
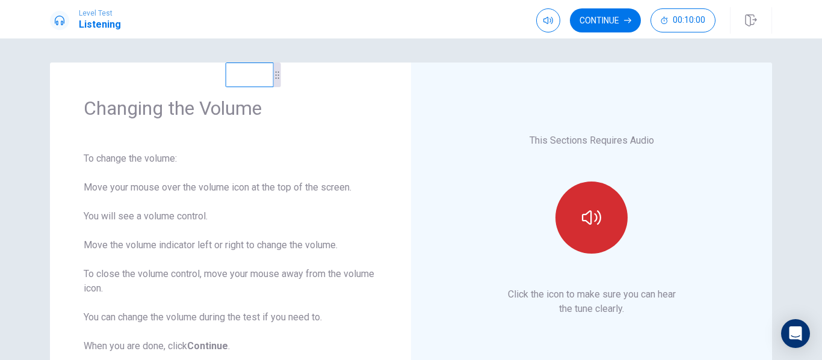
click at [604, 209] on button "button" at bounding box center [591, 218] width 72 height 72
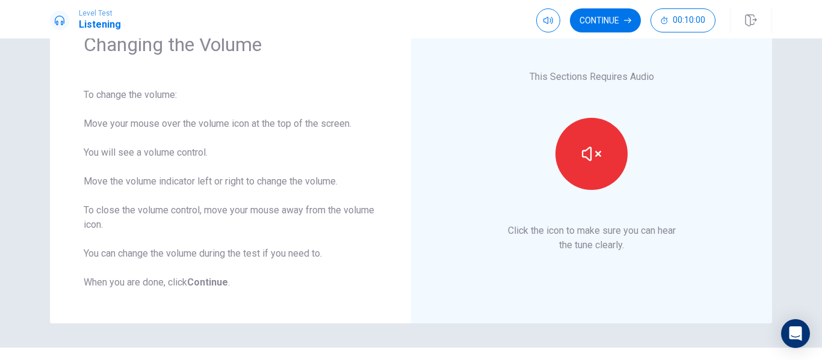
scroll to position [90, 0]
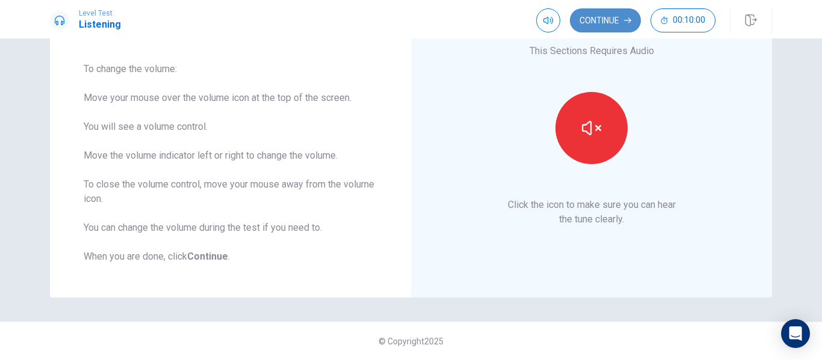
click at [612, 19] on button "Continue" at bounding box center [605, 20] width 71 height 24
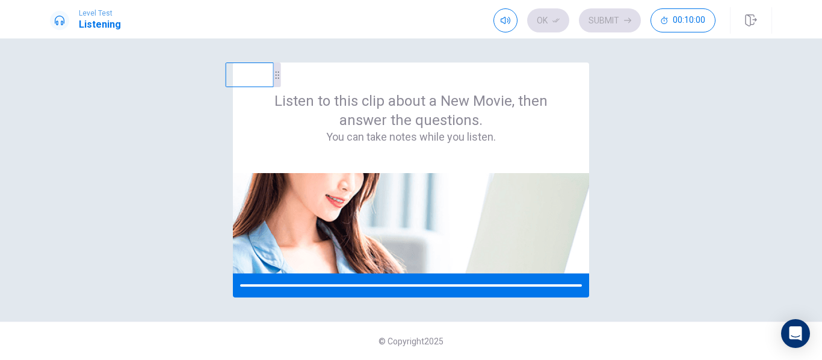
scroll to position [0, 0]
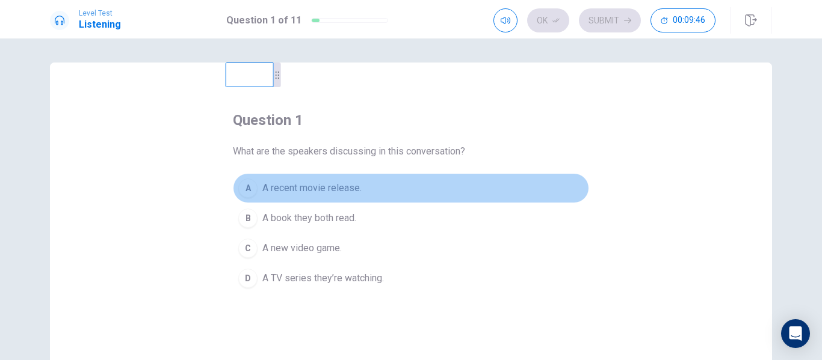
click at [292, 194] on span "A recent movie release." at bounding box center [311, 188] width 99 height 14
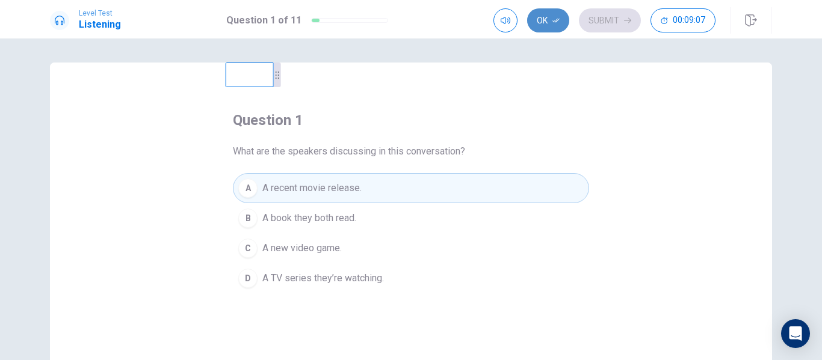
click at [560, 22] on icon "button" at bounding box center [555, 20] width 7 height 7
click at [610, 22] on button "Submit" at bounding box center [610, 20] width 62 height 24
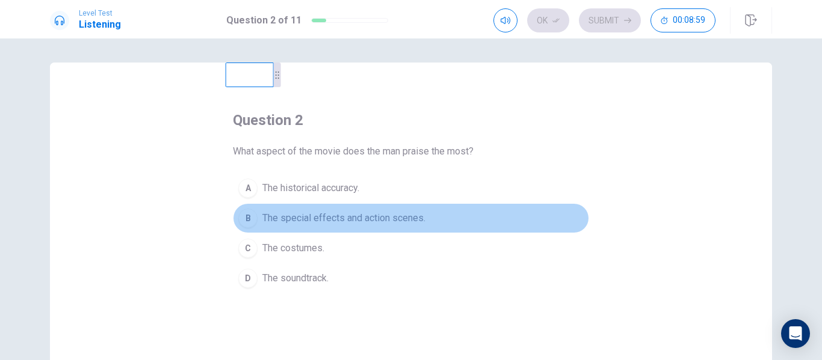
click at [300, 217] on span "The special effects and action scenes." at bounding box center [343, 218] width 163 height 14
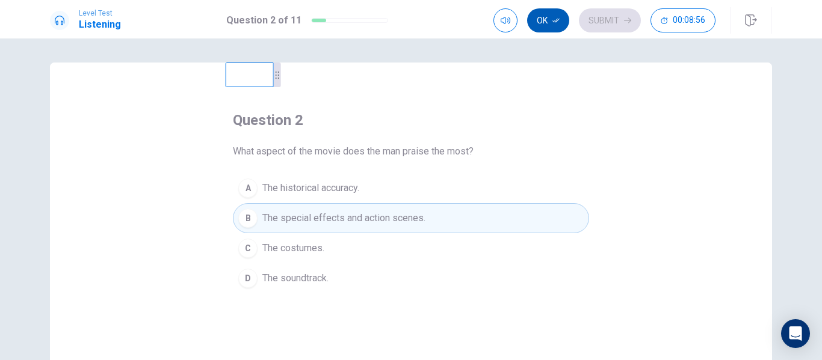
click at [548, 16] on button "Ok" at bounding box center [548, 20] width 42 height 24
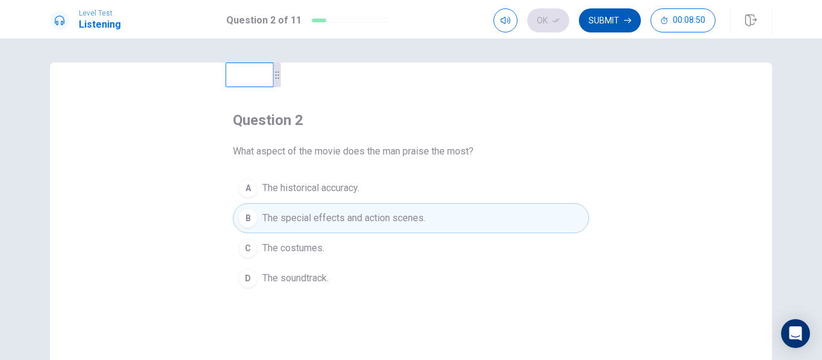
click at [607, 17] on button "Submit" at bounding box center [610, 20] width 62 height 24
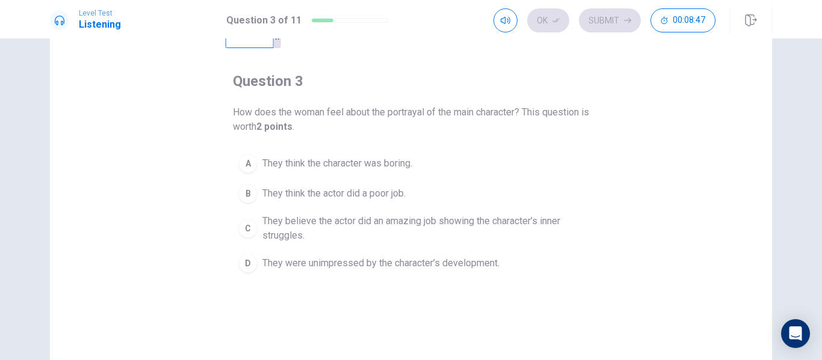
scroll to position [60, 0]
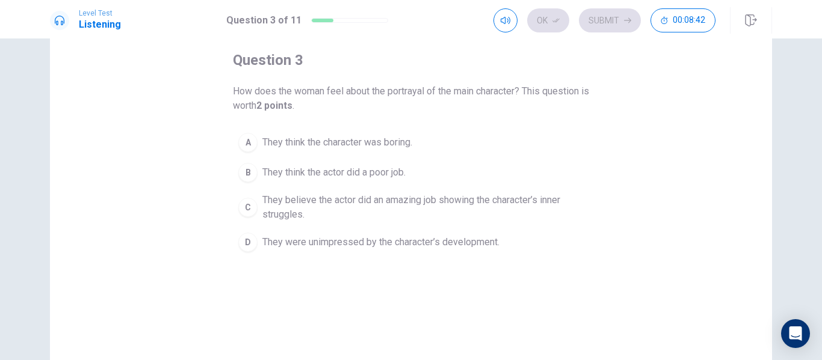
click at [281, 203] on span "They believe the actor did an amazing job showing the character’s inner struggl…" at bounding box center [422, 207] width 321 height 29
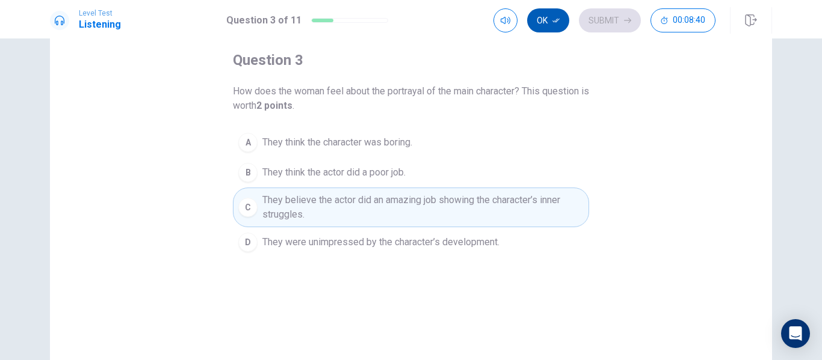
click at [554, 20] on icon "button" at bounding box center [555, 20] width 7 height 7
click at [614, 20] on button "Submit" at bounding box center [610, 20] width 62 height 24
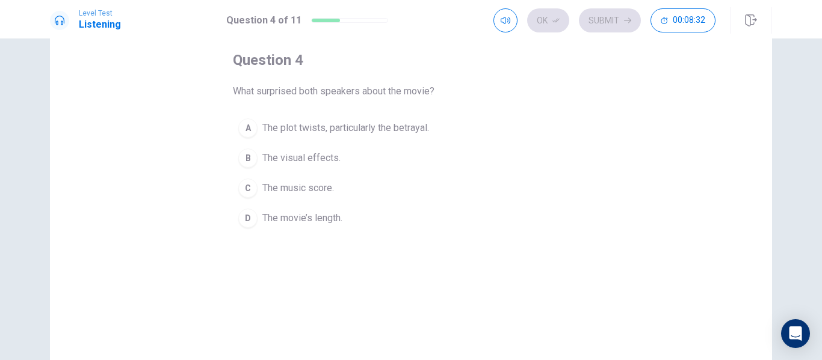
click at [330, 131] on span "The plot twists, particularly the betrayal." at bounding box center [345, 128] width 167 height 14
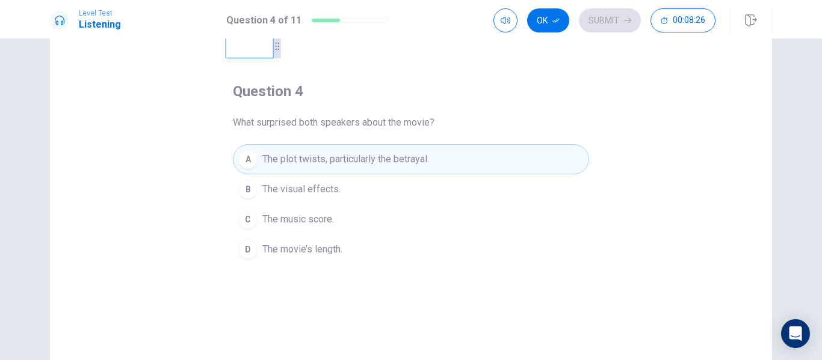
scroll to position [0, 0]
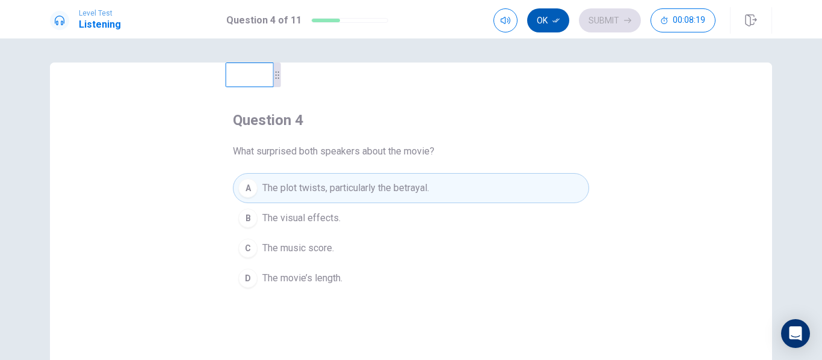
click at [537, 16] on button "Ok" at bounding box center [548, 20] width 42 height 24
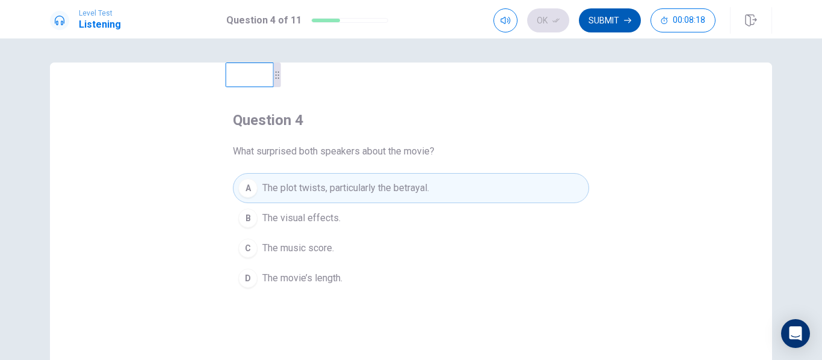
click at [613, 19] on button "Submit" at bounding box center [610, 20] width 62 height 24
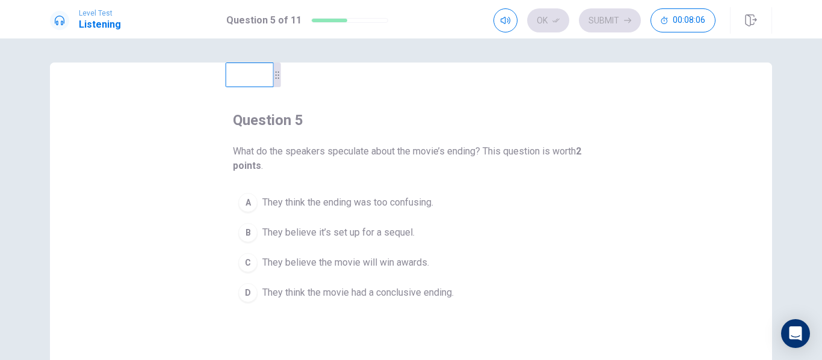
click at [348, 234] on span "They believe it’s set up for a sequel." at bounding box center [338, 233] width 152 height 14
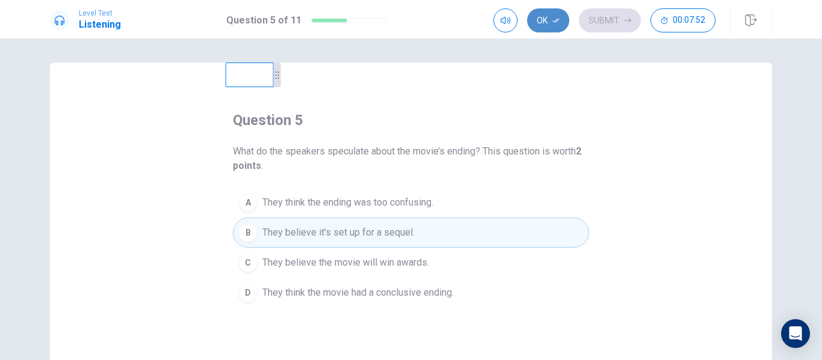
click at [544, 25] on button "Ok" at bounding box center [548, 20] width 42 height 24
click at [598, 19] on button "Submit" at bounding box center [610, 20] width 62 height 24
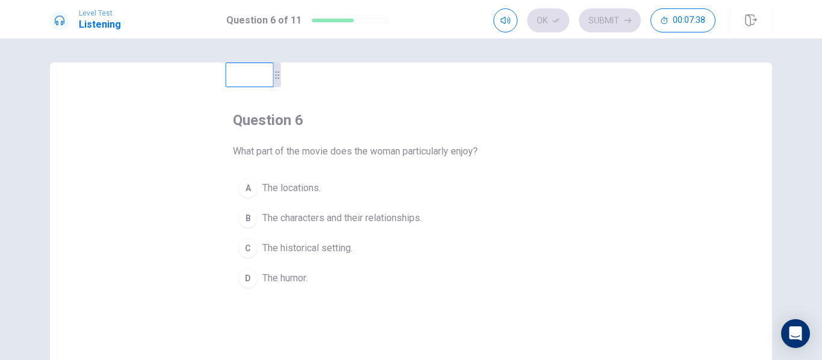
click at [345, 212] on span "The characters and their relationships." at bounding box center [341, 218] width 159 height 14
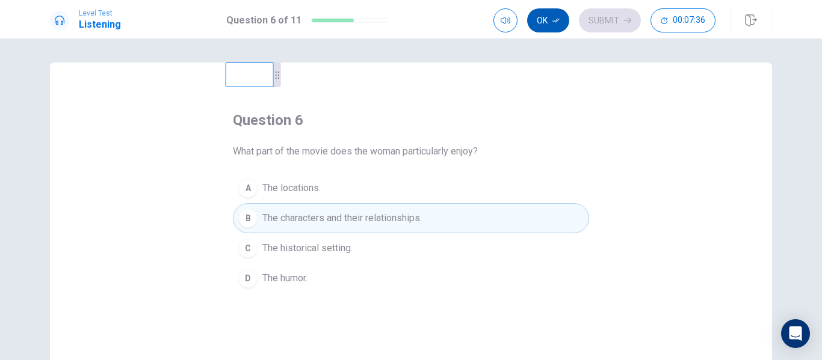
click at [551, 23] on button "Ok" at bounding box center [548, 20] width 42 height 24
click at [596, 22] on button "Submit" at bounding box center [610, 20] width 62 height 24
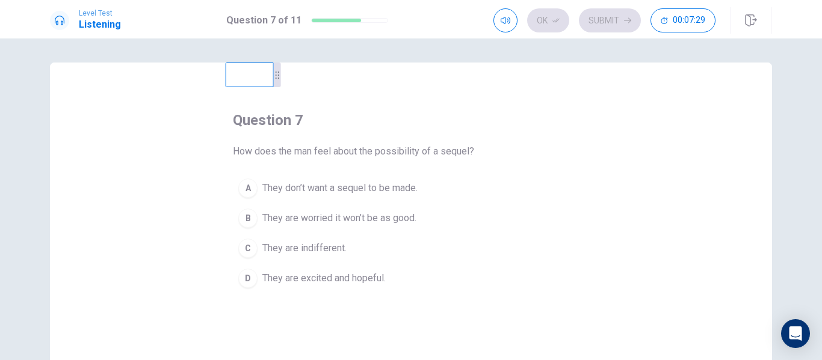
click at [305, 273] on span "They are excited and hopeful." at bounding box center [323, 278] width 123 height 14
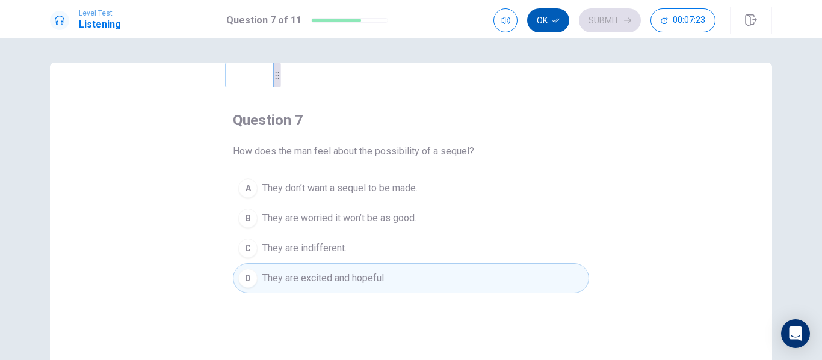
click at [537, 16] on button "Ok" at bounding box center [548, 20] width 42 height 24
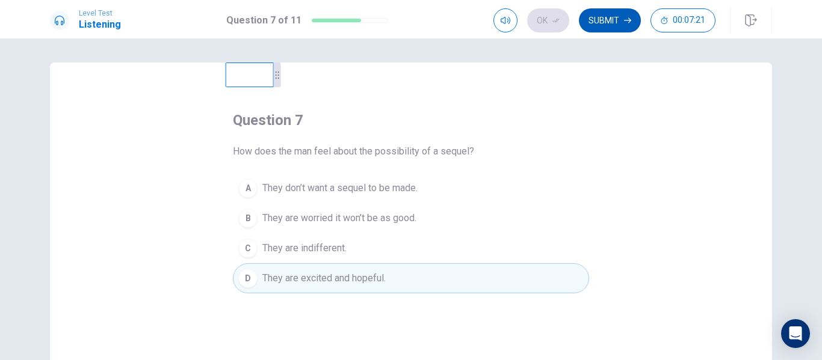
click at [595, 19] on button "Submit" at bounding box center [610, 20] width 62 height 24
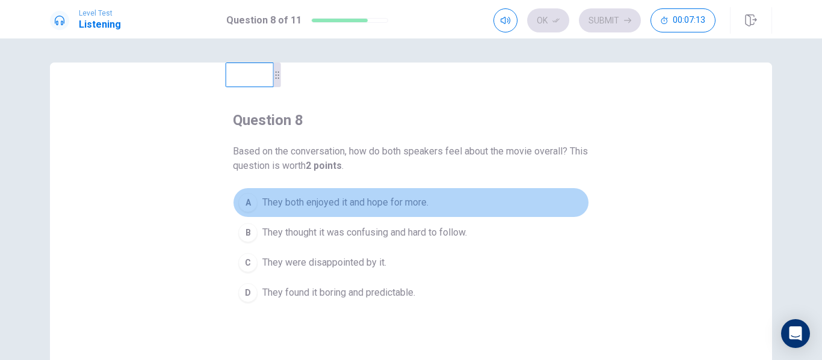
click at [379, 202] on span "They both enjoyed it and hope for more." at bounding box center [345, 203] width 166 height 14
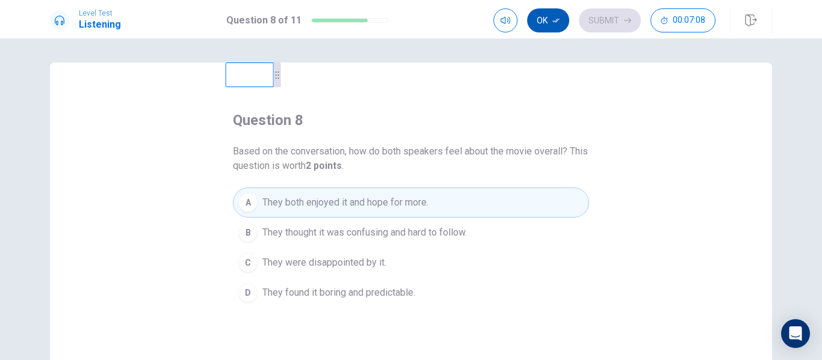
click at [542, 26] on button "Ok" at bounding box center [548, 20] width 42 height 24
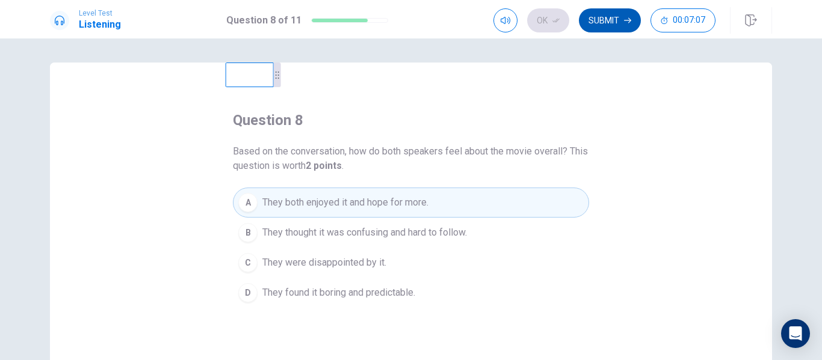
click at [599, 20] on button "Submit" at bounding box center [610, 20] width 62 height 24
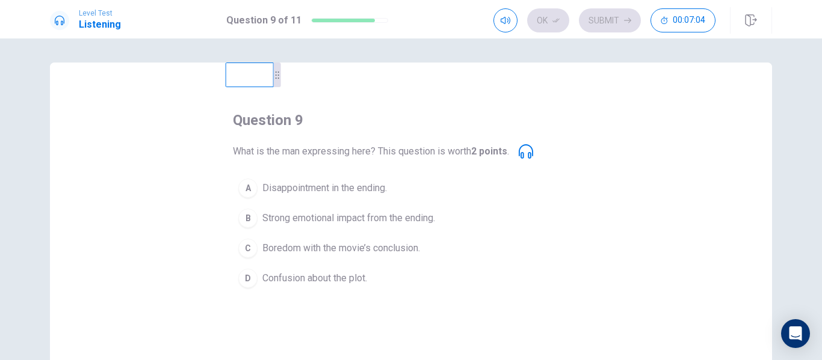
click at [285, 219] on span "Strong emotional impact from the ending." at bounding box center [348, 218] width 173 height 14
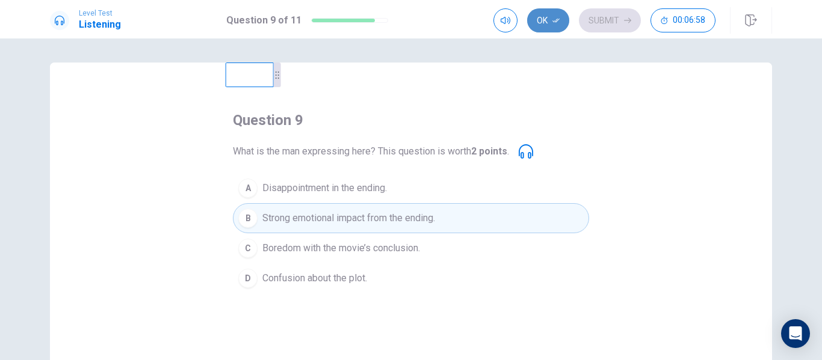
click at [555, 23] on icon "button" at bounding box center [555, 20] width 7 height 7
click at [599, 21] on button "Submit" at bounding box center [610, 20] width 62 height 24
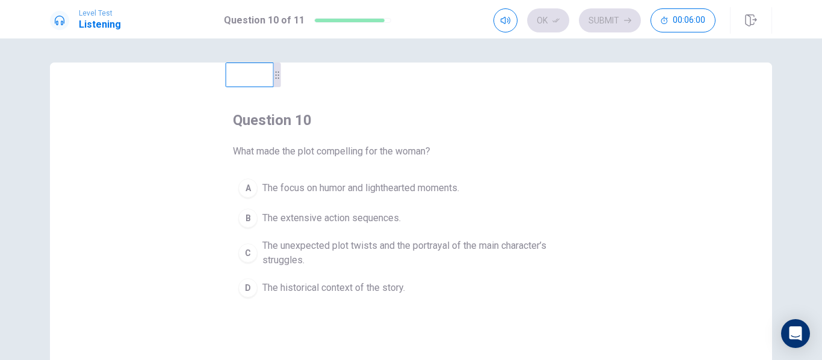
click at [330, 252] on span "The unexpected plot twists and the portrayal of the main character’s struggles." at bounding box center [422, 253] width 321 height 29
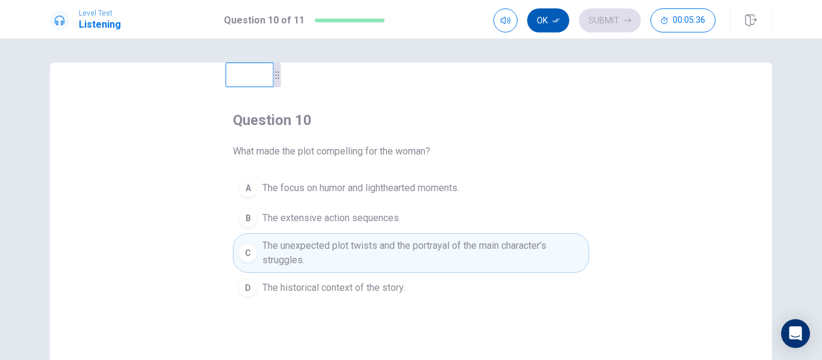
click at [557, 17] on icon "button" at bounding box center [555, 20] width 7 height 7
click at [586, 22] on button "Submit" at bounding box center [610, 20] width 62 height 24
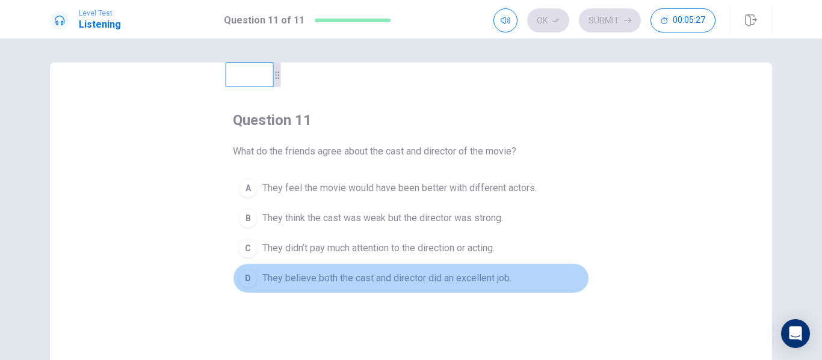
click at [333, 283] on span "They believe both the cast and director did an excellent job." at bounding box center [386, 278] width 249 height 14
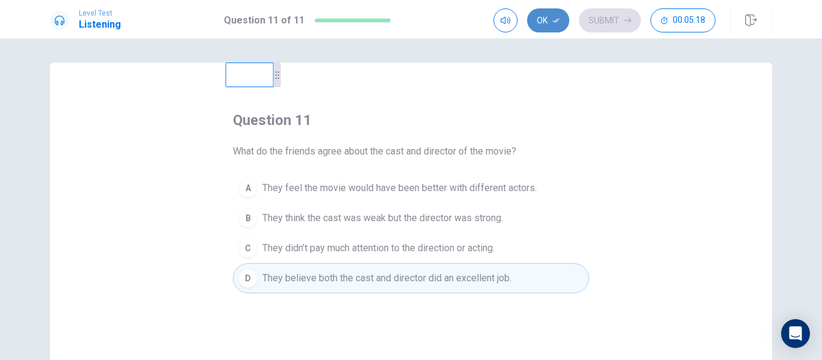
click at [548, 28] on button "Ok" at bounding box center [548, 20] width 42 height 24
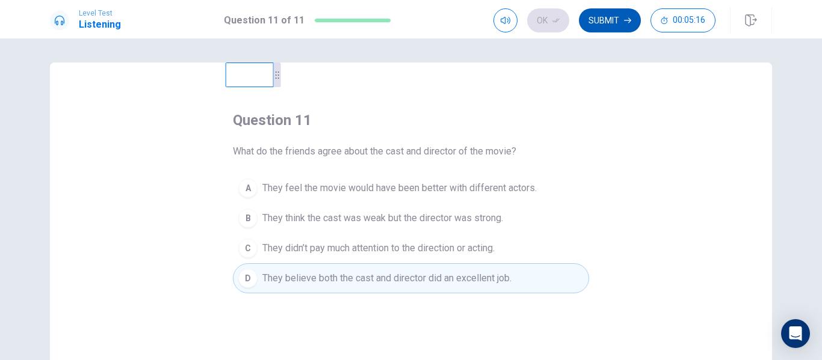
click at [588, 21] on button "Submit" at bounding box center [610, 20] width 62 height 24
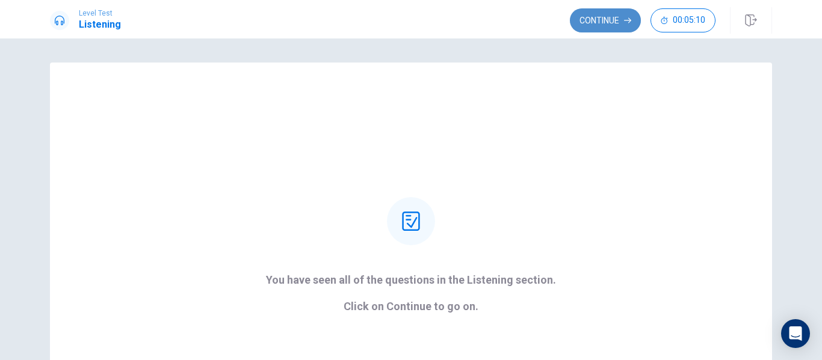
click at [611, 19] on button "Continue" at bounding box center [605, 20] width 71 height 24
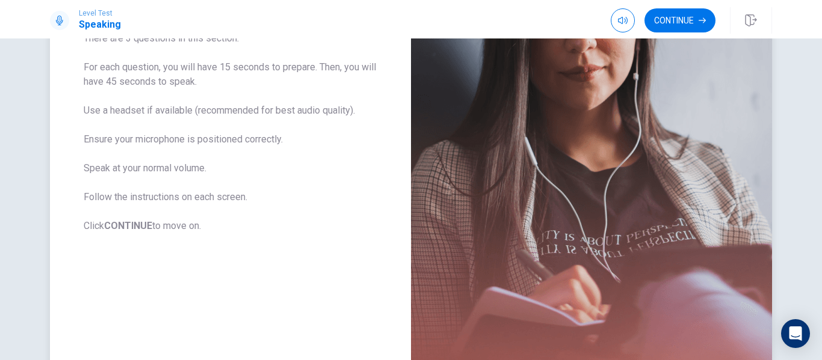
scroll to position [241, 0]
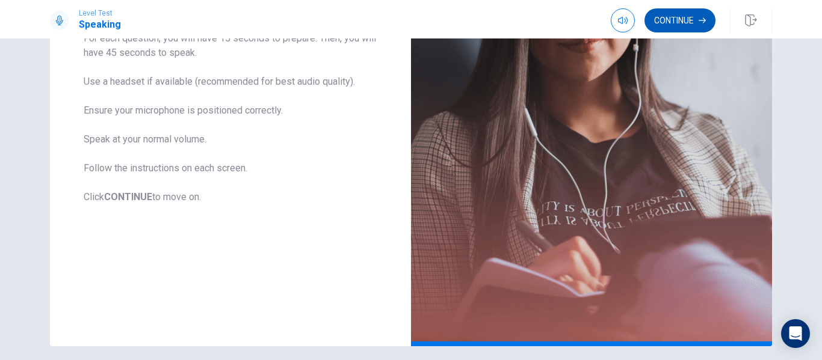
click at [670, 25] on button "Continue" at bounding box center [680, 20] width 71 height 24
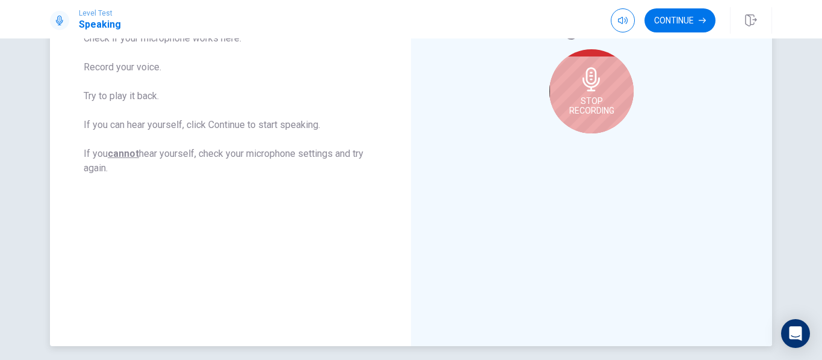
scroll to position [181, 0]
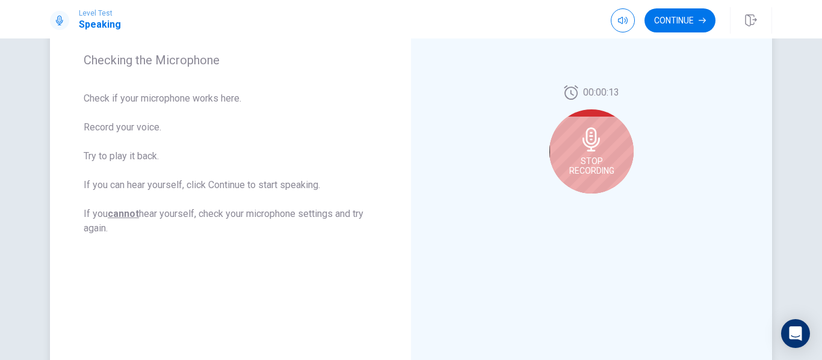
click at [554, 161] on div "Stop Recording" at bounding box center [591, 152] width 84 height 84
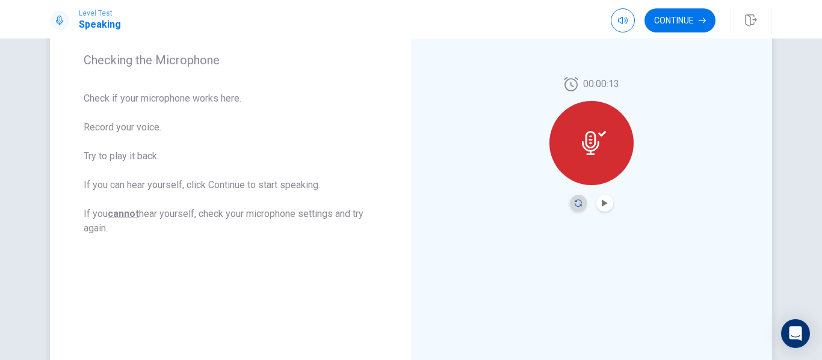
click at [575, 206] on icon "Record Again" at bounding box center [578, 203] width 7 height 7
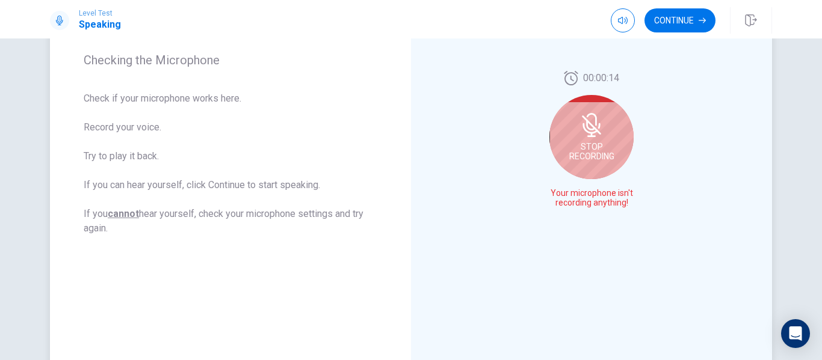
click at [596, 140] on div "Stop Recording" at bounding box center [591, 137] width 84 height 84
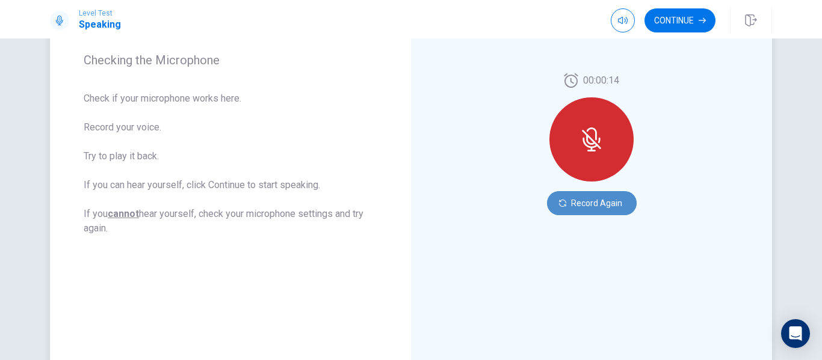
click at [581, 210] on button "Record Again" at bounding box center [592, 203] width 90 height 24
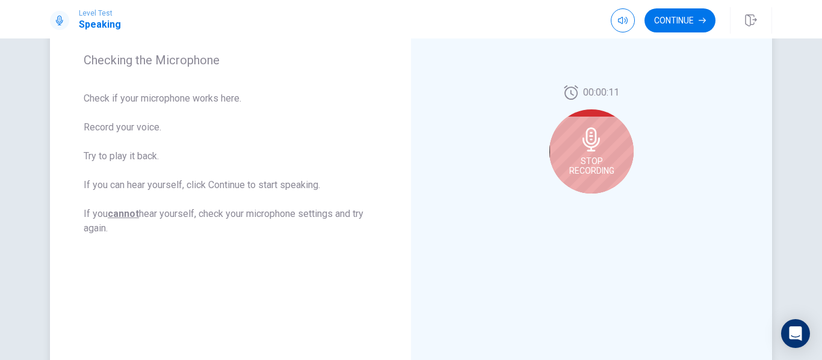
click at [600, 155] on div "Stop Recording" at bounding box center [591, 152] width 84 height 84
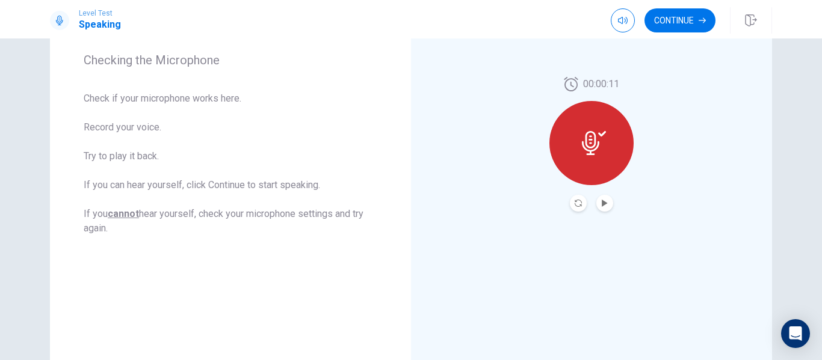
click at [602, 207] on button "Play Audio" at bounding box center [604, 203] width 17 height 17
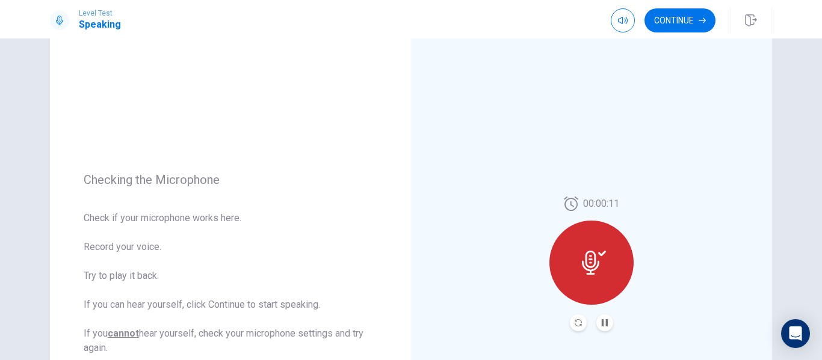
scroll to position [49, 0]
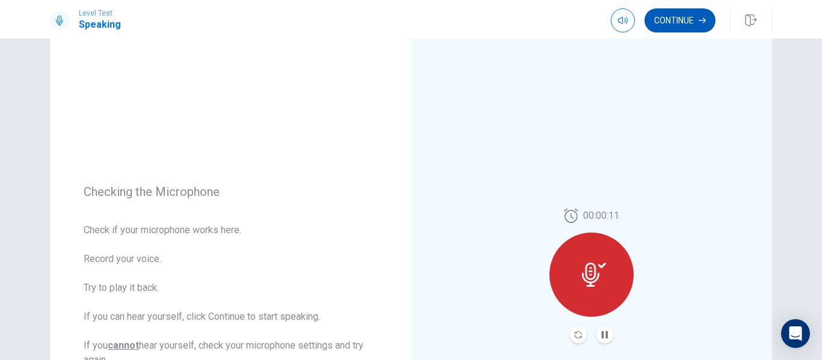
click at [686, 19] on button "Continue" at bounding box center [680, 20] width 71 height 24
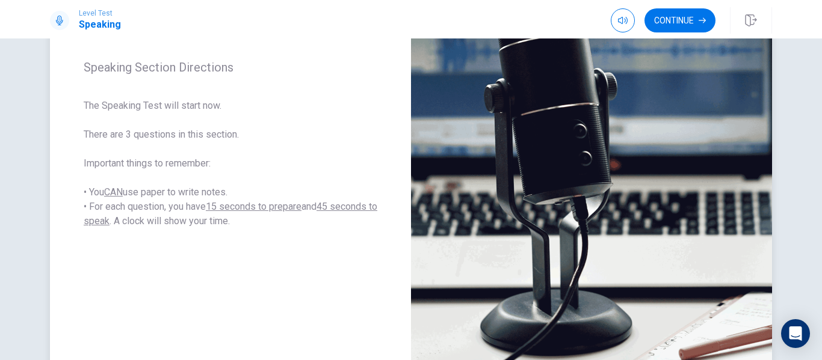
scroll to position [120, 0]
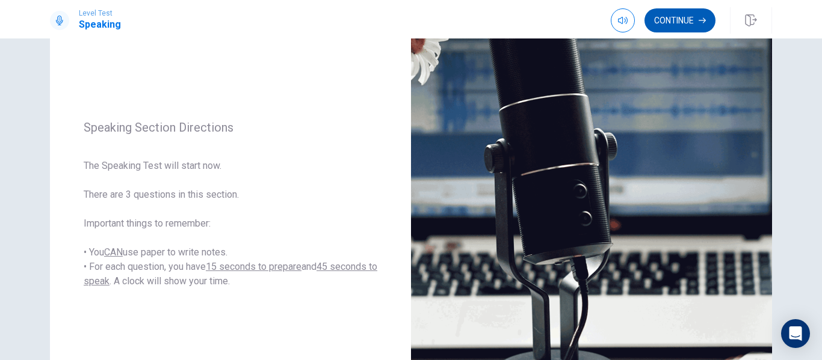
click at [668, 25] on button "Continue" at bounding box center [680, 20] width 71 height 24
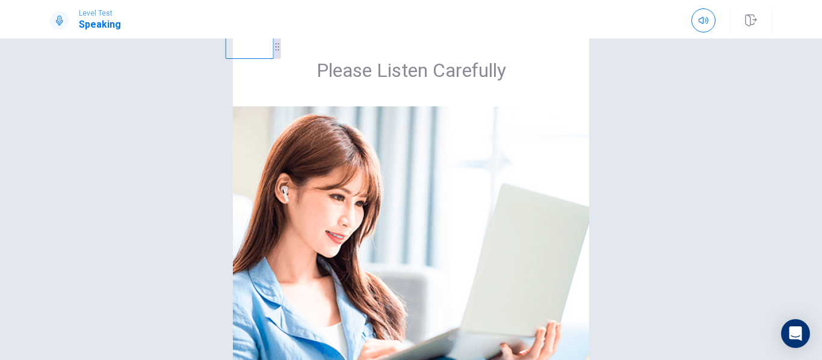
scroll to position [0, 0]
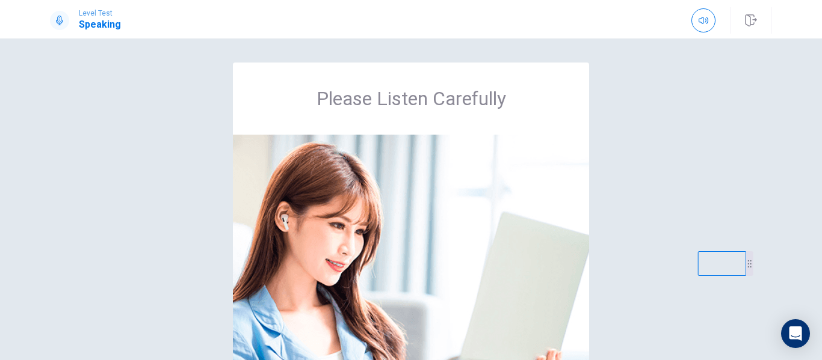
drag, startPoint x: 237, startPoint y: 84, endPoint x: 710, endPoint y: 273, distance: 508.8
click at [710, 273] on video at bounding box center [722, 264] width 48 height 25
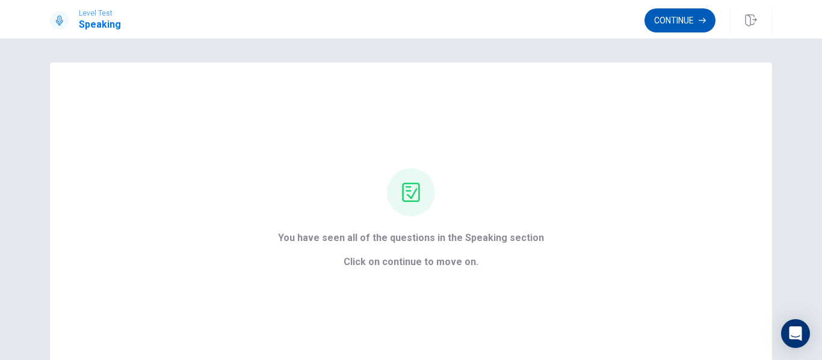
click at [661, 26] on button "Continue" at bounding box center [680, 20] width 71 height 24
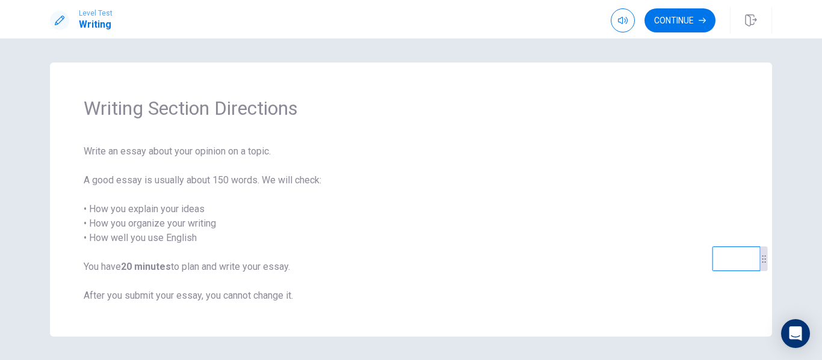
scroll to position [39, 0]
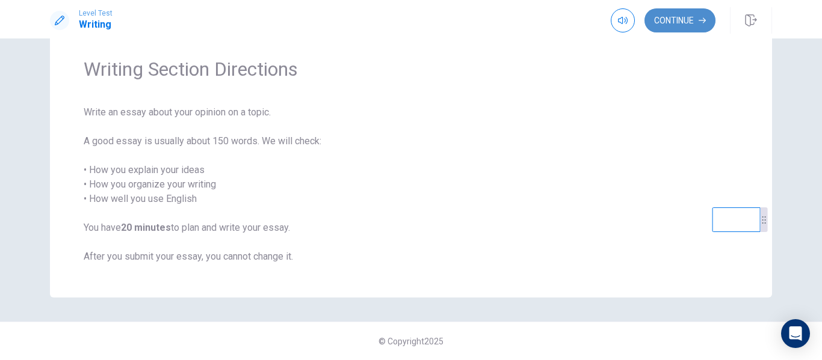
click at [678, 13] on button "Continue" at bounding box center [680, 20] width 71 height 24
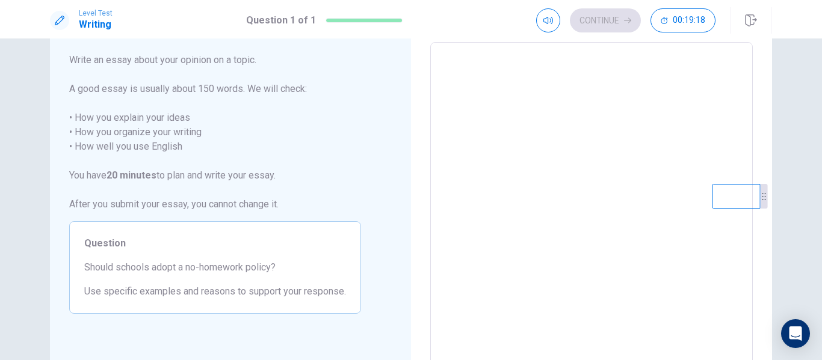
scroll to position [2, 0]
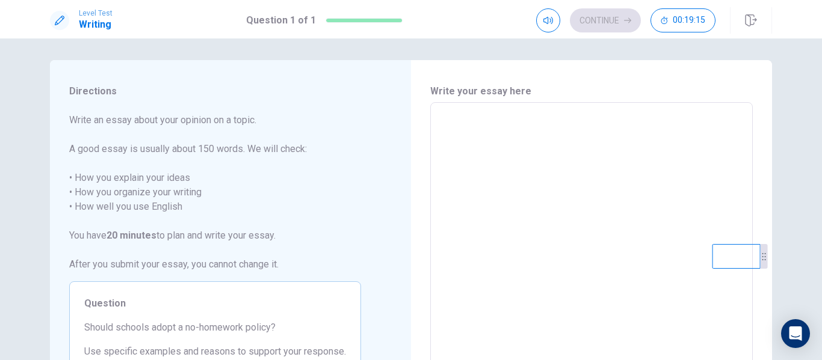
click at [582, 173] on textarea at bounding box center [592, 269] width 306 height 313
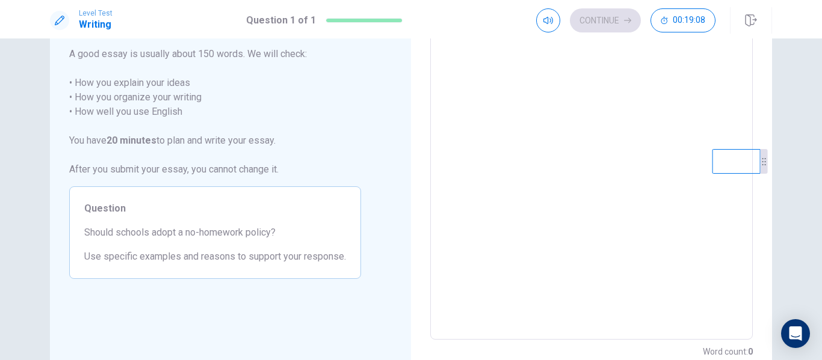
scroll to position [0, 0]
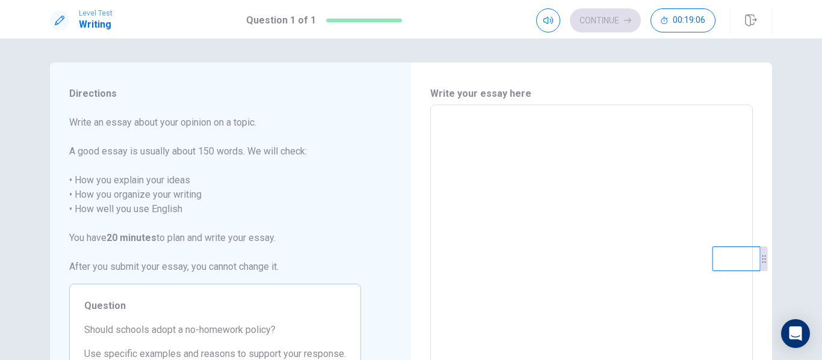
type textarea "*"
type textarea "**"
type textarea "*"
type textarea "**"
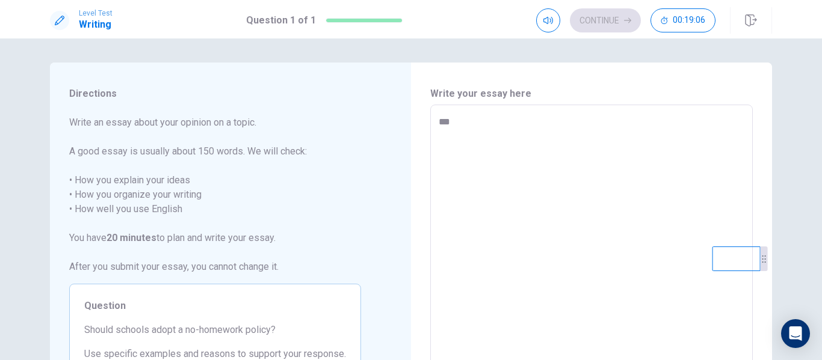
type textarea "*"
type textarea "****"
type textarea "*"
type textarea "*****"
type textarea "*"
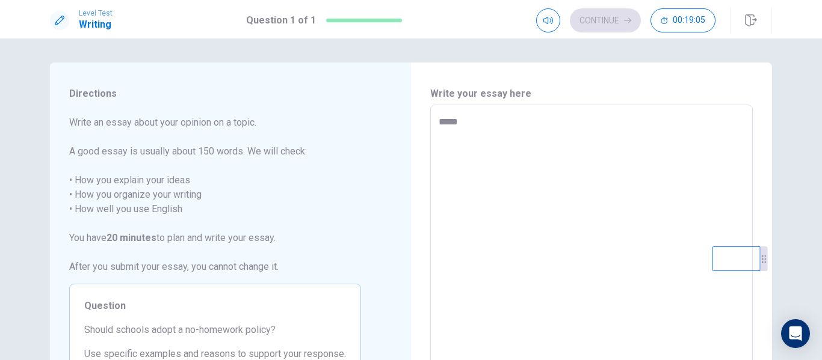
type textarea "*****"
type textarea "*"
type textarea "*******"
type textarea "*"
type textarea "********"
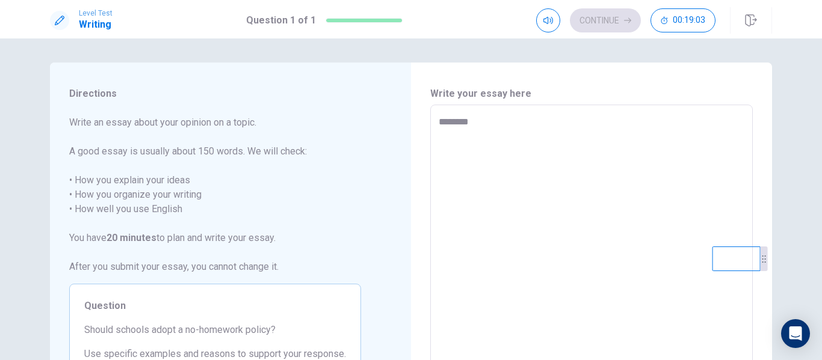
type textarea "*"
type textarea "*********"
type textarea "*"
type textarea "**********"
type textarea "*"
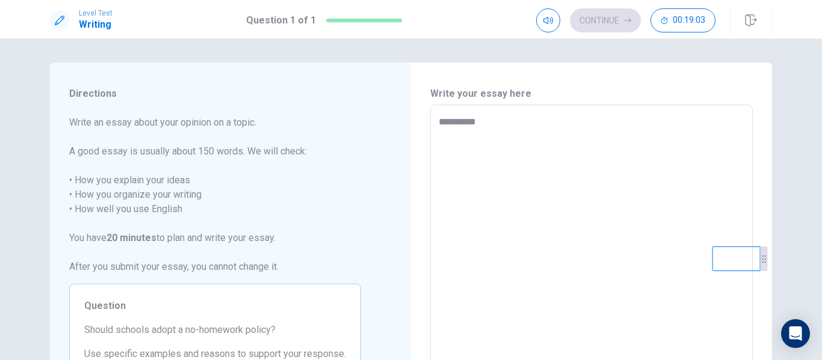
type textarea "**********"
type textarea "*"
type textarea "**********"
type textarea "*"
type textarea "**********"
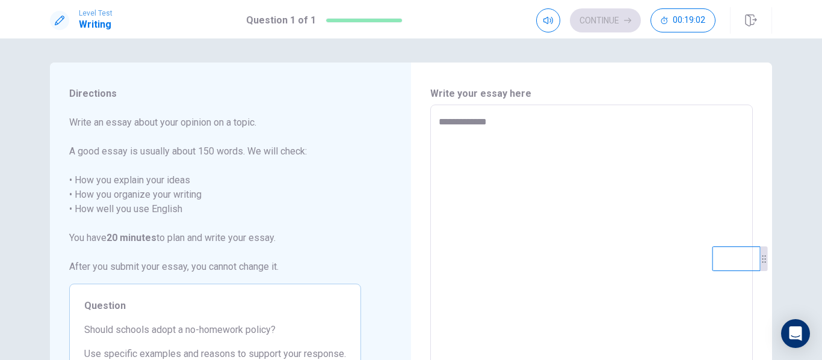
type textarea "*"
type textarea "**********"
type textarea "*"
type textarea "**********"
type textarea "*"
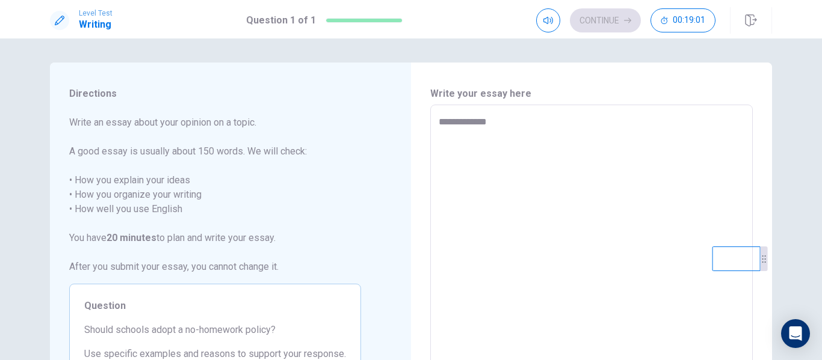
type textarea "**********"
type textarea "*"
type textarea "**********"
type textarea "*"
type textarea "**********"
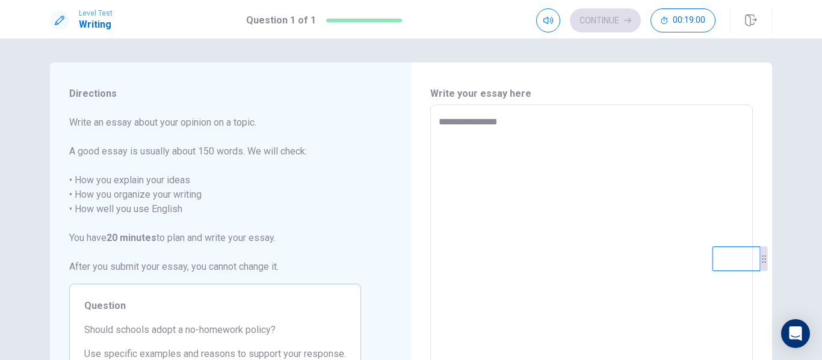
type textarea "*"
type textarea "**********"
type textarea "*"
type textarea "**********"
type textarea "*"
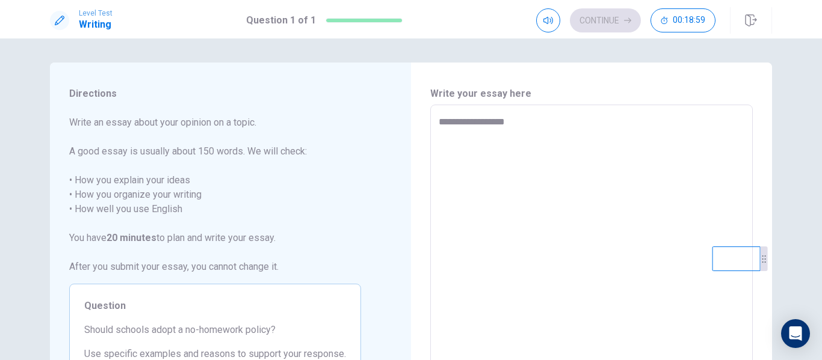
type textarea "**********"
type textarea "*"
type textarea "**********"
type textarea "*"
type textarea "**********"
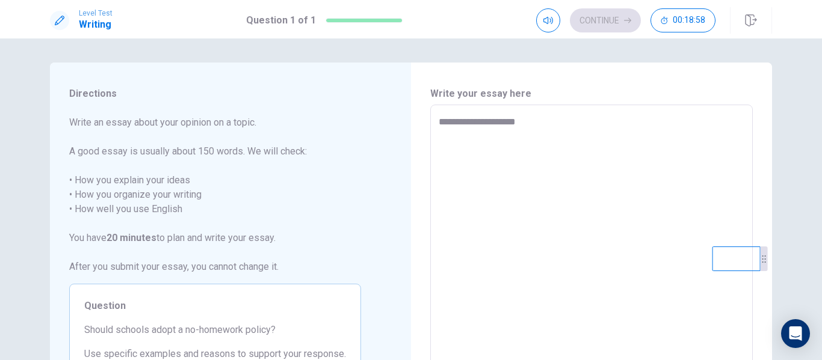
type textarea "*"
type textarea "**********"
type textarea "*"
type textarea "**********"
type textarea "*"
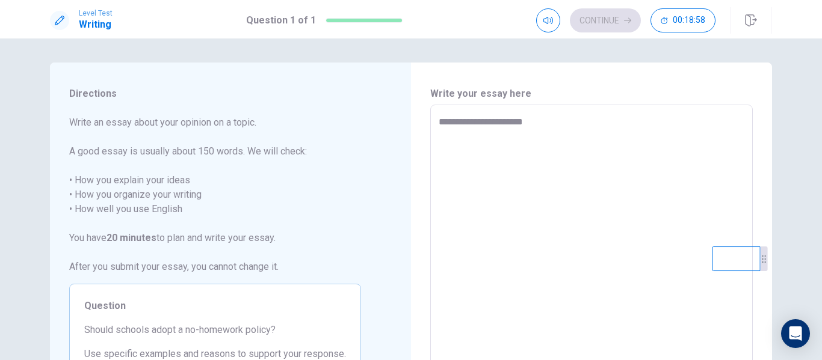
type textarea "**********"
type textarea "*"
type textarea "**********"
type textarea "*"
type textarea "**********"
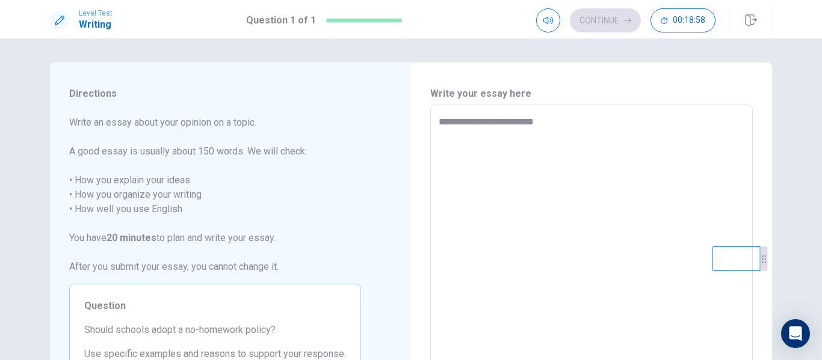
type textarea "*"
type textarea "**********"
type textarea "*"
type textarea "**********"
type textarea "*"
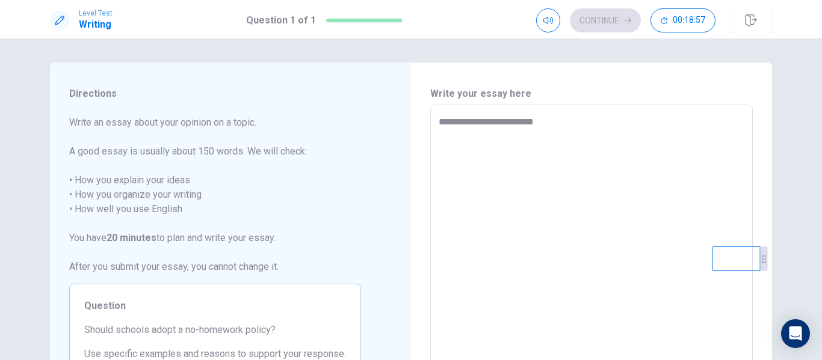
type textarea "**********"
type textarea "*"
type textarea "**********"
type textarea "*"
type textarea "**********"
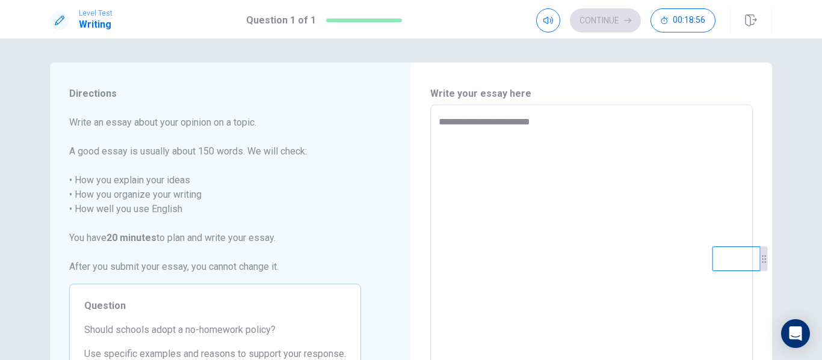
type textarea "*"
type textarea "**********"
type textarea "*"
type textarea "**********"
type textarea "*"
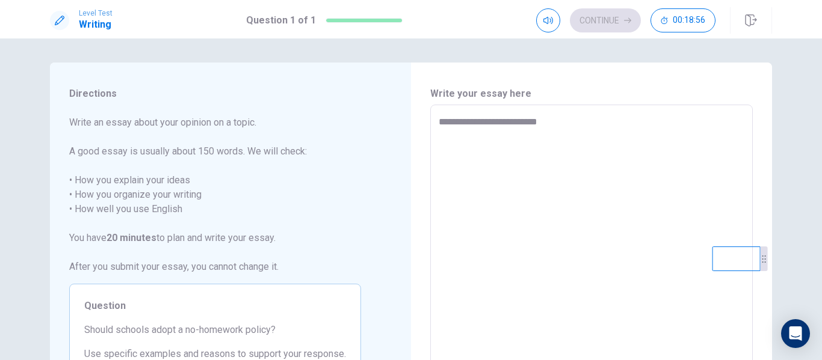
type textarea "**********"
type textarea "*"
type textarea "**********"
type textarea "*"
type textarea "**********"
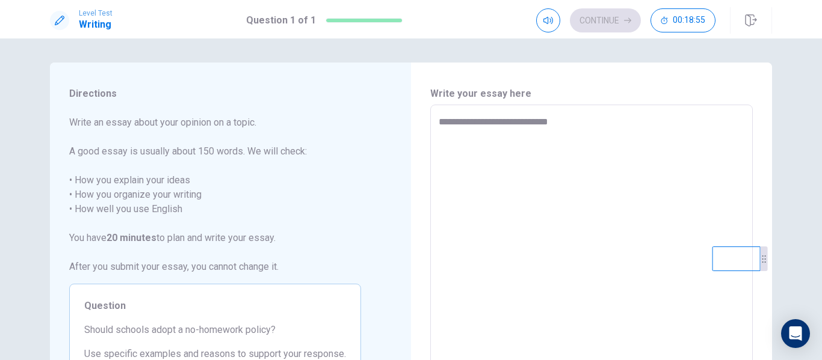
type textarea "*"
type textarea "**********"
type textarea "*"
type textarea "**********"
type textarea "*"
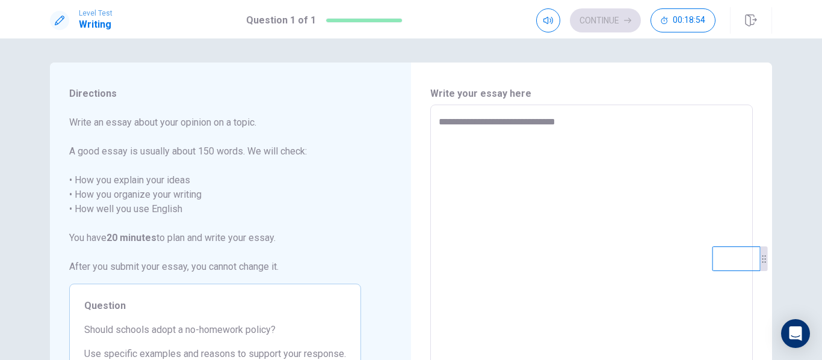
type textarea "**********"
type textarea "*"
type textarea "**********"
type textarea "*"
type textarea "**********"
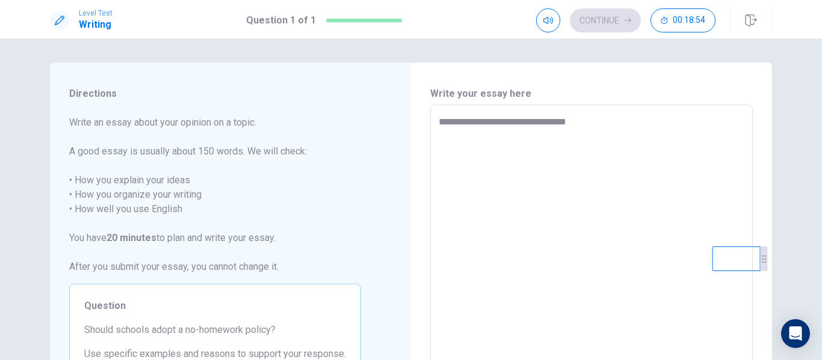
type textarea "*"
type textarea "**********"
type textarea "*"
type textarea "**********"
type textarea "*"
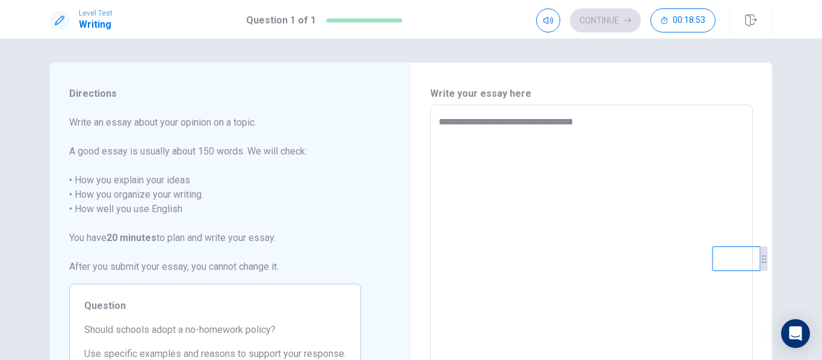
type textarea "**********"
type textarea "*"
type textarea "**********"
type textarea "*"
type textarea "**********"
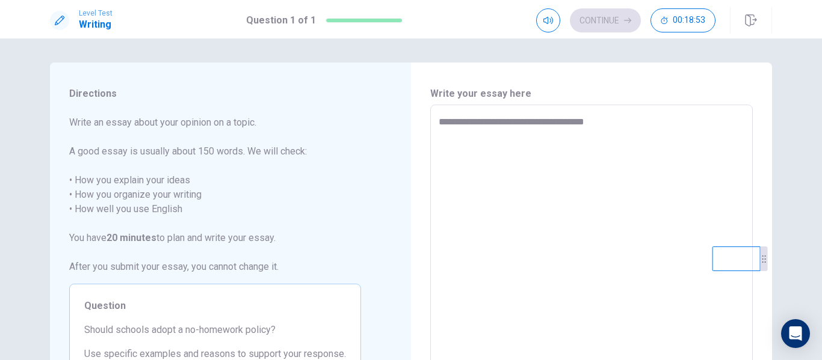
type textarea "*"
type textarea "**********"
type textarea "*"
type textarea "**********"
type textarea "*"
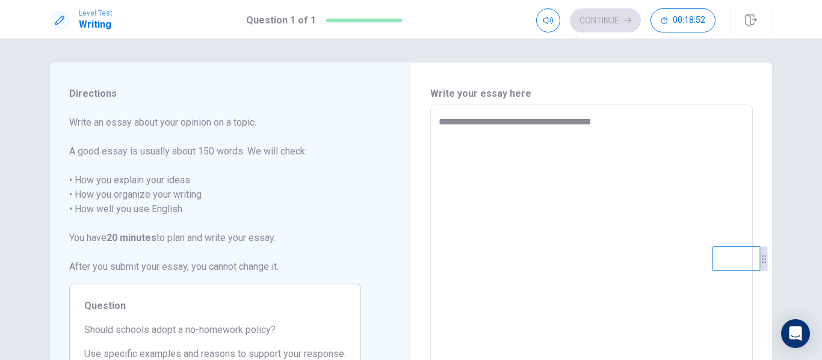
type textarea "**********"
type textarea "*"
type textarea "**********"
type textarea "*"
type textarea "**********"
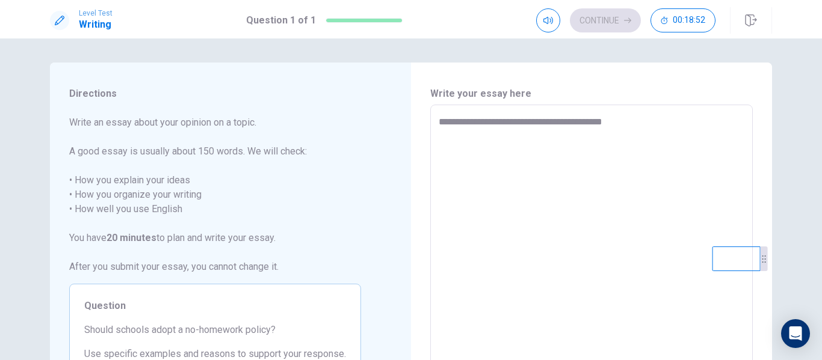
type textarea "*"
type textarea "**********"
type textarea "*"
type textarea "**********"
type textarea "*"
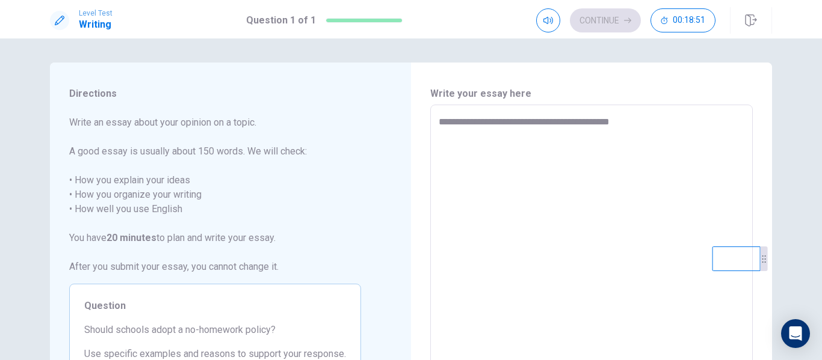
type textarea "**********"
type textarea "*"
type textarea "**********"
type textarea "*"
type textarea "**********"
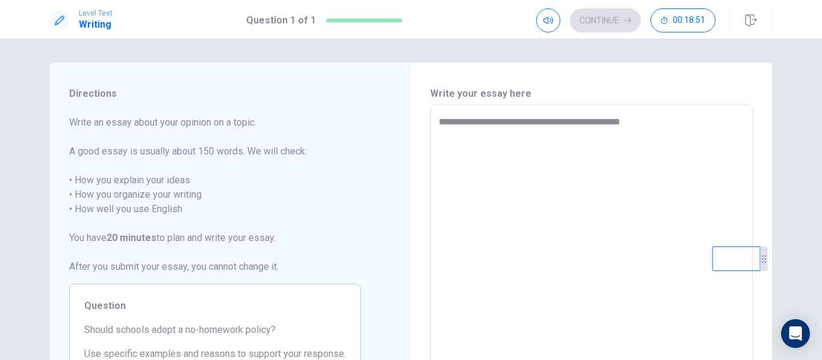
type textarea "*"
type textarea "**********"
type textarea "*"
type textarea "**********"
type textarea "*"
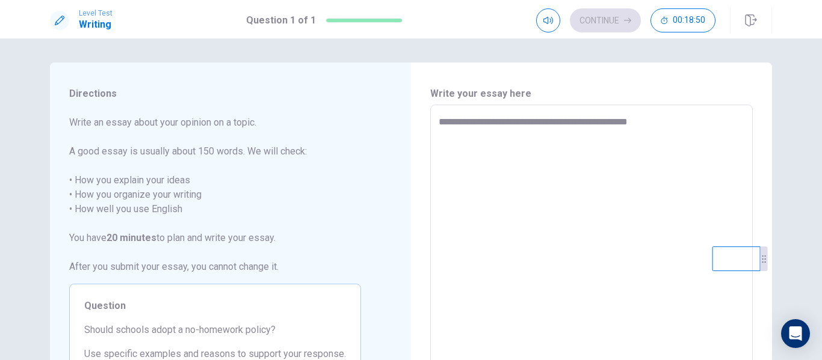
type textarea "**********"
type textarea "*"
type textarea "**********"
type textarea "*"
type textarea "**********"
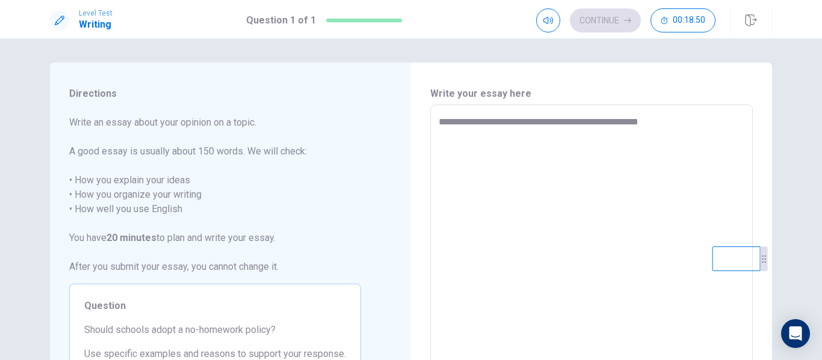
type textarea "*"
type textarea "**********"
type textarea "*"
type textarea "**********"
type textarea "*"
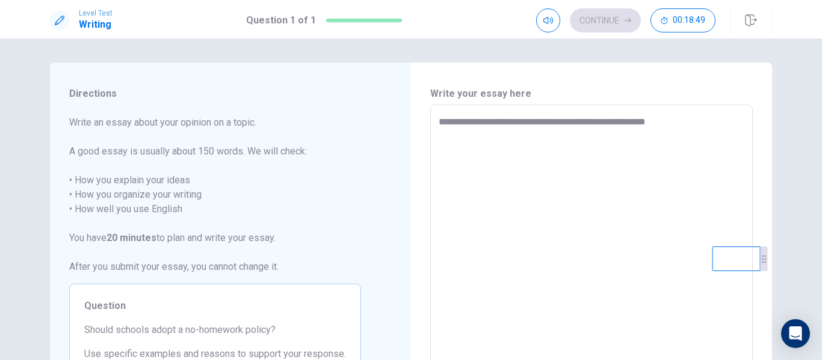
type textarea "**********"
type textarea "*"
type textarea "**********"
type textarea "*"
type textarea "**********"
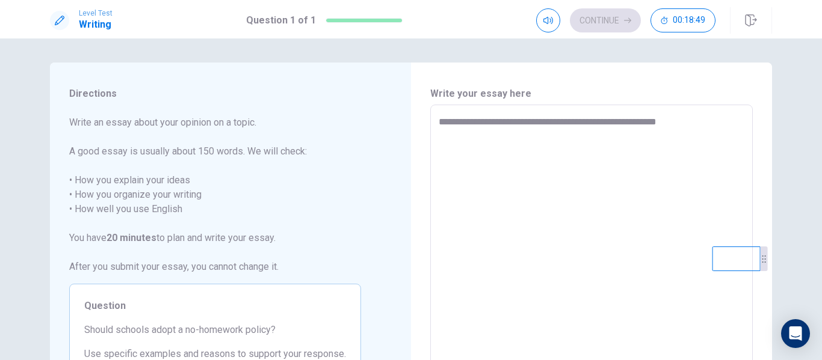
type textarea "*"
type textarea "**********"
type textarea "*"
type textarea "**********"
type textarea "*"
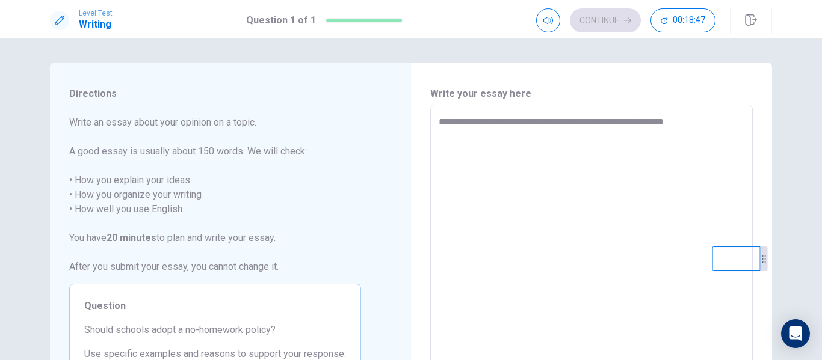
type textarea "**********"
type textarea "*"
type textarea "**********"
type textarea "*"
type textarea "**********"
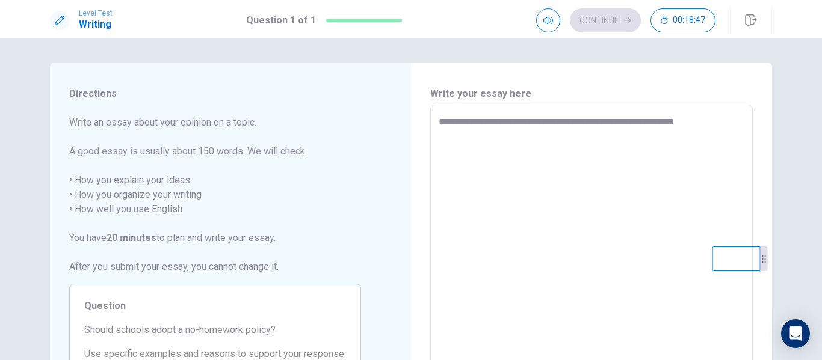
type textarea "*"
type textarea "**********"
type textarea "*"
type textarea "**********"
type textarea "*"
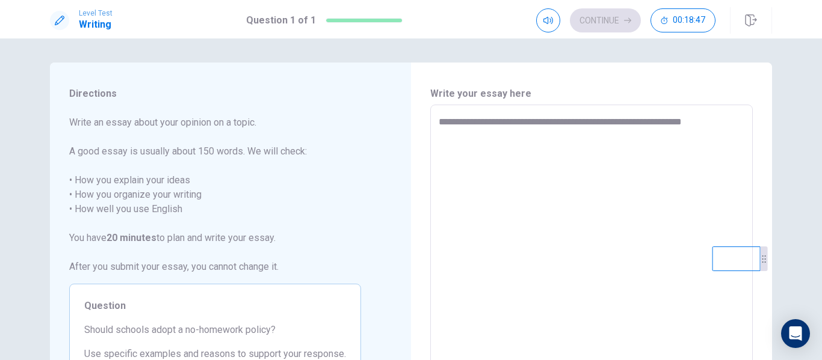
type textarea "**********"
type textarea "*"
type textarea "**********"
type textarea "*"
type textarea "**********"
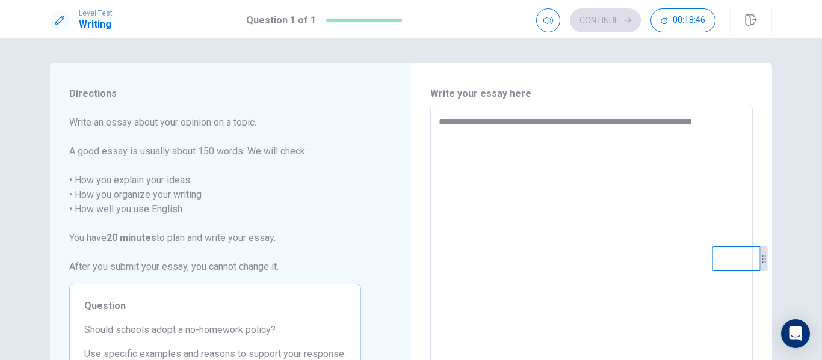
type textarea "*"
type textarea "**********"
type textarea "*"
type textarea "**********"
type textarea "*"
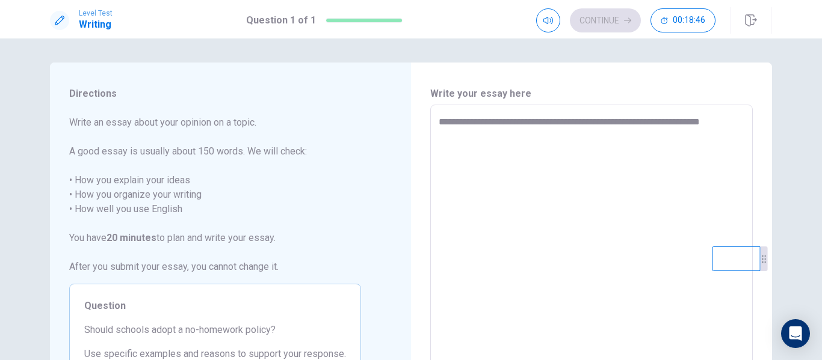
type textarea "**********"
type textarea "*"
type textarea "**********"
type textarea "*"
type textarea "**********"
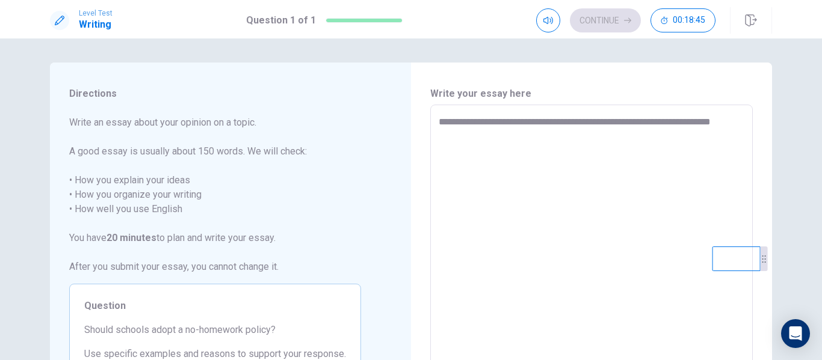
type textarea "*"
type textarea "**********"
type textarea "*"
type textarea "**********"
type textarea "*"
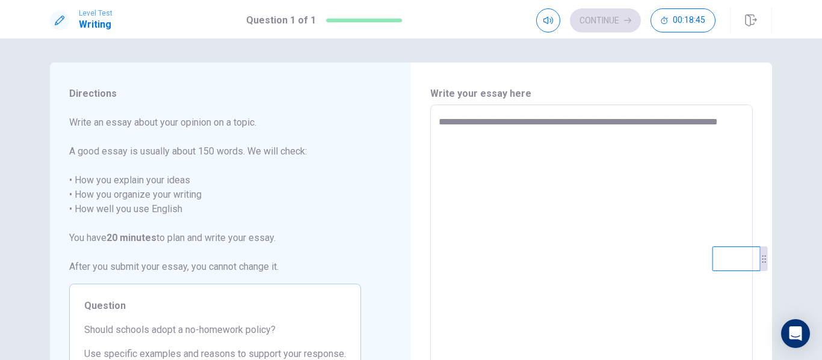
type textarea "**********"
type textarea "*"
type textarea "**********"
type textarea "*"
type textarea "**********"
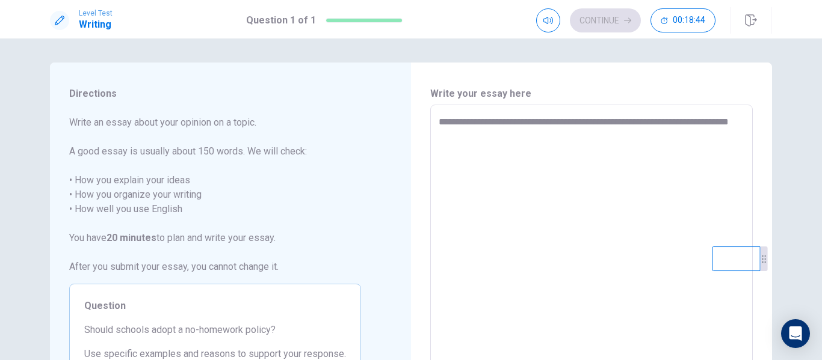
type textarea "*"
type textarea "**********"
type textarea "*"
type textarea "**********"
type textarea "*"
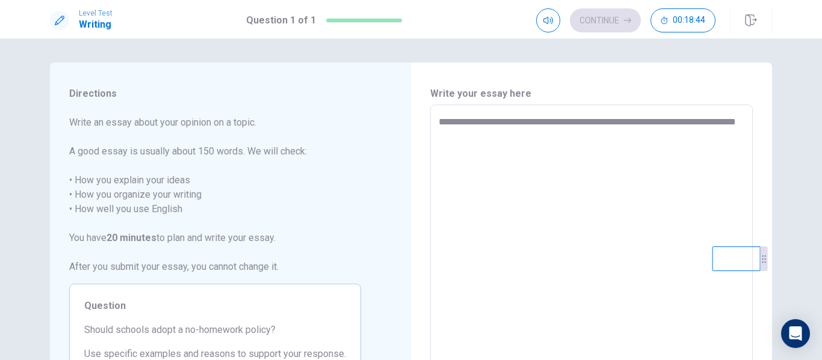
type textarea "**********"
type textarea "*"
type textarea "**********"
type textarea "*"
type textarea "**********"
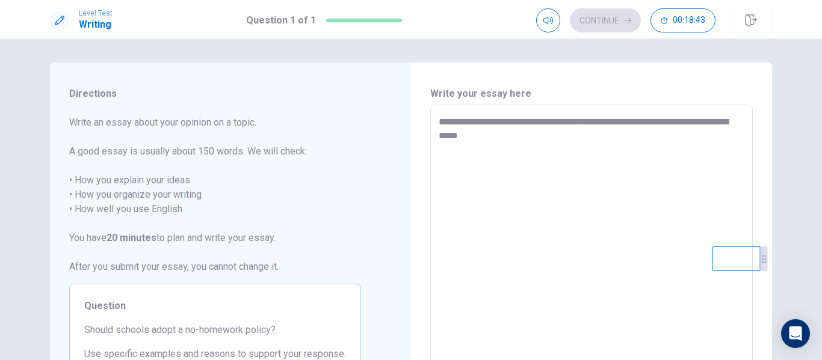
type textarea "*"
type textarea "**********"
type textarea "*"
type textarea "**********"
type textarea "*"
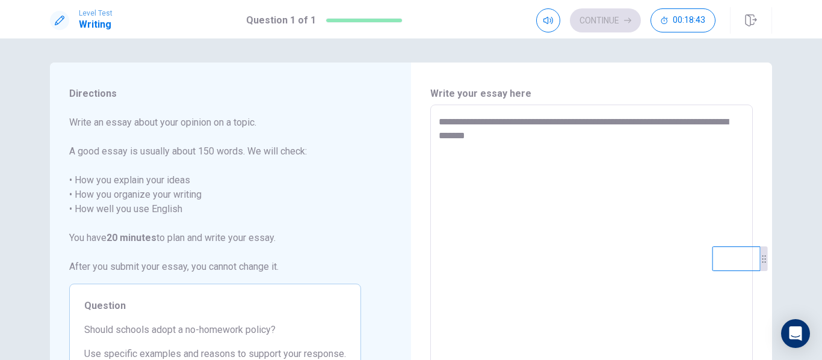
type textarea "**********"
type textarea "*"
type textarea "**********"
type textarea "*"
type textarea "**********"
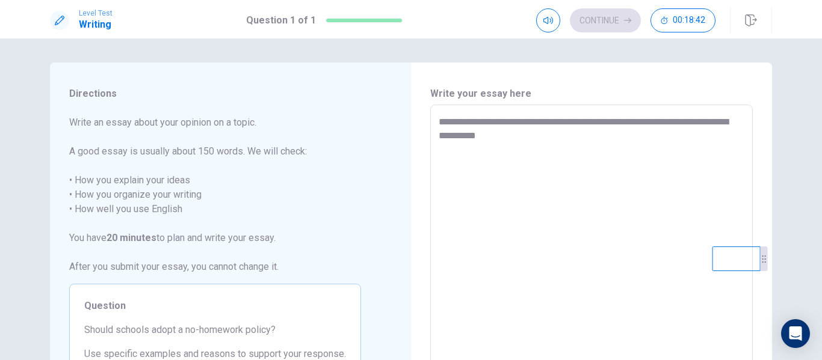
type textarea "*"
type textarea "**********"
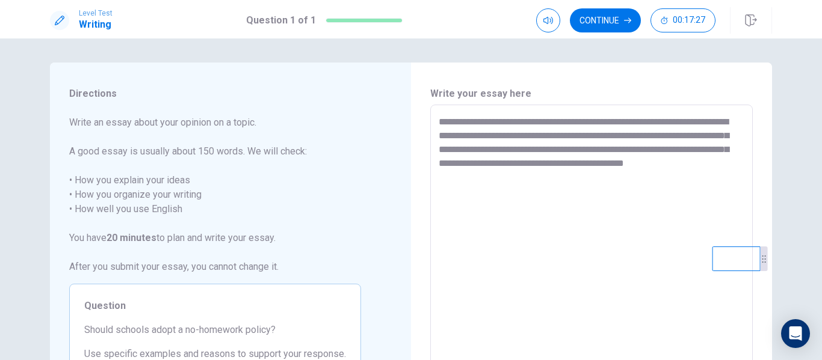
click at [584, 148] on textarea "**********" at bounding box center [592, 271] width 306 height 313
click at [466, 174] on textarea "**********" at bounding box center [592, 271] width 306 height 313
click at [501, 181] on textarea "**********" at bounding box center [592, 271] width 306 height 313
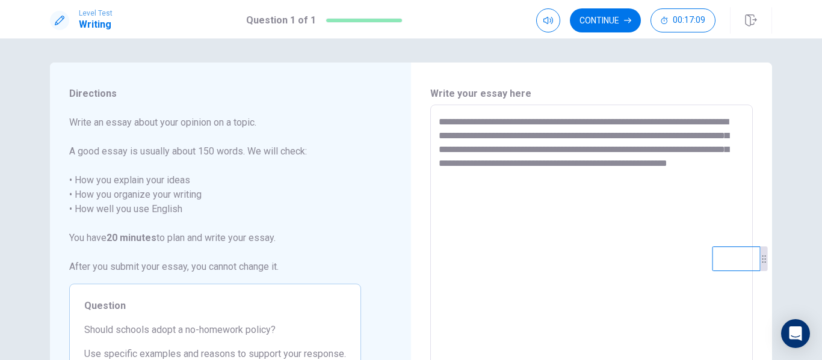
click at [583, 178] on textarea "**********" at bounding box center [592, 271] width 306 height 313
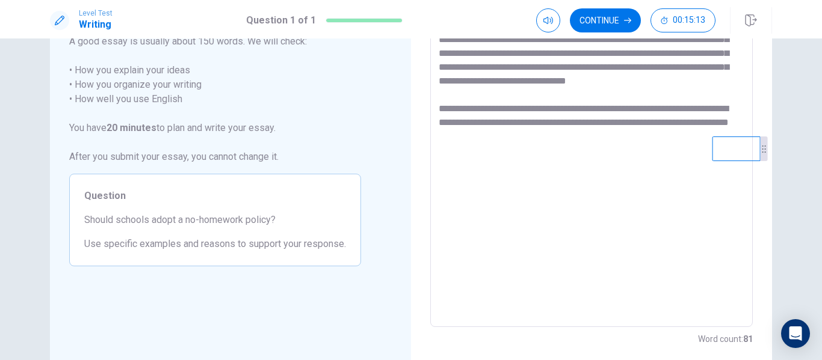
scroll to position [111, 0]
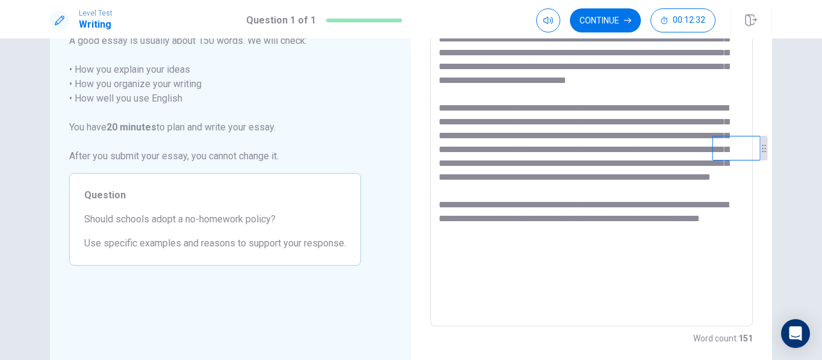
drag, startPoint x: 535, startPoint y: 280, endPoint x: 435, endPoint y: 276, distance: 100.6
click at [435, 276] on div "* ​" at bounding box center [591, 160] width 323 height 333
click at [495, 274] on textarea at bounding box center [592, 160] width 306 height 313
click at [525, 274] on textarea at bounding box center [592, 160] width 306 height 313
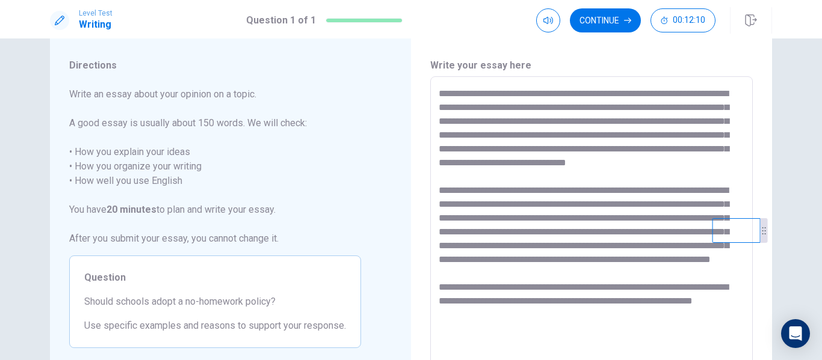
scroll to position [29, 0]
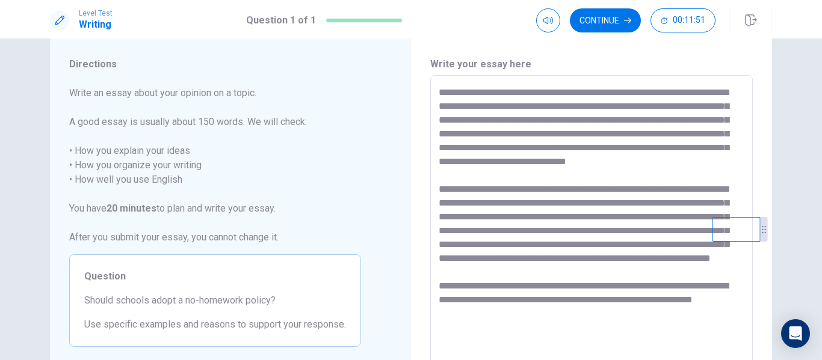
click at [524, 174] on textarea at bounding box center [592, 241] width 306 height 313
drag, startPoint x: 466, startPoint y: 181, endPoint x: 540, endPoint y: 176, distance: 74.1
click at [540, 176] on textarea at bounding box center [592, 241] width 306 height 313
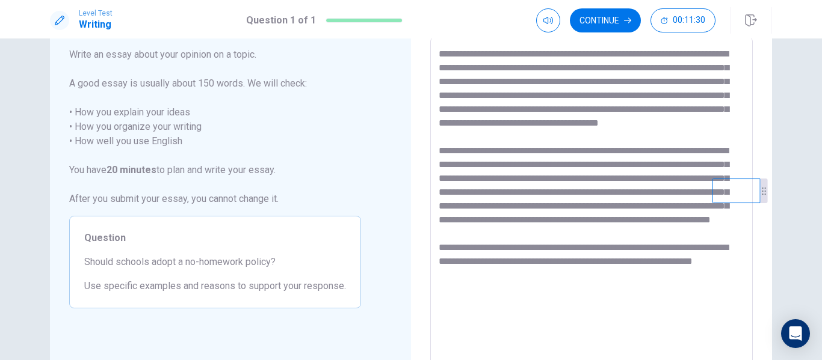
scroll to position [71, 0]
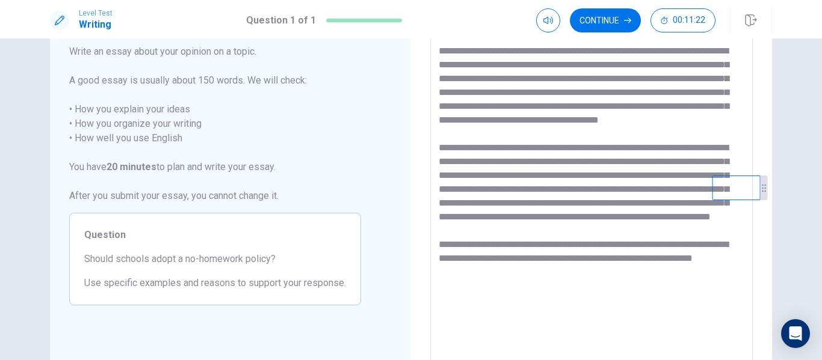
click at [542, 138] on textarea at bounding box center [592, 200] width 306 height 313
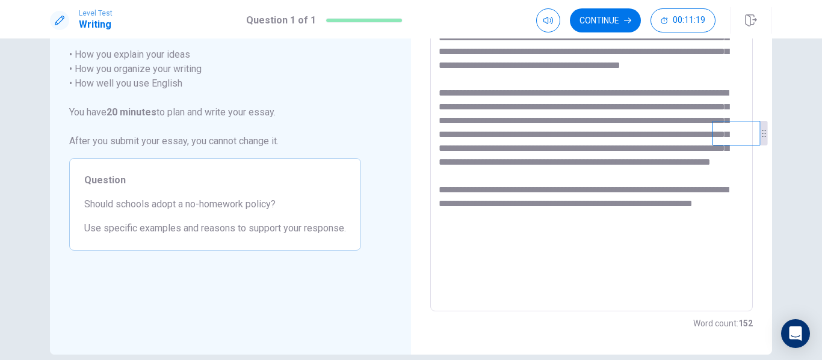
scroll to position [116, 0]
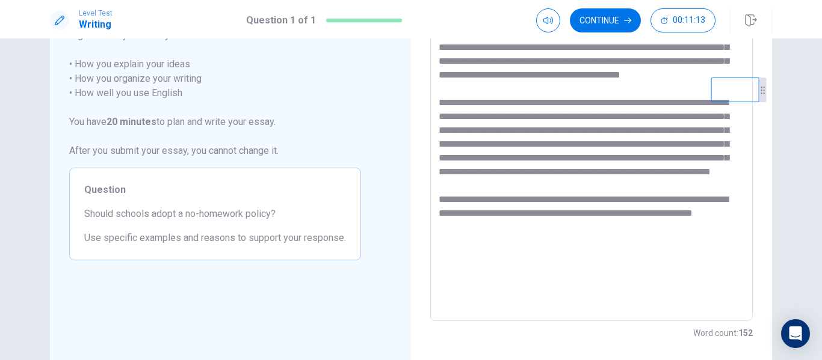
drag, startPoint x: 729, startPoint y: 140, endPoint x: 728, endPoint y: 87, distance: 53.0
click at [728, 87] on video at bounding box center [735, 90] width 48 height 25
click at [554, 122] on textarea at bounding box center [592, 155] width 306 height 313
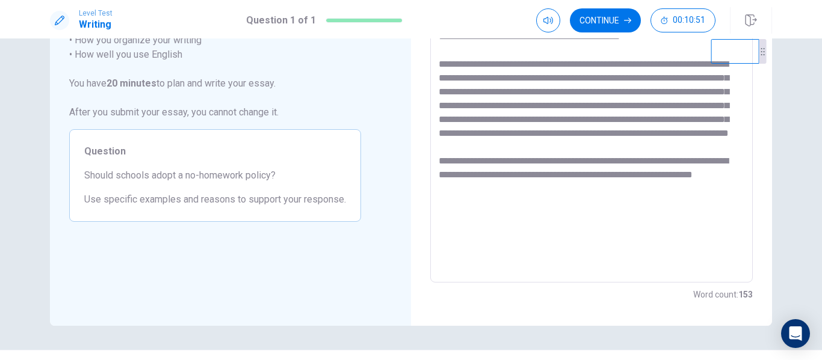
scroll to position [155, 0]
click at [669, 205] on textarea at bounding box center [592, 116] width 306 height 313
click at [466, 214] on textarea at bounding box center [592, 116] width 306 height 313
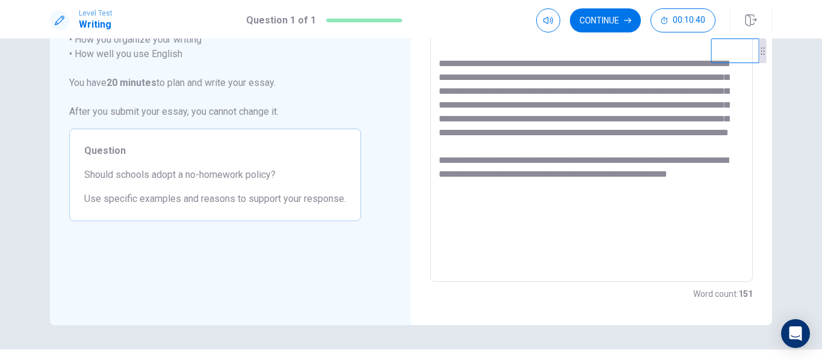
click at [466, 214] on textarea at bounding box center [592, 116] width 306 height 313
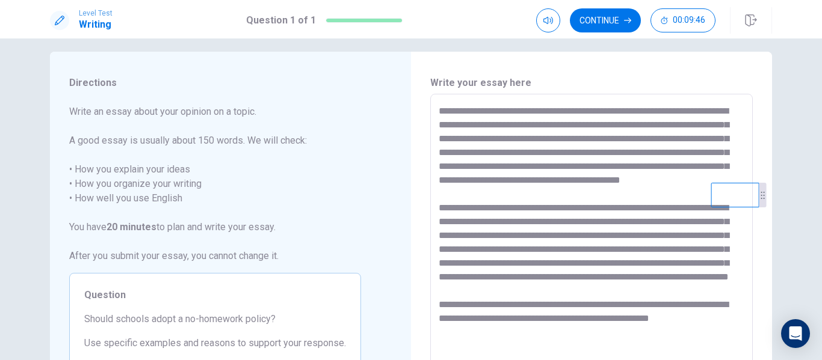
scroll to position [12, 0]
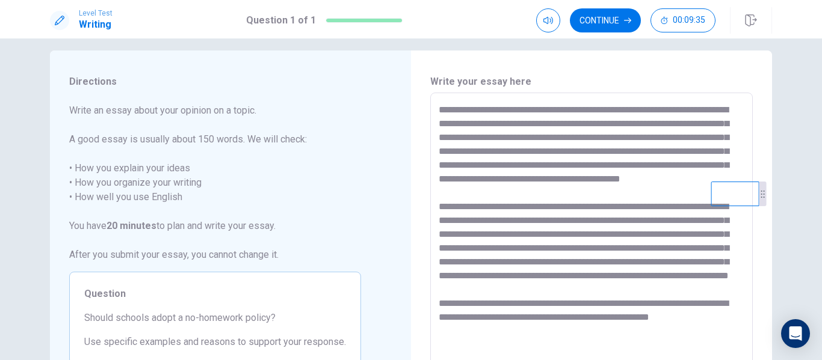
drag, startPoint x: 434, startPoint y: 108, endPoint x: 563, endPoint y: 135, distance: 132.2
click at [563, 135] on div "* ​" at bounding box center [591, 259] width 323 height 333
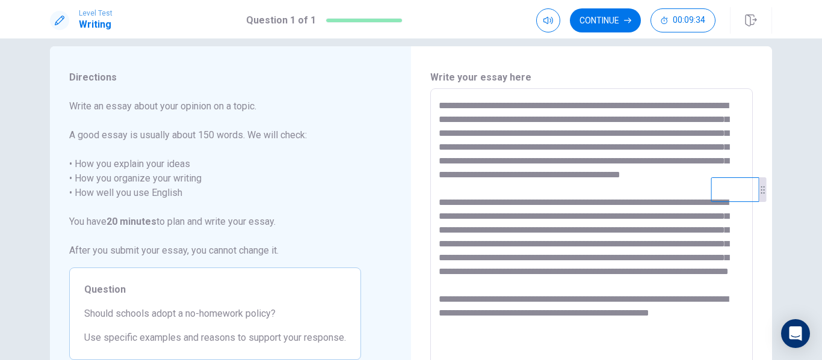
click at [432, 107] on div "* ​" at bounding box center [591, 254] width 323 height 333
click at [439, 108] on textarea at bounding box center [592, 255] width 306 height 313
click at [433, 107] on div "* ​" at bounding box center [591, 254] width 323 height 333
click at [435, 107] on div "* ​" at bounding box center [591, 254] width 323 height 333
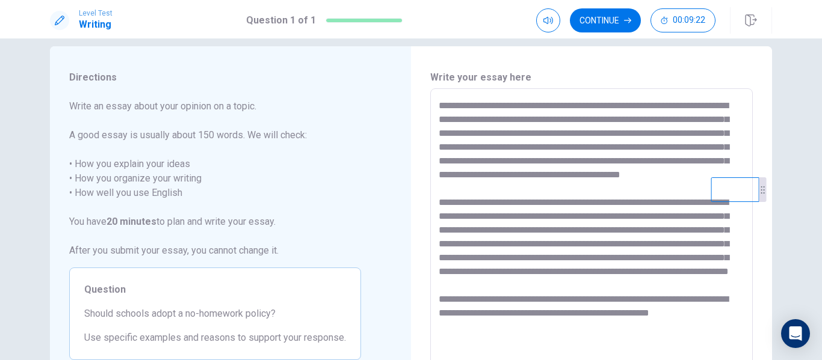
drag, startPoint x: 438, startPoint y: 107, endPoint x: 427, endPoint y: 108, distance: 10.9
click at [439, 107] on textarea at bounding box center [592, 255] width 306 height 313
click at [434, 107] on div "* ​" at bounding box center [591, 254] width 323 height 333
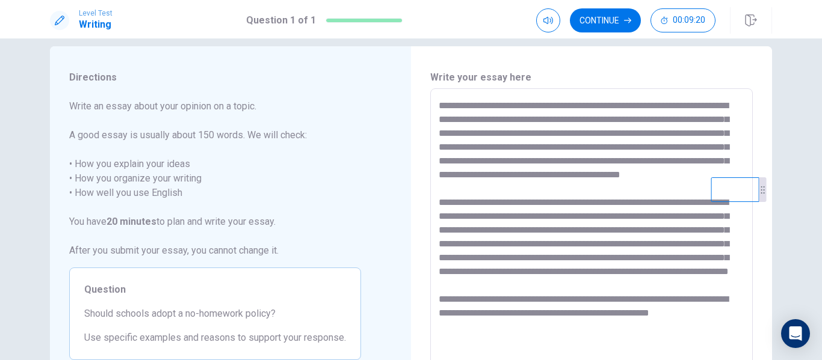
click at [435, 106] on div "* ​" at bounding box center [591, 254] width 323 height 333
click at [439, 105] on textarea at bounding box center [592, 255] width 306 height 313
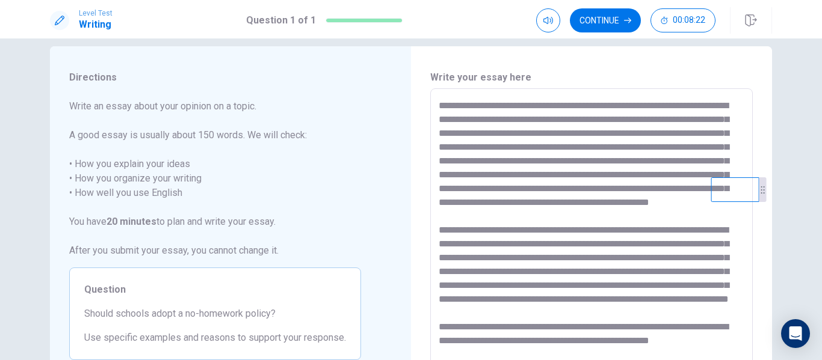
drag, startPoint x: 531, startPoint y: 179, endPoint x: 616, endPoint y: 136, distance: 94.5
click at [616, 136] on textarea at bounding box center [592, 255] width 306 height 313
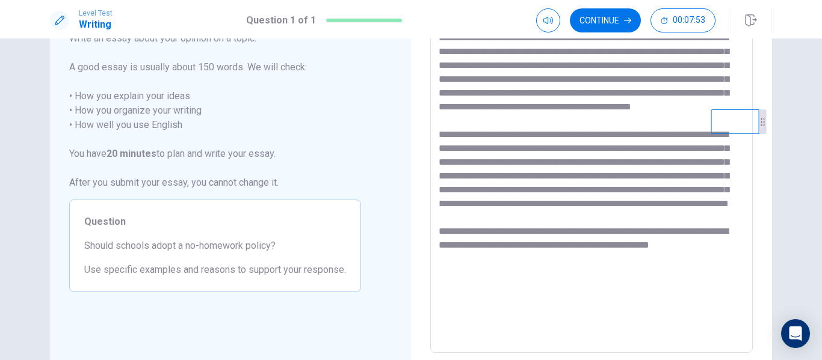
scroll to position [84, 0]
click at [682, 113] on textarea at bounding box center [592, 187] width 306 height 313
click at [691, 111] on textarea at bounding box center [592, 187] width 306 height 313
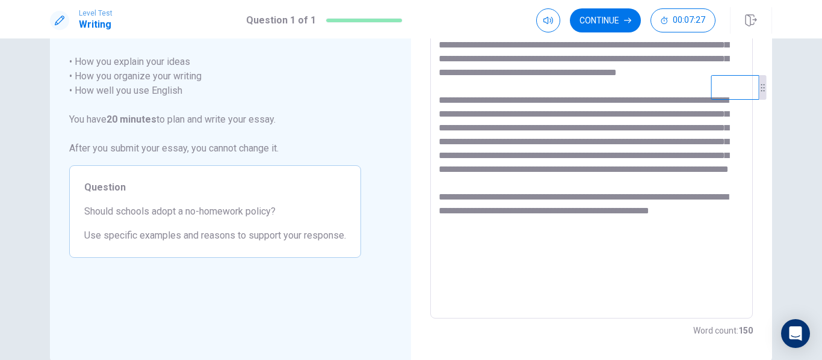
scroll to position [120, 0]
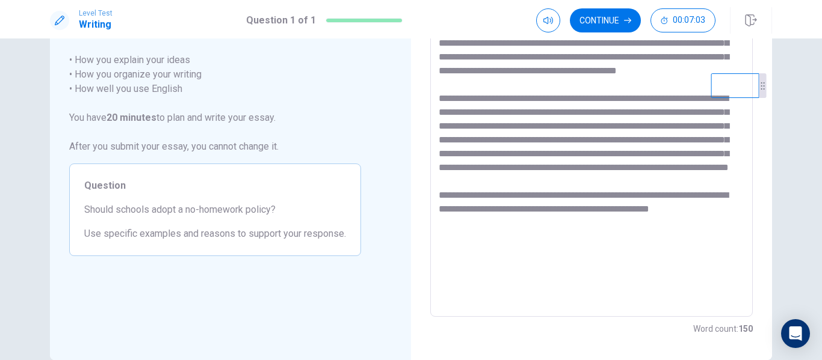
click at [704, 252] on textarea at bounding box center [592, 151] width 306 height 313
drag, startPoint x: 725, startPoint y: 94, endPoint x: 416, endPoint y: 56, distance: 311.1
click at [416, 56] on video at bounding box center [427, 48] width 48 height 25
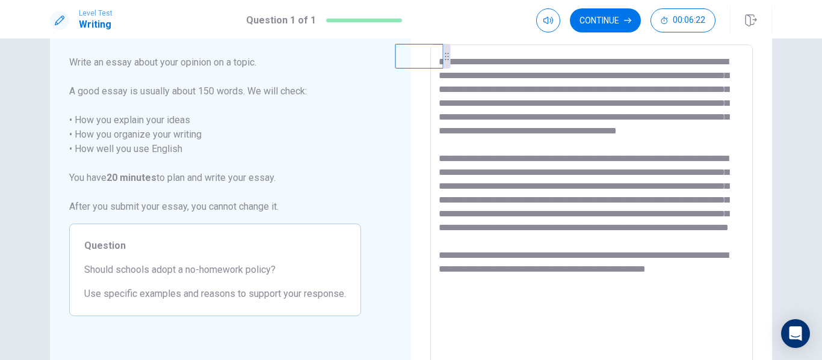
drag, startPoint x: 426, startPoint y: 122, endPoint x: 419, endPoint y: 70, distance: 52.3
click at [419, 69] on video at bounding box center [419, 56] width 48 height 25
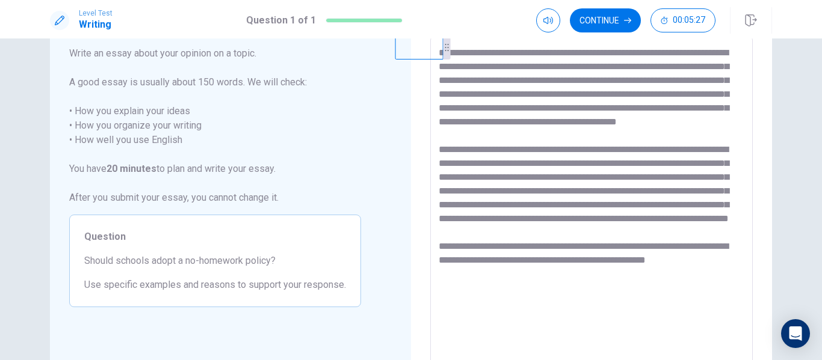
scroll to position [0, 0]
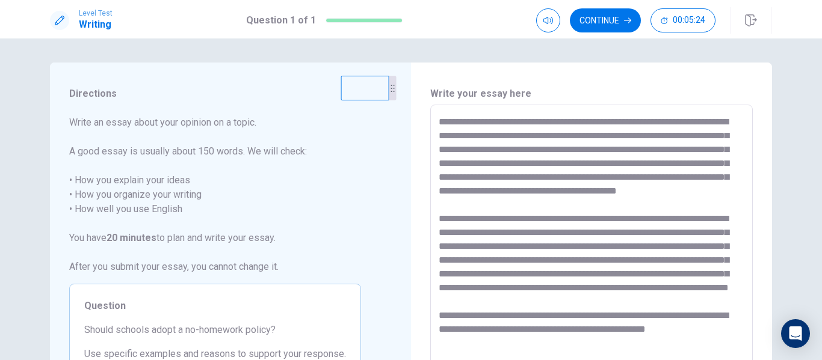
drag, startPoint x: 433, startPoint y: 116, endPoint x: 377, endPoint y: 85, distance: 63.5
click at [377, 85] on video at bounding box center [365, 88] width 48 height 25
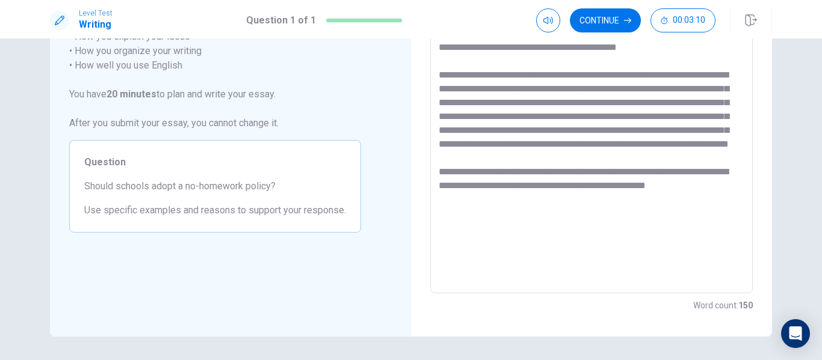
scroll to position [183, 0]
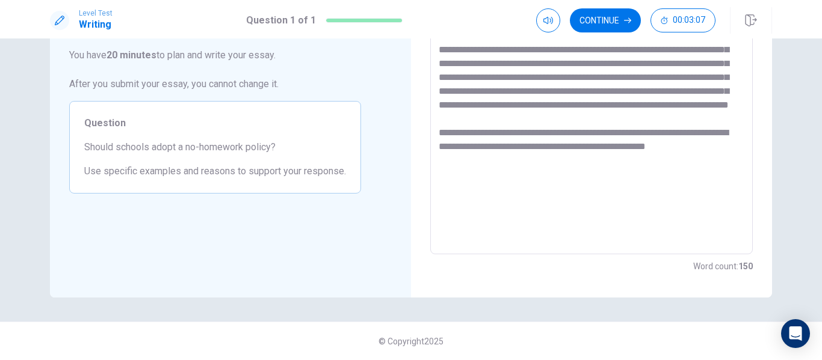
click at [541, 214] on textarea at bounding box center [592, 88] width 306 height 313
click at [732, 193] on textarea at bounding box center [592, 88] width 306 height 313
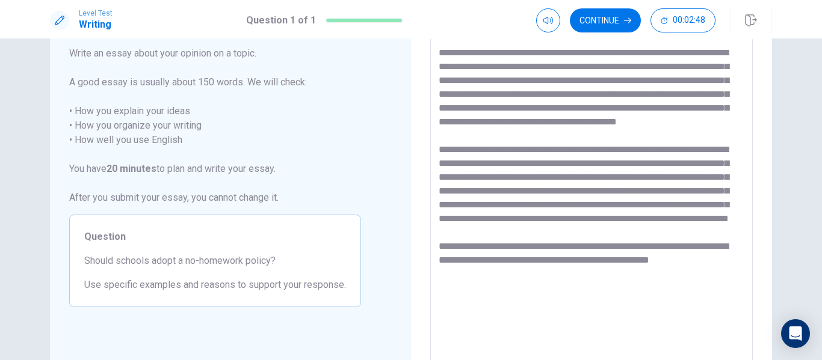
scroll to position [70, 0]
click at [533, 208] on textarea at bounding box center [592, 201] width 306 height 313
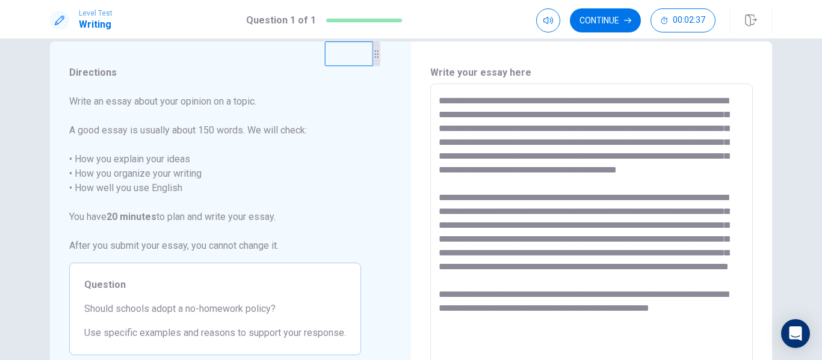
scroll to position [0, 0]
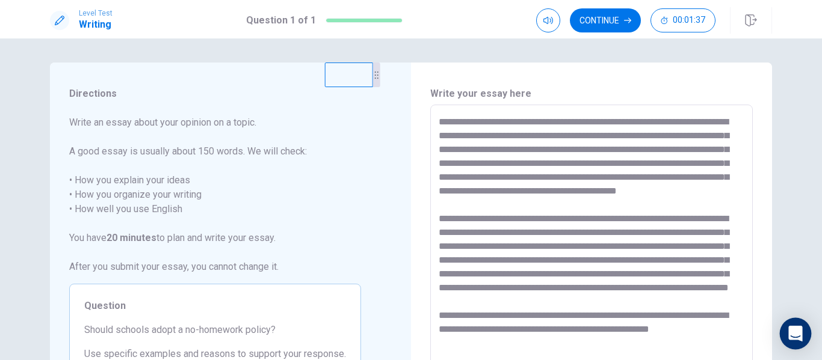
click at [795, 328] on icon "Open Intercom Messenger" at bounding box center [795, 334] width 14 height 16
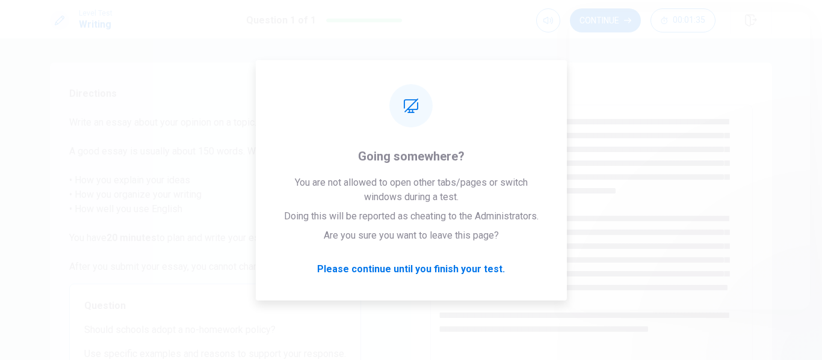
click at [569, 314] on textarea at bounding box center [592, 271] width 306 height 313
click at [203, 143] on span "Write an essay about your opinion on a topic. A good essay is usually about 150…" at bounding box center [215, 195] width 292 height 159
click at [722, 188] on textarea at bounding box center [592, 271] width 306 height 313
click at [244, 151] on span "Write an essay about your opinion on a topic. A good essay is usually about 150…" at bounding box center [215, 195] width 292 height 159
click at [633, 103] on div "Write your essay here * ​ Word count : 150" at bounding box center [591, 272] width 323 height 370
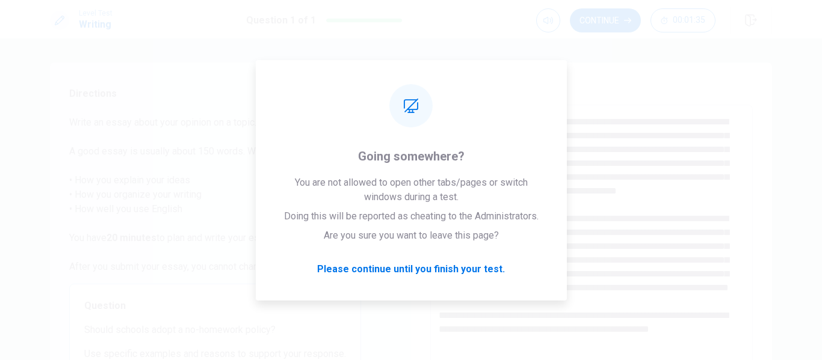
click at [608, 76] on div "Write your essay here * ​ Word count : 150" at bounding box center [591, 272] width 361 height 418
click at [601, 76] on div "Write your essay here * ​ Word count : 150" at bounding box center [591, 272] width 361 height 418
click at [599, 76] on div "Write your essay here * ​ Word count : 150" at bounding box center [591, 272] width 361 height 418
click at [617, 28] on button "Continue" at bounding box center [605, 20] width 71 height 24
click at [480, 272] on div "You still have time left. Please confirm that you want to end this section. You…" at bounding box center [412, 220] width 332 height 421
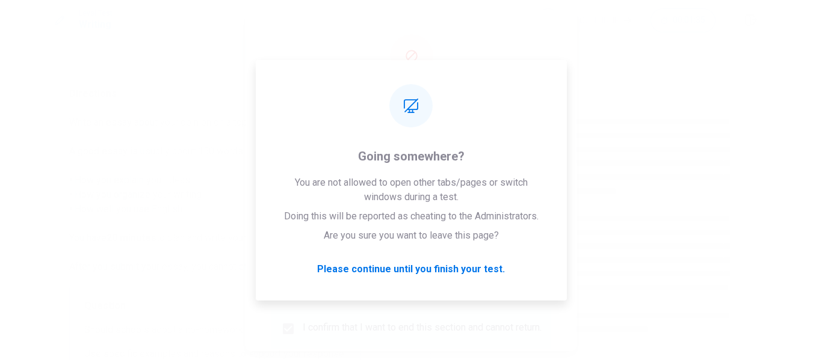
click at [480, 272] on div "You still have time left. Please confirm that you want to end this section. You…" at bounding box center [412, 220] width 332 height 421
click at [580, 234] on div at bounding box center [411, 180] width 822 height 360
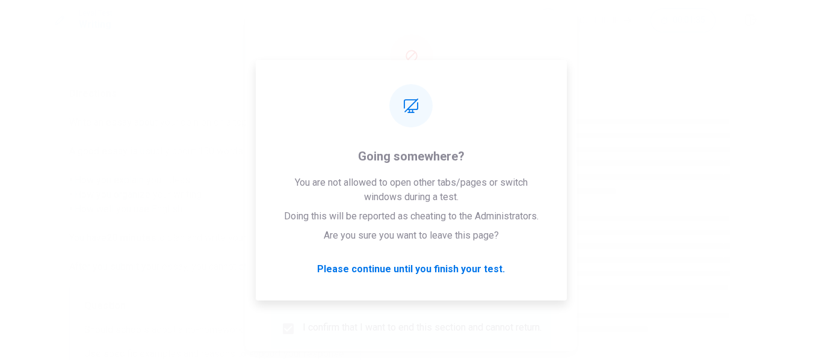
drag, startPoint x: 488, startPoint y: 105, endPoint x: 399, endPoint y: 184, distance: 118.6
click at [486, 105] on span "You still have time left. Please confirm that you want to end this section." at bounding box center [411, 106] width 283 height 39
click at [386, 170] on span "You have completed all the questions in the Writing section. Before you leave, …" at bounding box center [411, 209] width 283 height 130
drag, startPoint x: 399, startPoint y: 184, endPoint x: 410, endPoint y: 189, distance: 12.1
click at [402, 186] on p "Before you leave, you may go back and review your answers if there is still tim…" at bounding box center [411, 187] width 283 height 29
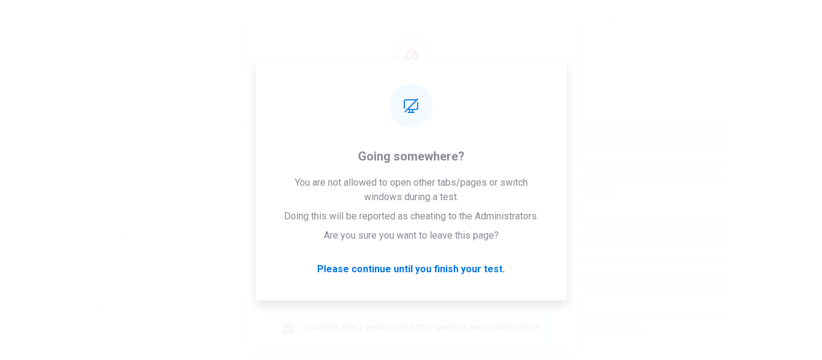
click at [418, 190] on p "Before you leave, you may go back and review your answers if there is still tim…" at bounding box center [411, 187] width 283 height 29
drag, startPoint x: 410, startPoint y: 189, endPoint x: 466, endPoint y: 292, distance: 117.4
click at [413, 230] on span "You have completed all the questions in the Writing section. Before you leave, …" at bounding box center [411, 209] width 283 height 130
click at [558, 300] on div "You still have time left. Please confirm that you want to end this section. You…" at bounding box center [412, 220] width 332 height 421
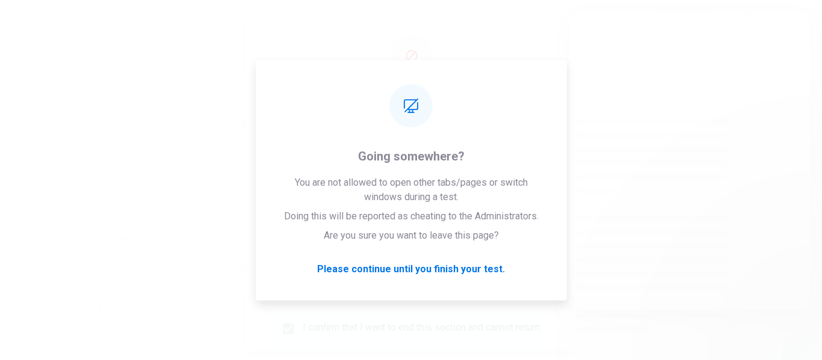
click at [445, 87] on div "You still have time left. Please confirm that you want to end this section. You…" at bounding box center [411, 188] width 283 height 203
click at [477, 87] on div "You still have time left. Please confirm that you want to end this section. You…" at bounding box center [411, 188] width 283 height 203
click at [476, 87] on div "You still have time left. Please confirm that you want to end this section. You…" at bounding box center [411, 188] width 283 height 203
click at [475, 87] on div "You still have time left. Please confirm that you want to end this section. You…" at bounding box center [411, 188] width 283 height 203
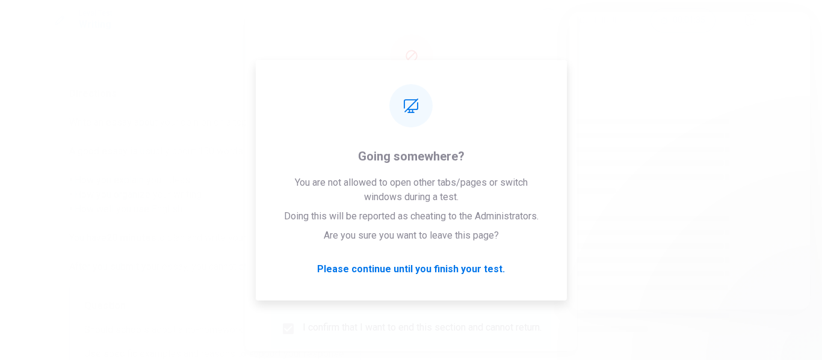
click at [475, 87] on div "You still have time left. Please confirm that you want to end this section. You…" at bounding box center [411, 188] width 283 height 203
click at [785, 45] on div at bounding box center [411, 180] width 822 height 360
drag, startPoint x: 781, startPoint y: 51, endPoint x: 624, endPoint y: 132, distance: 176.6
click at [779, 54] on div at bounding box center [411, 180] width 822 height 360
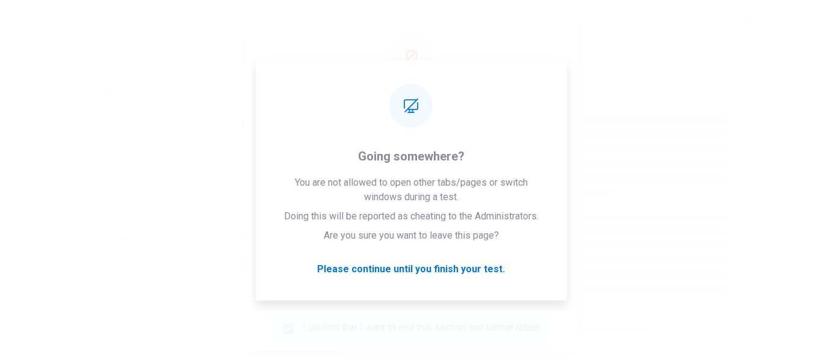
click at [507, 173] on p "Before you leave, you may go back and review your answers if there is still tim…" at bounding box center [411, 187] width 283 height 29
drag, startPoint x: 507, startPoint y: 105, endPoint x: 502, endPoint y: 143, distance: 38.3
click at [506, 144] on span "You have completed all the questions in the Writing section. Before you leave, …" at bounding box center [411, 209] width 283 height 130
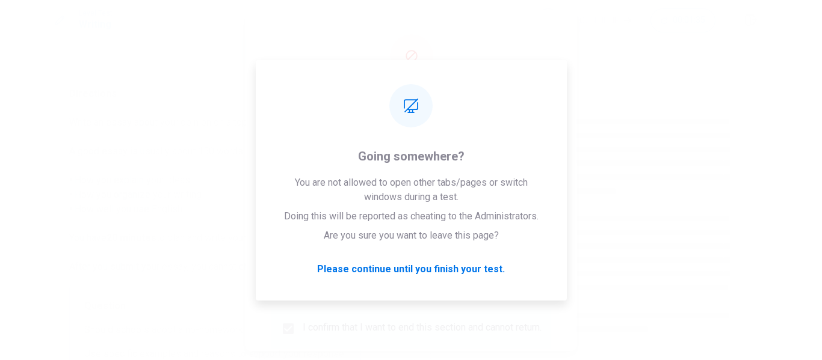
click at [502, 207] on ul "Click Return to go back to the last question Click Continue to finish this sect…" at bounding box center [411, 231] width 283 height 48
drag, startPoint x: 502, startPoint y: 143, endPoint x: 502, endPoint y: 150, distance: 7.8
click at [502, 231] on li "Click Continue to finish this section." at bounding box center [421, 238] width 264 height 14
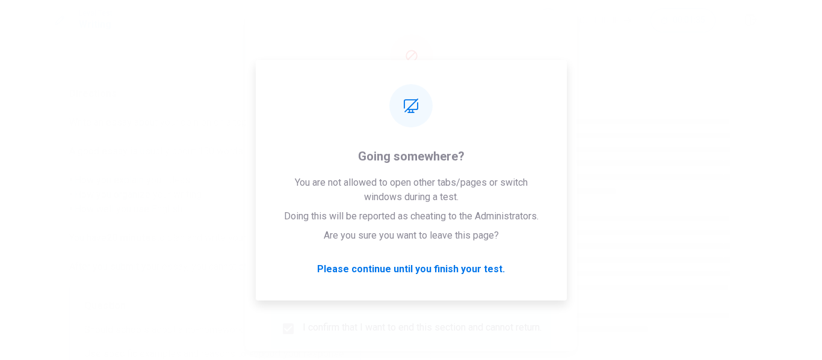
click at [502, 231] on li "Click Continue to finish this section." at bounding box center [421, 238] width 264 height 14
click at [658, 227] on div at bounding box center [411, 180] width 822 height 360
drag, startPoint x: 658, startPoint y: 227, endPoint x: 652, endPoint y: 228, distance: 6.0
click at [415, 309] on div "I confirm that I want to end this section and cannot return." at bounding box center [411, 329] width 280 height 40
click at [622, 244] on div at bounding box center [411, 180] width 822 height 360
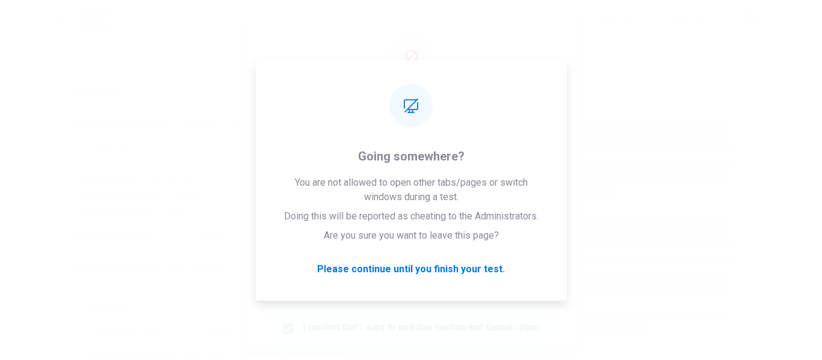
click at [622, 244] on div at bounding box center [411, 180] width 822 height 360
click at [592, 223] on div at bounding box center [411, 180] width 822 height 360
drag, startPoint x: 567, startPoint y: 329, endPoint x: 575, endPoint y: 329, distance: 8.4
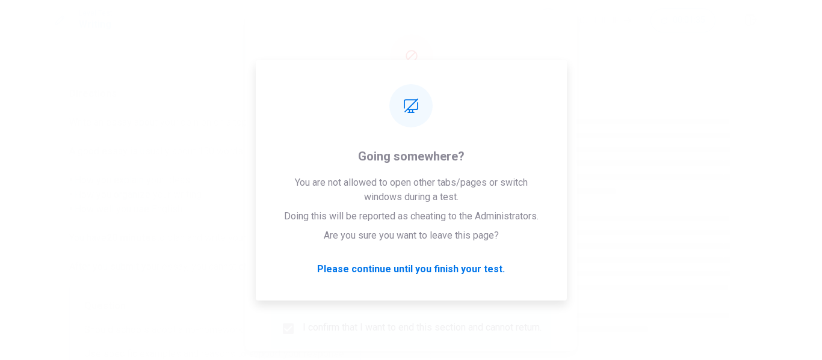
click at [574, 329] on div "You still have time left. Please confirm that you want to end this section. You…" at bounding box center [412, 180] width 332 height 341
click at [691, 206] on div at bounding box center [411, 180] width 822 height 360
click at [691, 208] on div at bounding box center [411, 180] width 822 height 360
click at [691, 209] on div at bounding box center [411, 180] width 822 height 360
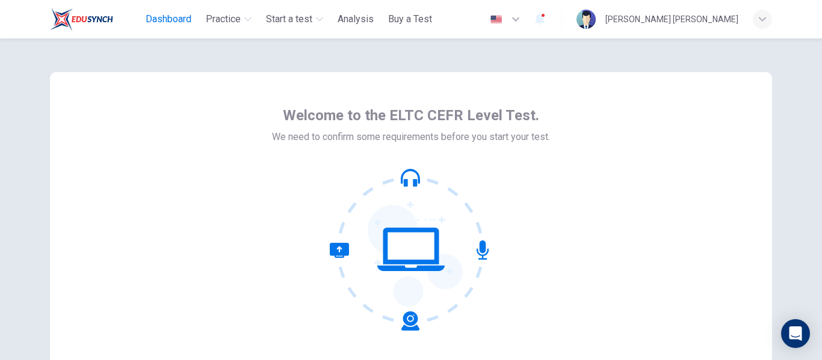
click at [164, 22] on span "Dashboard" at bounding box center [169, 19] width 46 height 14
